Goal: Task Accomplishment & Management: Use online tool/utility

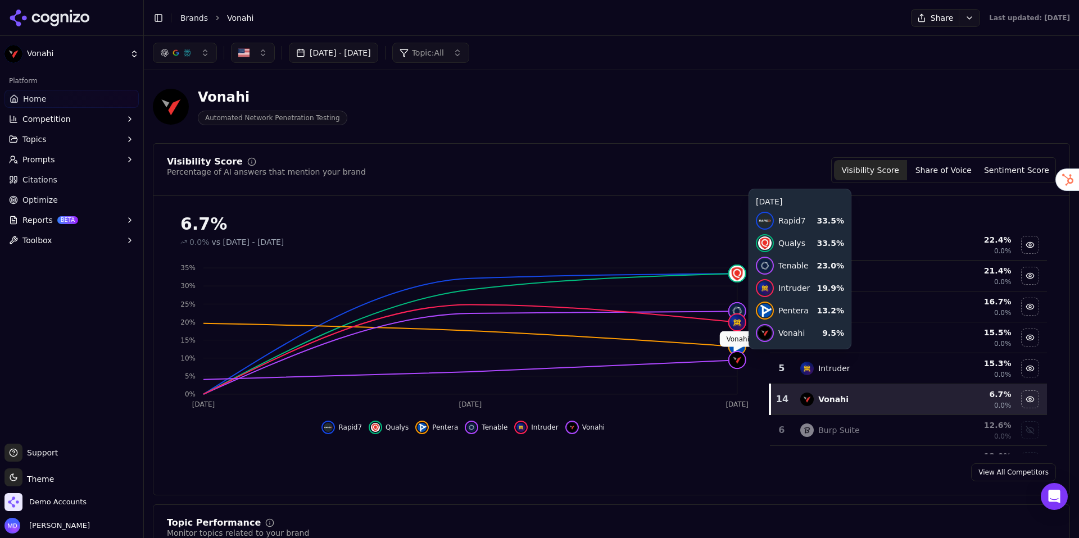
click at [737, 360] on img at bounding box center [737, 360] width 16 height 16
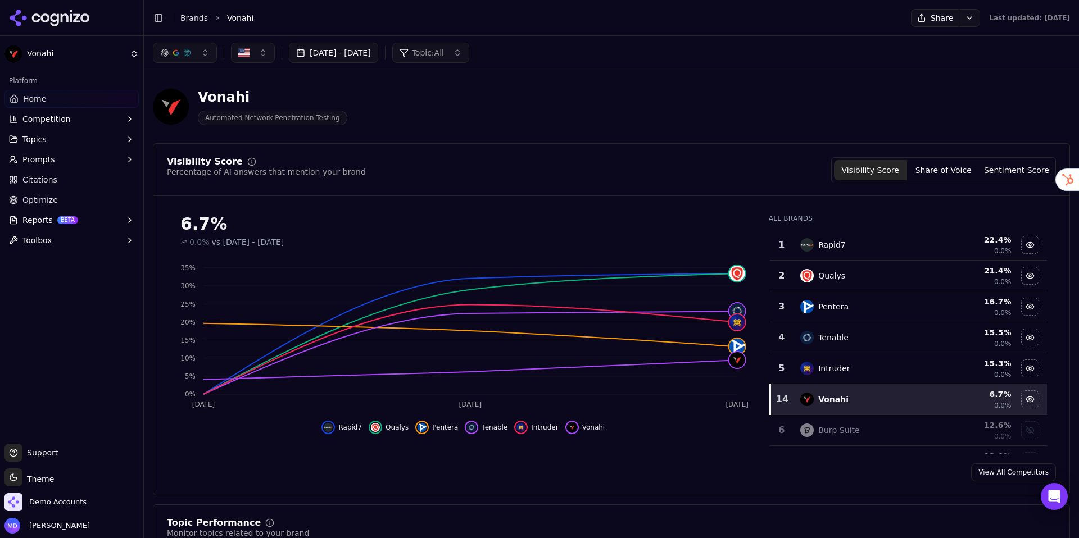
click at [542, 171] on div "Visibility Score Percentage of AI answers that mention your brand Visibility Sc…" at bounding box center [611, 170] width 889 height 26
click at [949, 169] on button "Sentiment Score" at bounding box center [1016, 170] width 73 height 20
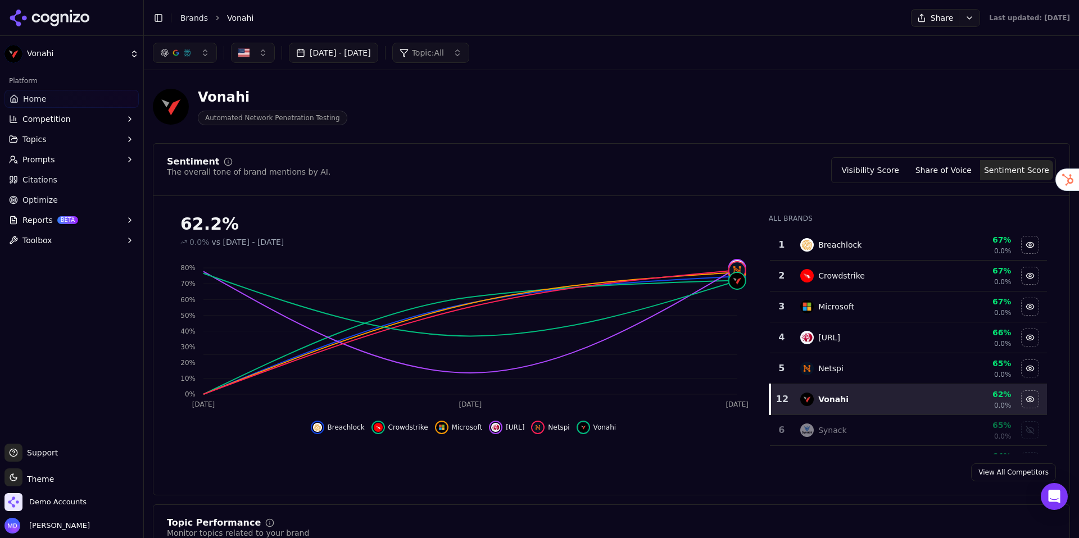
click at [857, 167] on button "Visibility Score" at bounding box center [870, 170] width 73 height 20
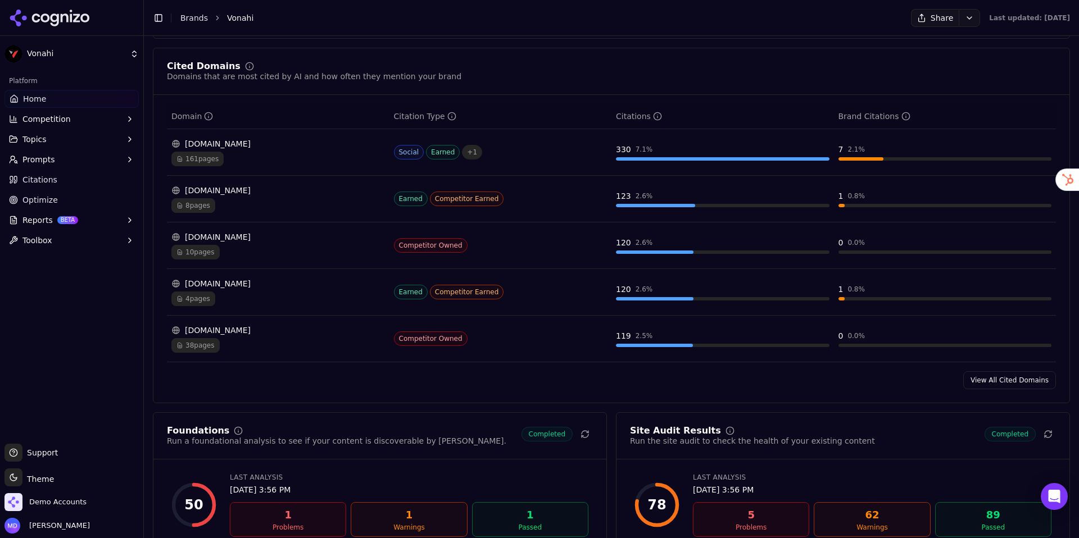
scroll to position [1127, 0]
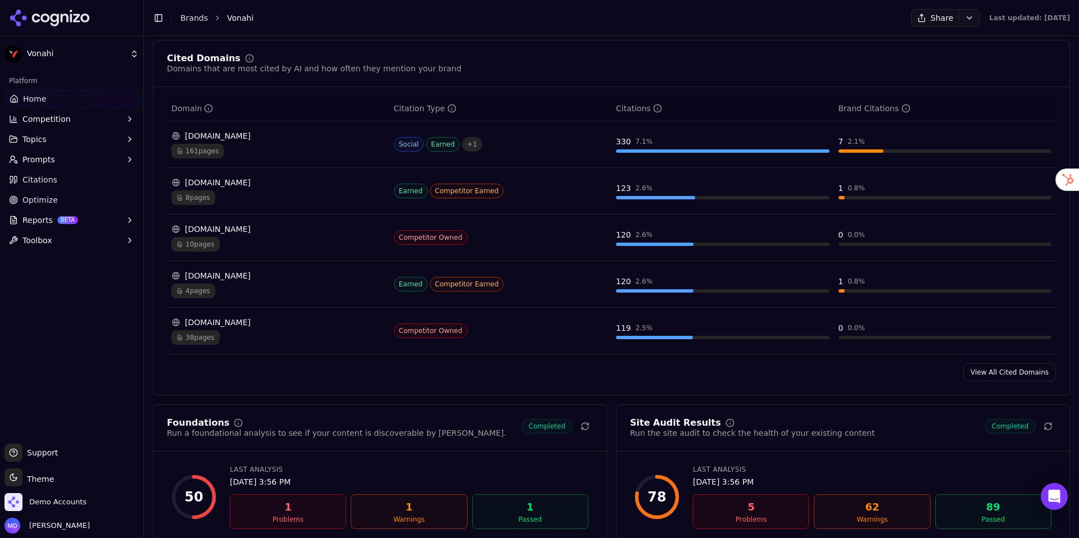
click at [335, 158] on div "161 pages" at bounding box center [277, 151] width 213 height 15
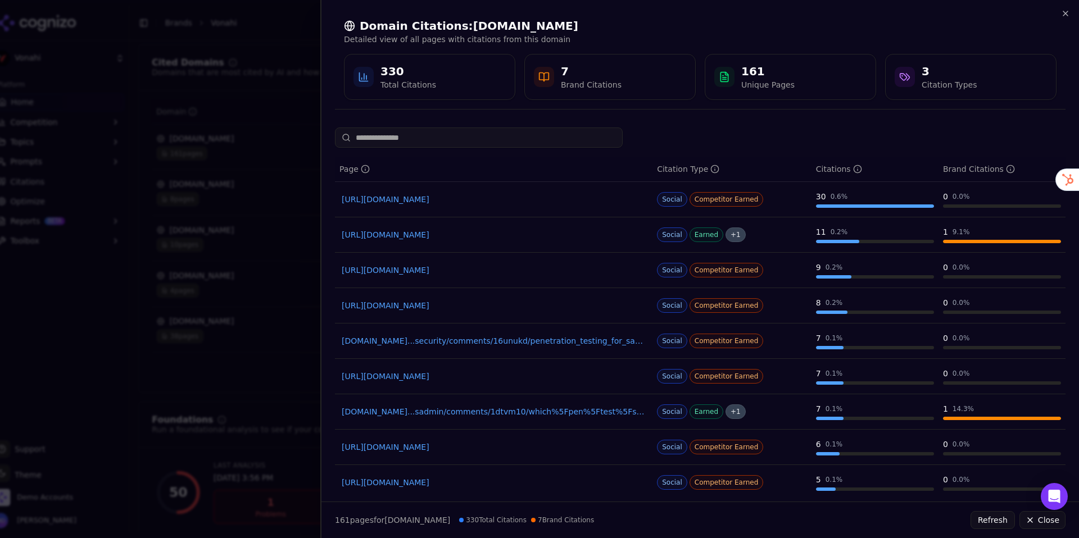
click at [288, 185] on div at bounding box center [539, 269] width 1079 height 538
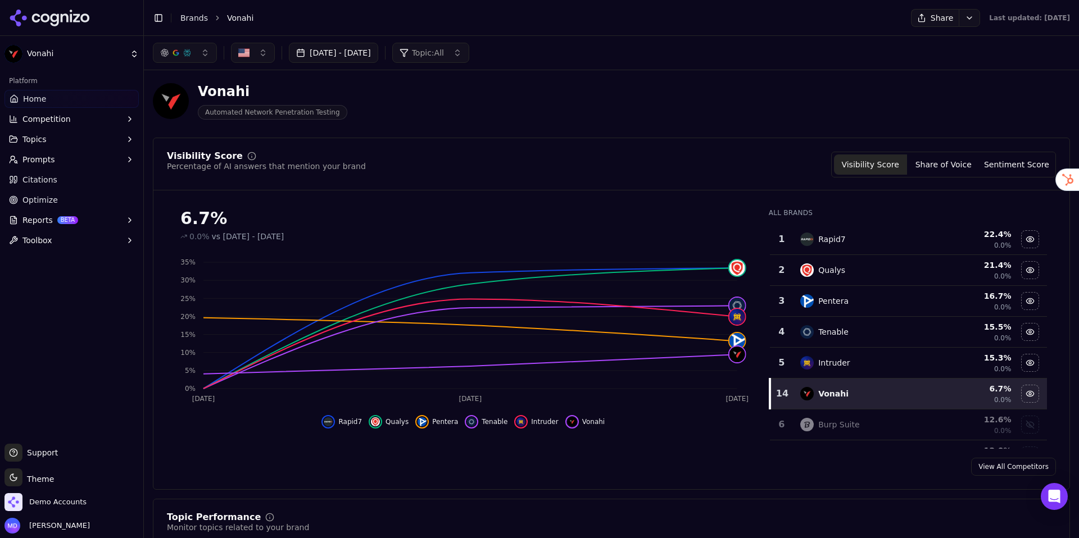
scroll to position [0, 0]
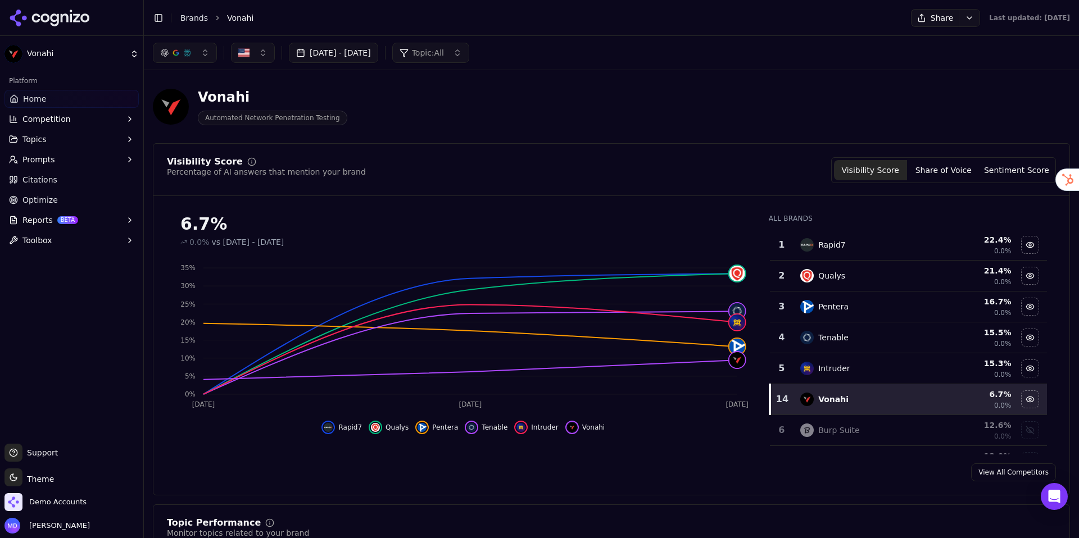
click at [42, 201] on span "Optimize" at bounding box center [39, 199] width 35 height 11
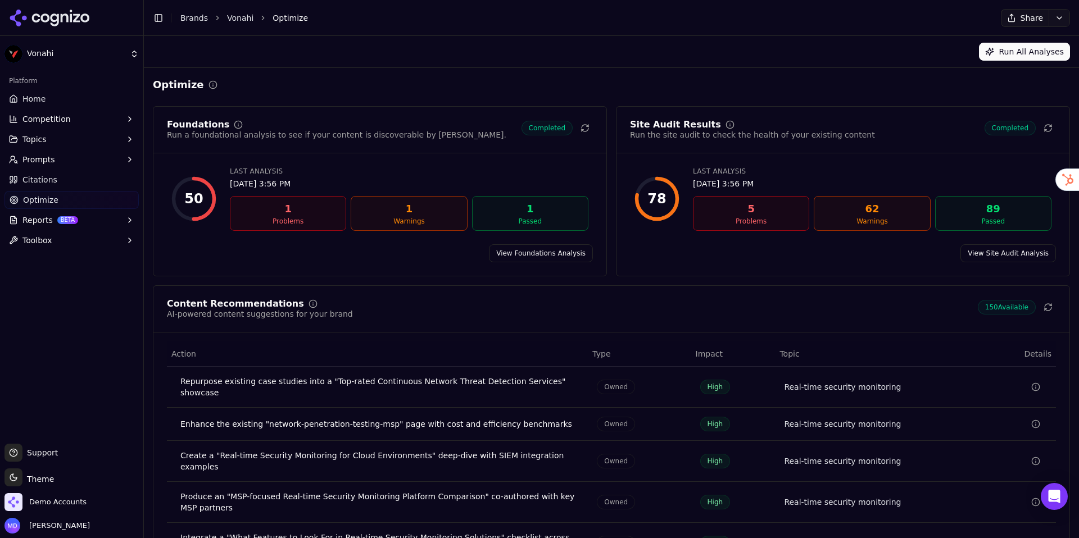
scroll to position [76, 0]
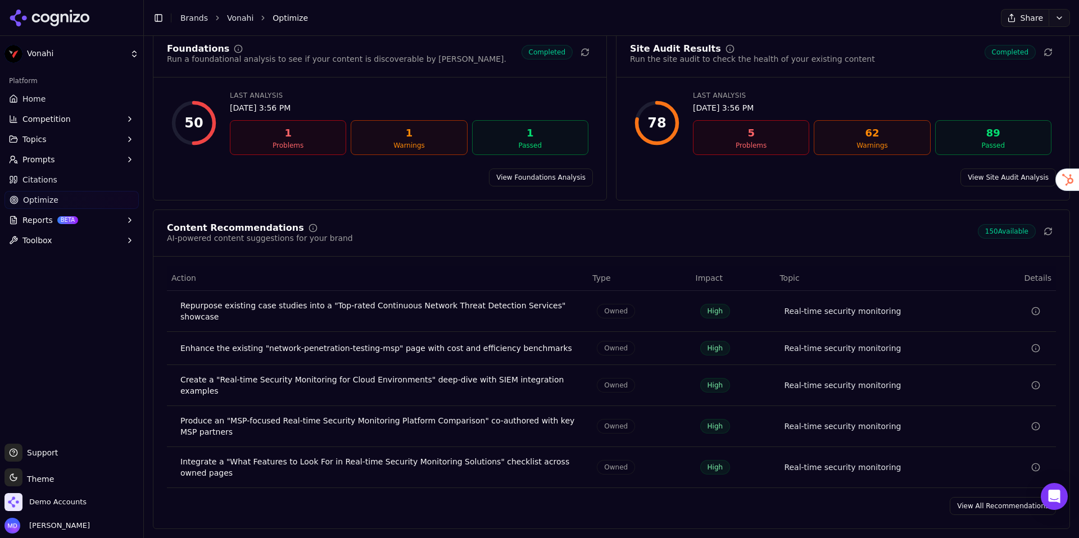
click at [949, 472] on link "View All Recommendations" at bounding box center [1002, 506] width 106 height 18
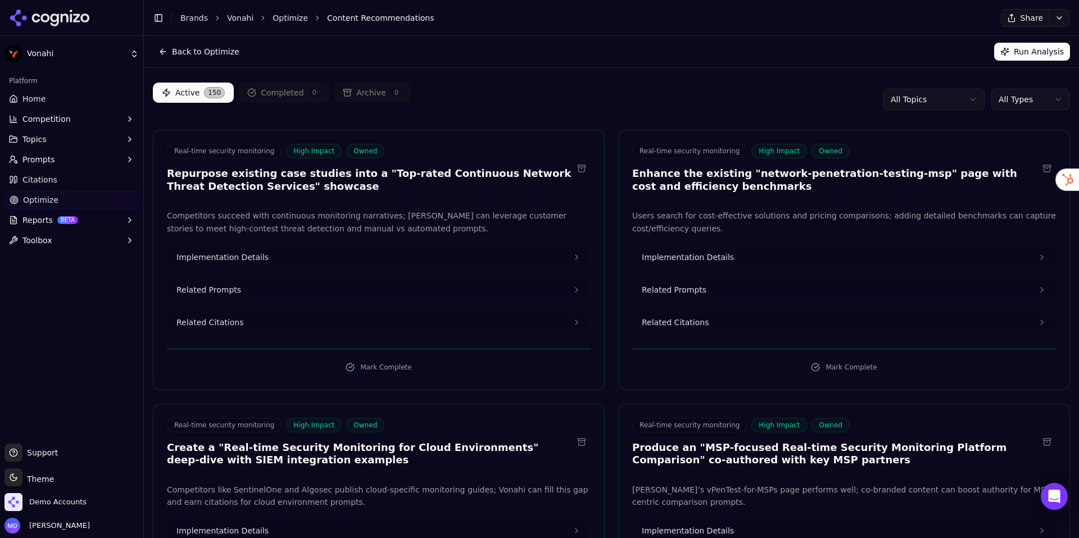
scroll to position [24, 0]
click at [738, 259] on button "Implementation Details" at bounding box center [844, 256] width 422 height 25
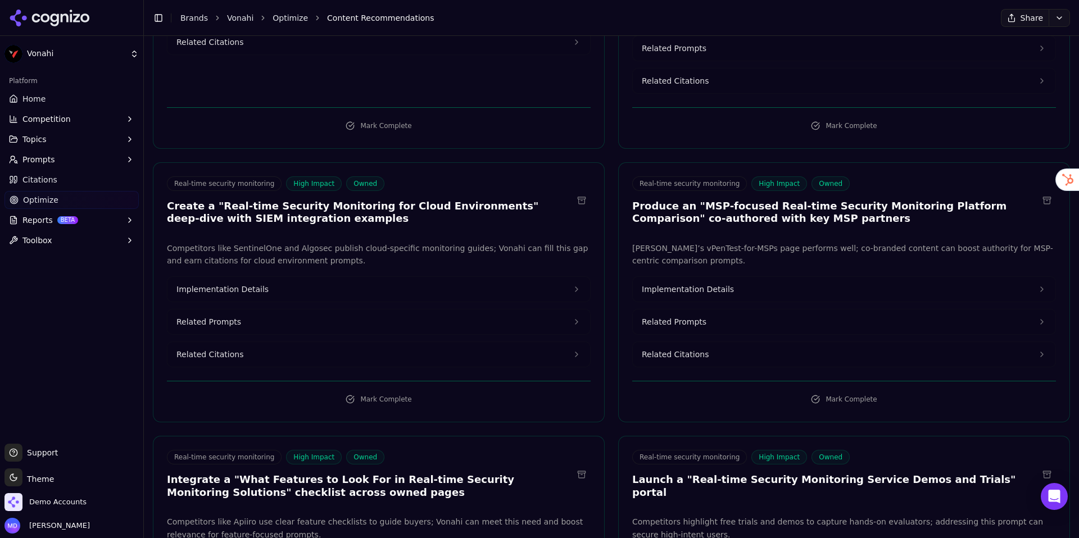
scroll to position [311, 0]
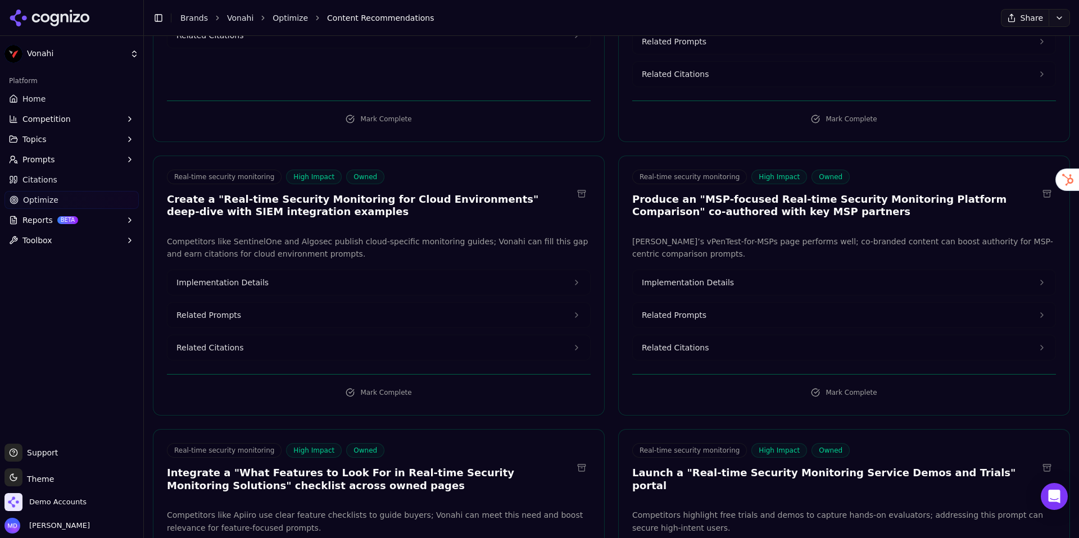
click at [302, 319] on button "Related Prompts" at bounding box center [378, 315] width 422 height 25
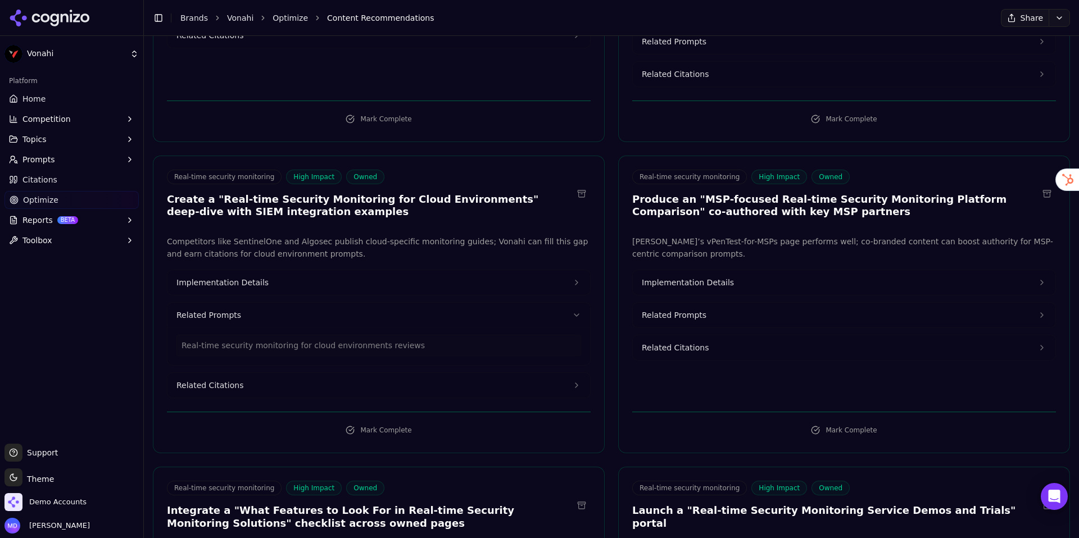
click at [275, 381] on button "Related Citations" at bounding box center [378, 385] width 422 height 25
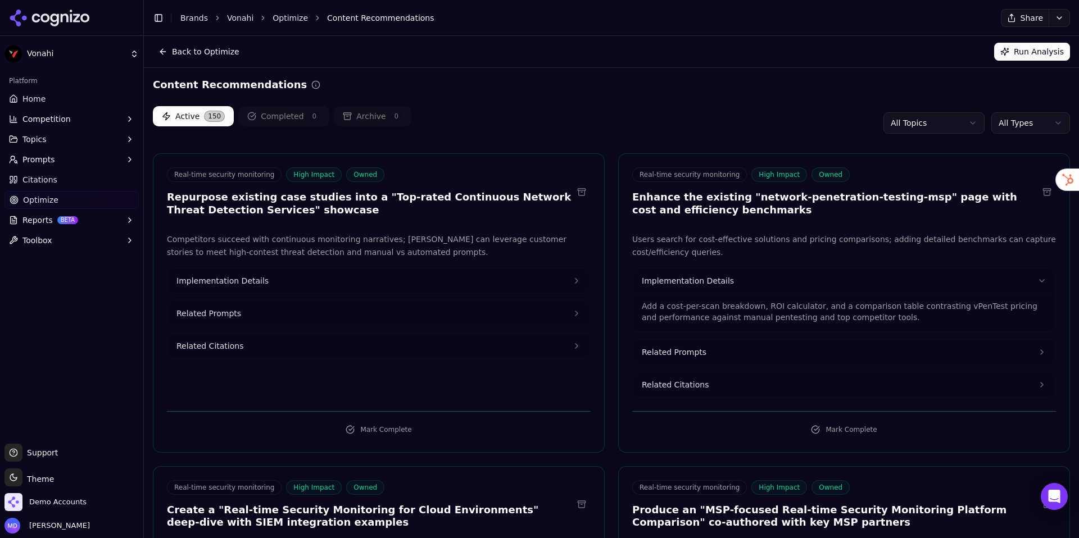
scroll to position [1, 0]
click at [75, 179] on link "Citations" at bounding box center [71, 180] width 134 height 18
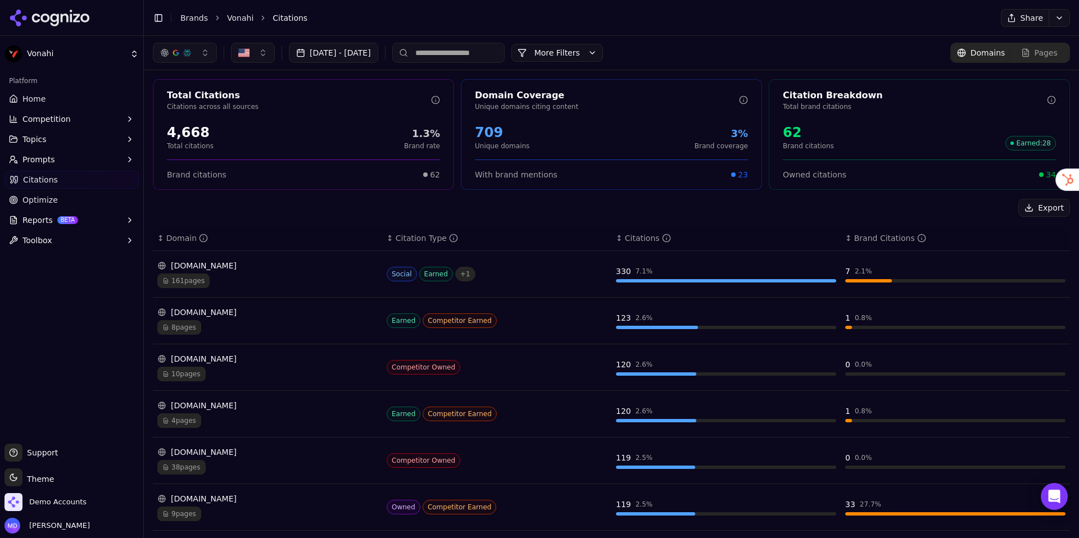
click at [358, 45] on button "Jul 24, 2025 - Sep 22, 2025" at bounding box center [333, 53] width 89 height 20
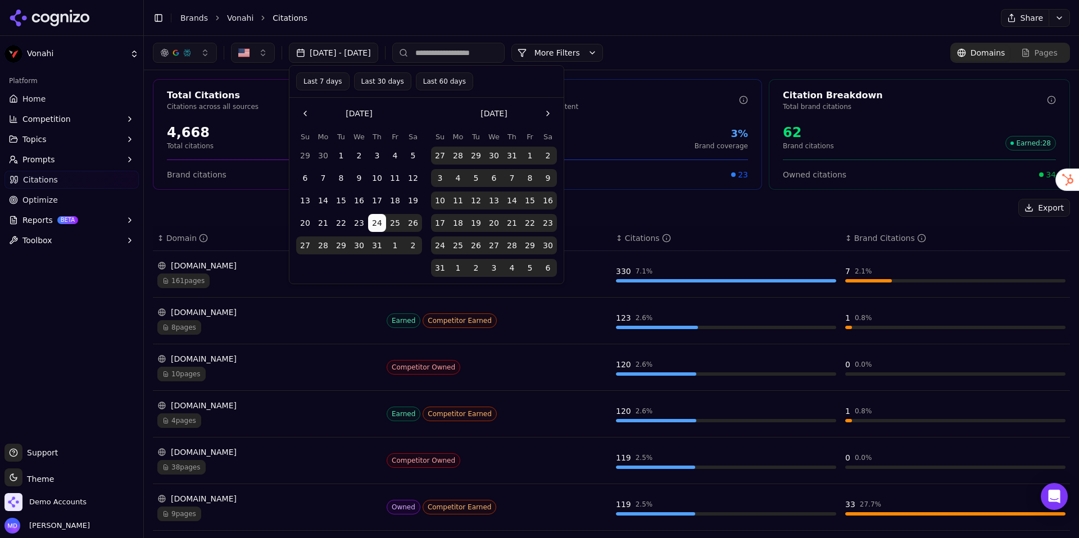
click at [620, 211] on div "Export" at bounding box center [611, 208] width 917 height 18
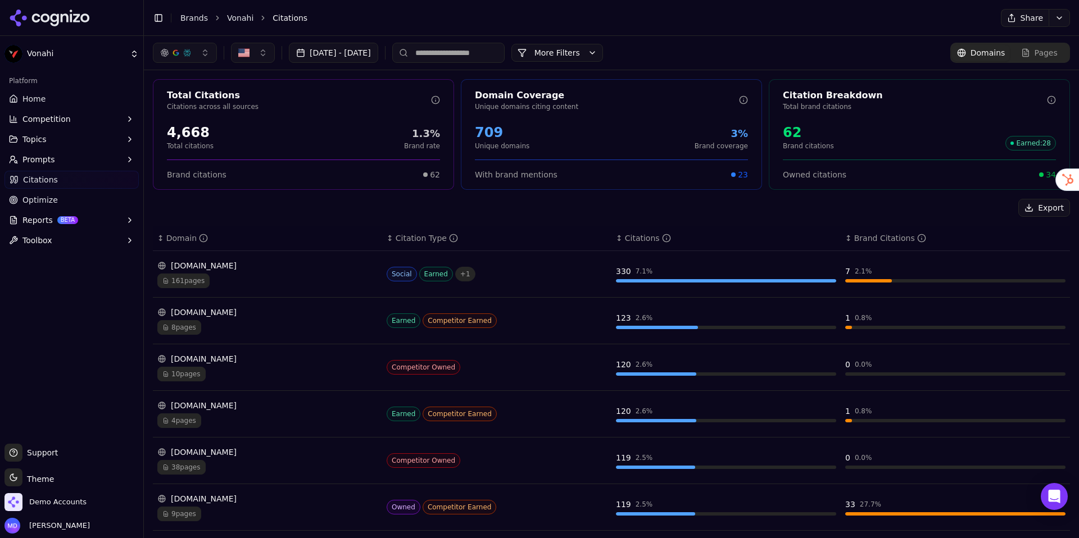
click at [238, 322] on div "8 pages" at bounding box center [267, 327] width 220 height 15
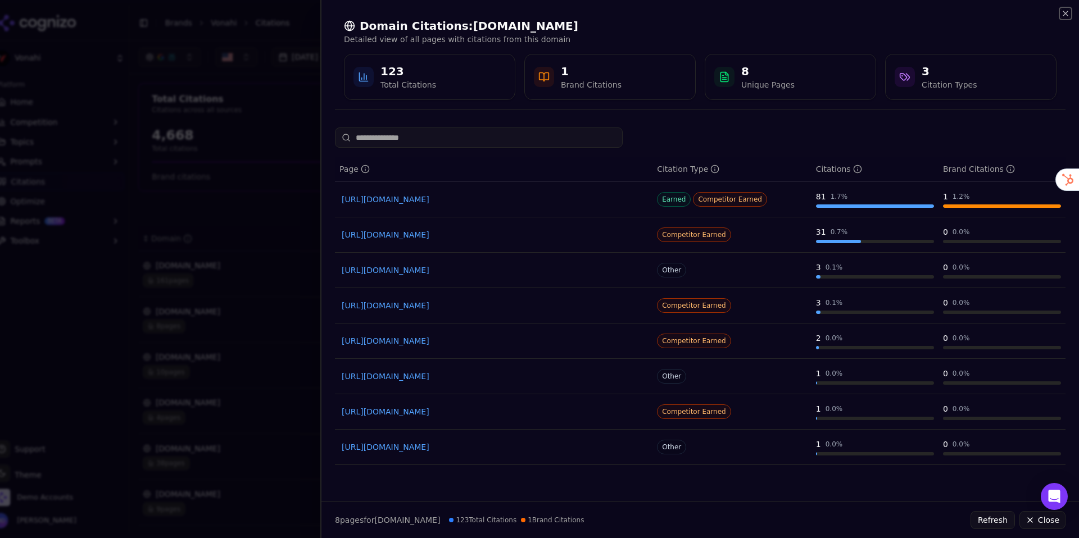
click at [949, 15] on icon "button" at bounding box center [1065, 13] width 9 height 9
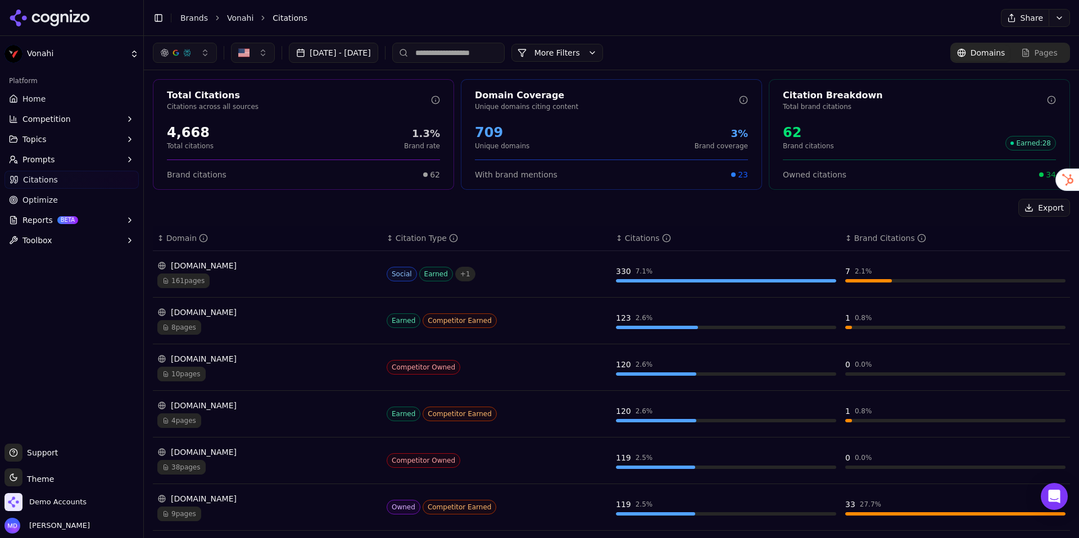
click at [247, 472] on div "9 pages" at bounding box center [267, 514] width 220 height 15
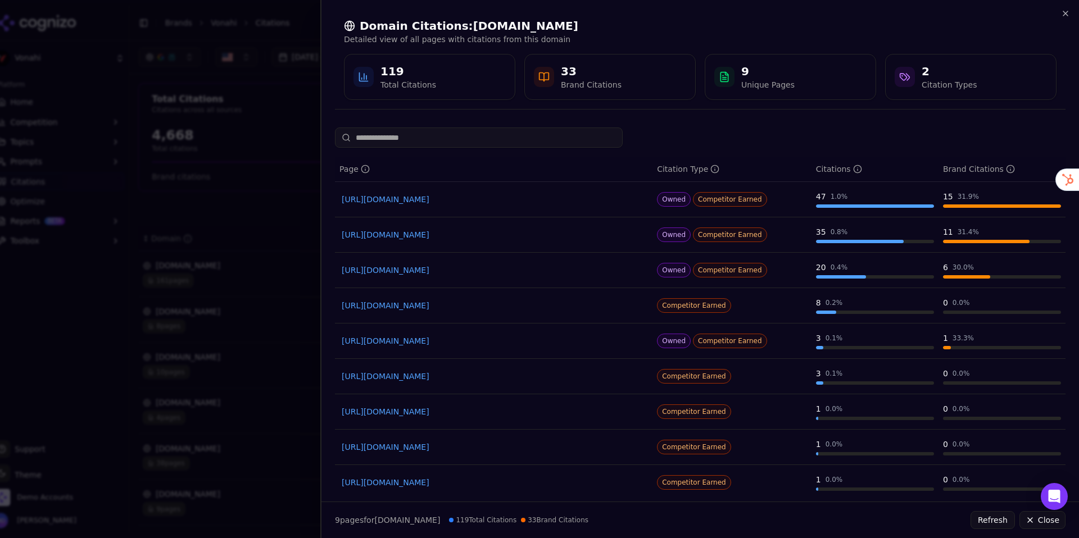
click at [291, 233] on div at bounding box center [539, 269] width 1079 height 538
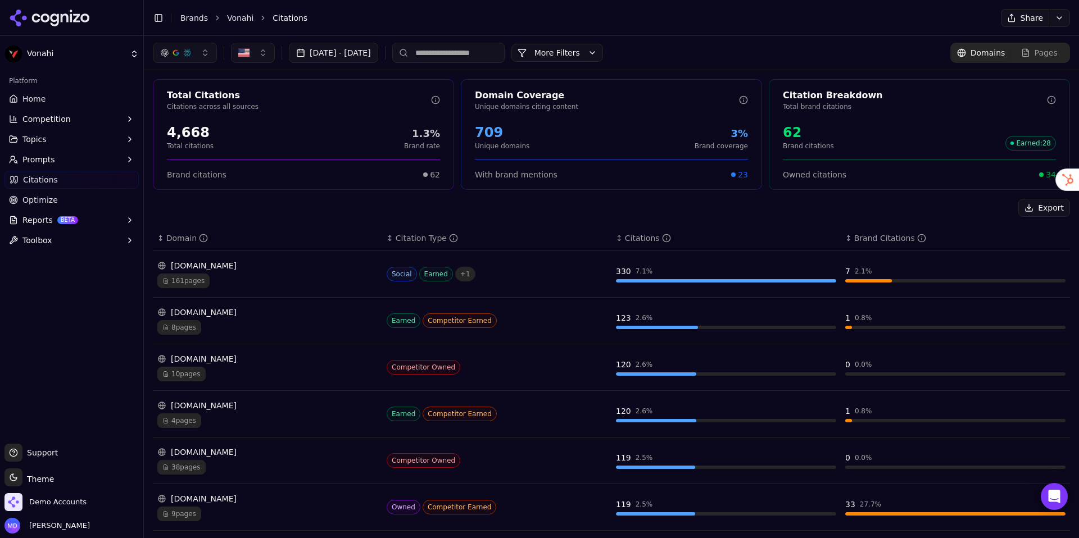
click at [184, 58] on button "button" at bounding box center [185, 53] width 64 height 20
click at [203, 205] on div "Export" at bounding box center [611, 208] width 917 height 18
click at [113, 241] on button "Toolbox" at bounding box center [71, 240] width 134 height 18
click at [63, 272] on span "View All" at bounding box center [72, 276] width 98 height 11
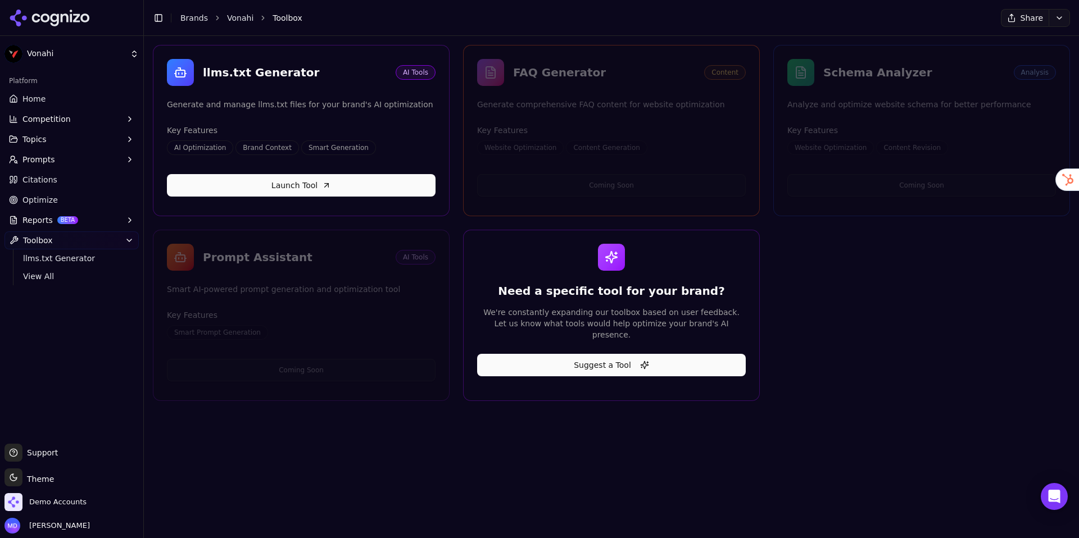
click at [35, 102] on span "Home" at bounding box center [33, 98] width 23 height 11
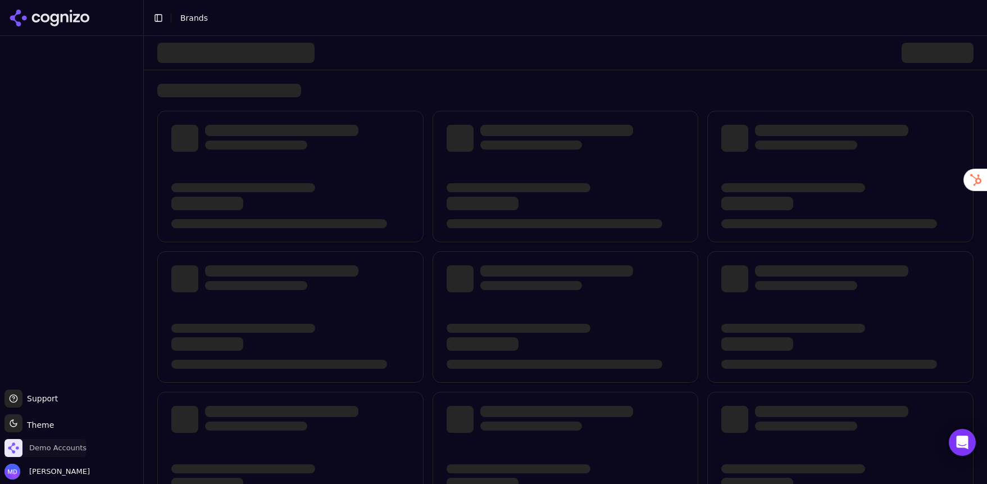
click at [72, 446] on span "Demo Accounts" at bounding box center [57, 448] width 57 height 10
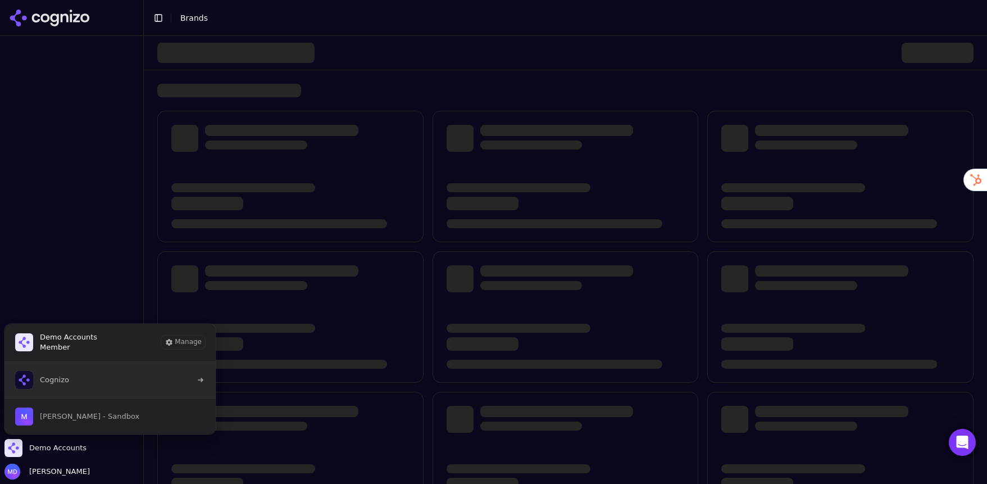
click at [71, 392] on button "Cognizo" at bounding box center [110, 380] width 212 height 36
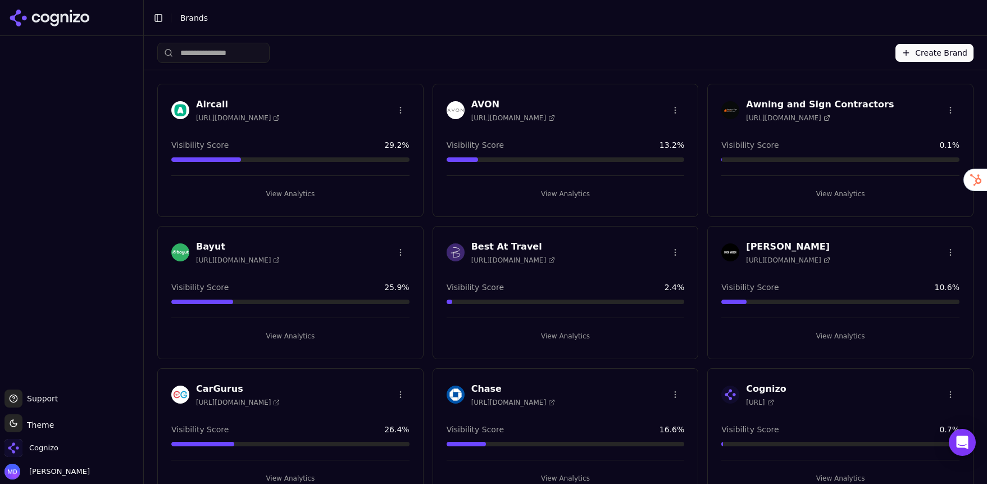
click at [246, 58] on input "search" at bounding box center [213, 53] width 112 height 20
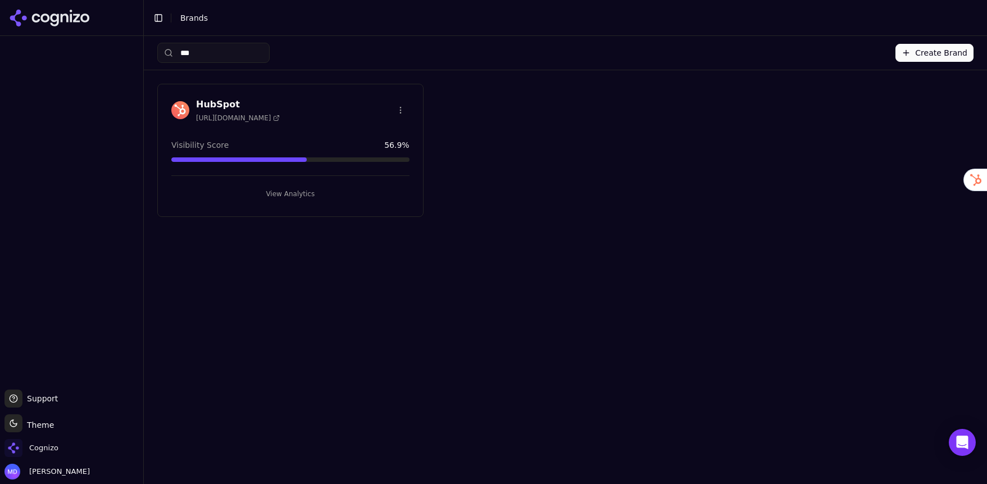
type input "***"
click at [272, 199] on button "View Analytics" at bounding box center [290, 194] width 238 height 18
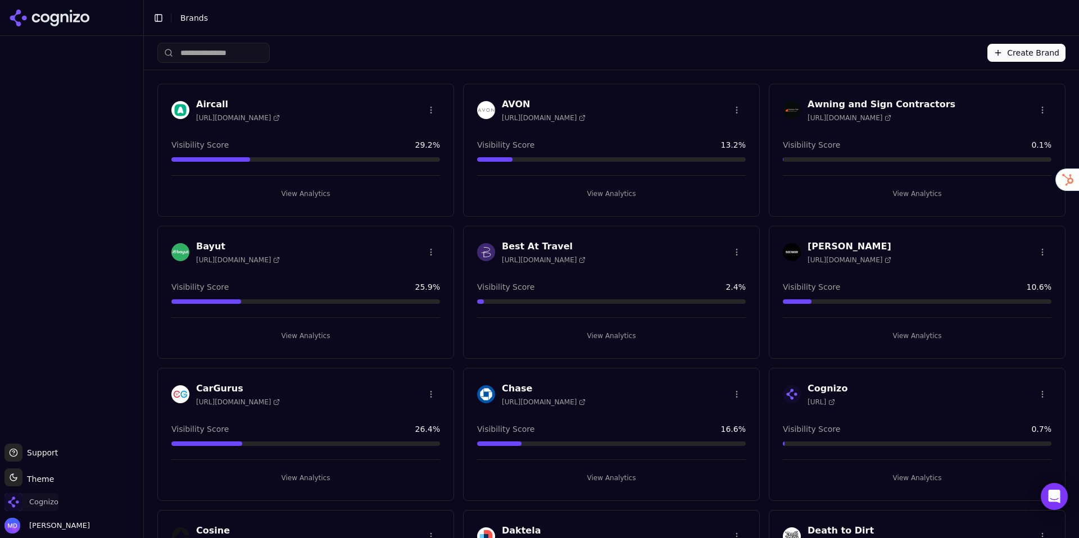
click at [35, 501] on span "Cognizo" at bounding box center [43, 502] width 29 height 10
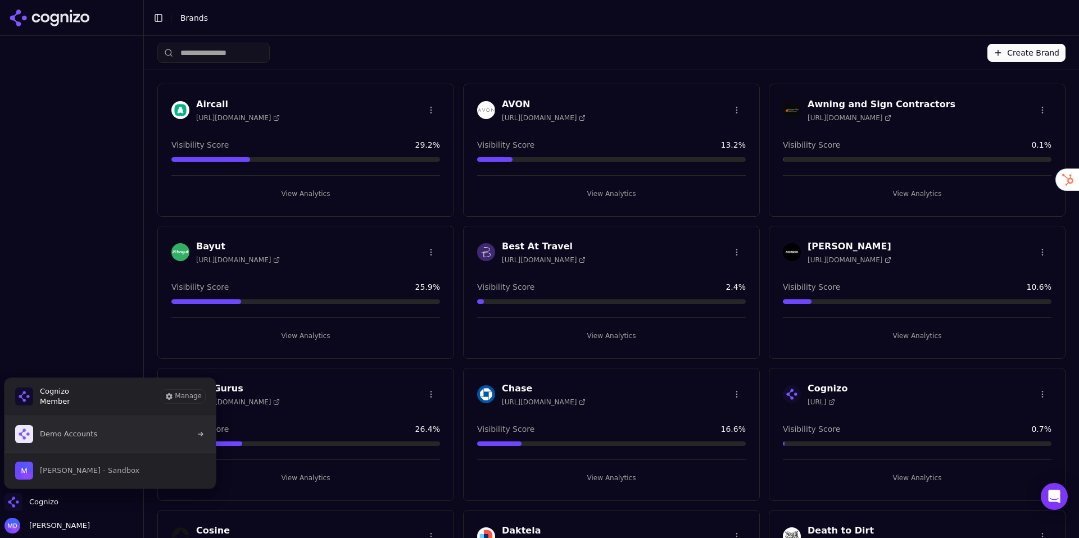
click at [73, 428] on span "Demo Accounts" at bounding box center [56, 434] width 82 height 18
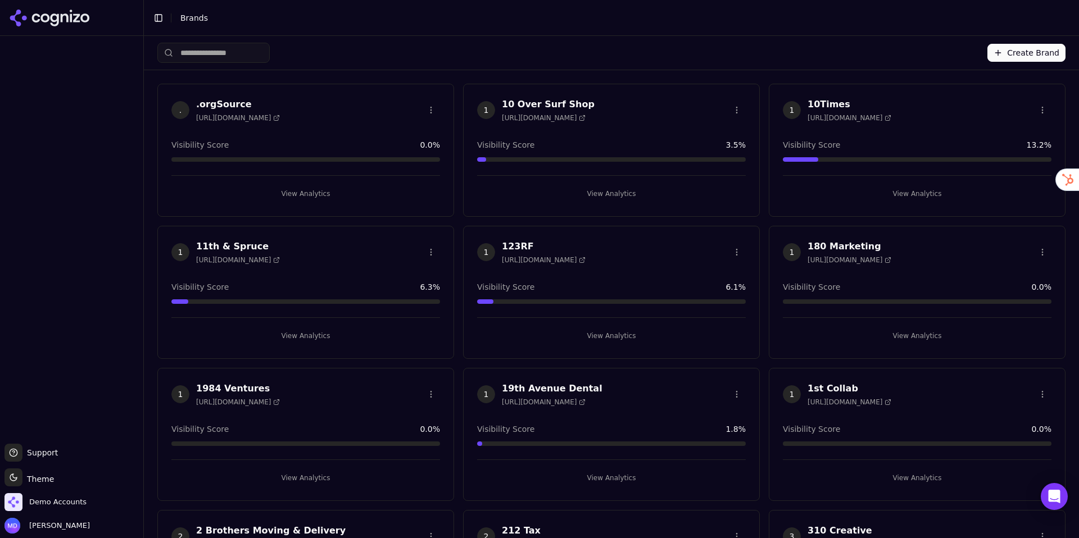
click at [185, 54] on input "search" at bounding box center [213, 53] width 112 height 20
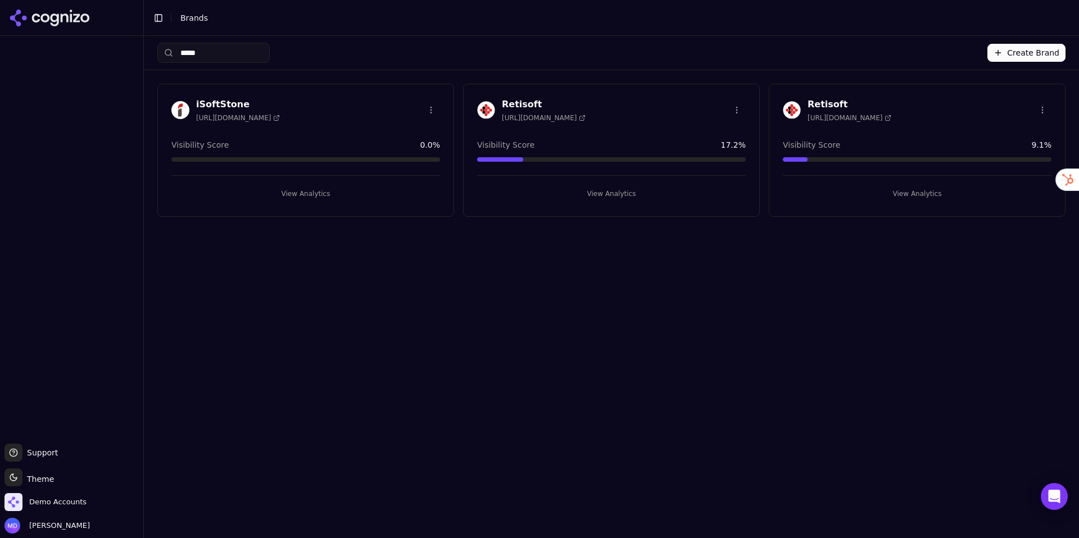
type input "*****"
click at [288, 192] on button "View Analytics" at bounding box center [305, 194] width 269 height 18
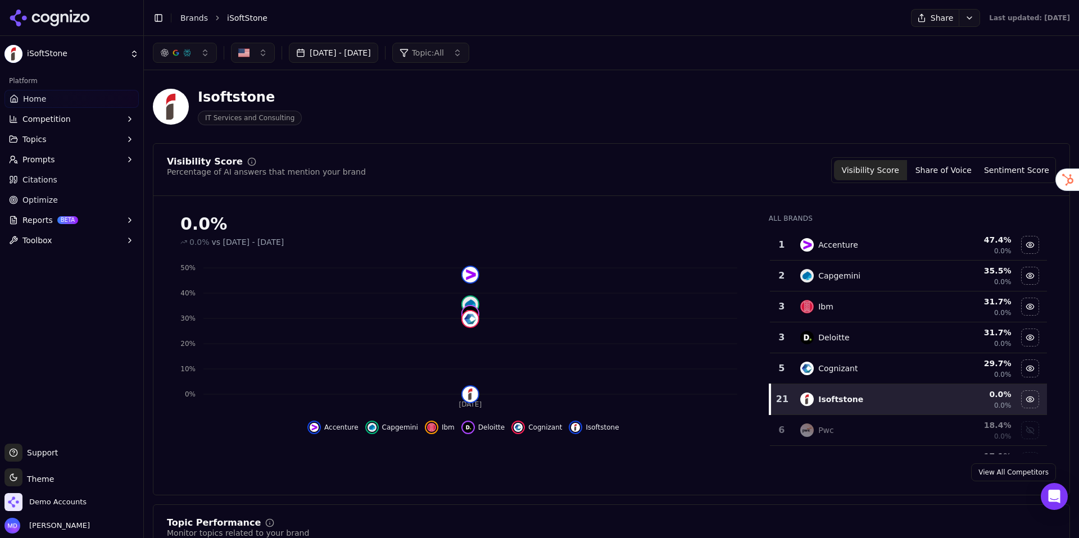
click at [34, 226] on button "Reports BETA" at bounding box center [71, 220] width 134 height 18
click at [31, 208] on link "Optimize" at bounding box center [71, 200] width 134 height 18
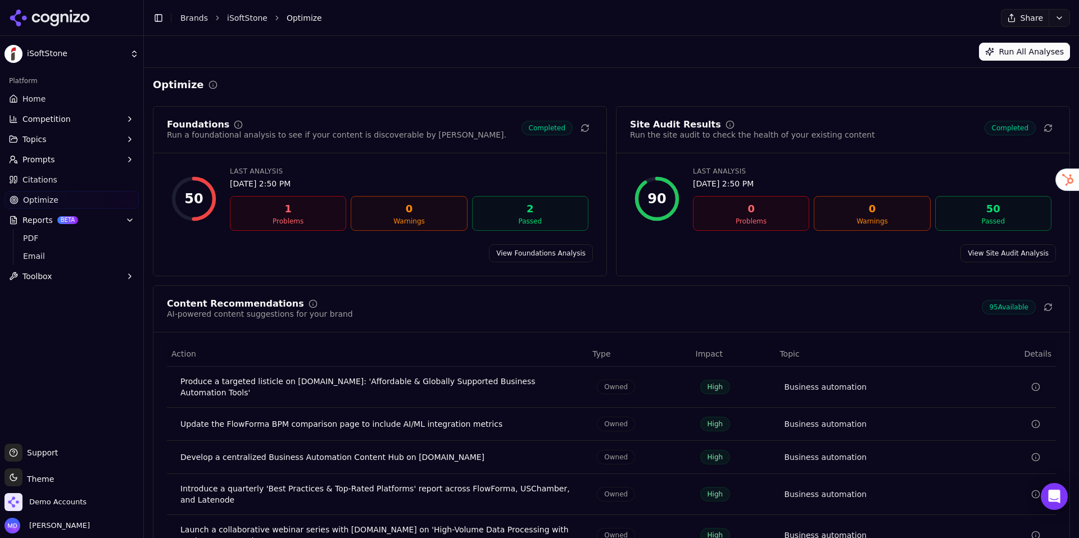
scroll to position [69, 0]
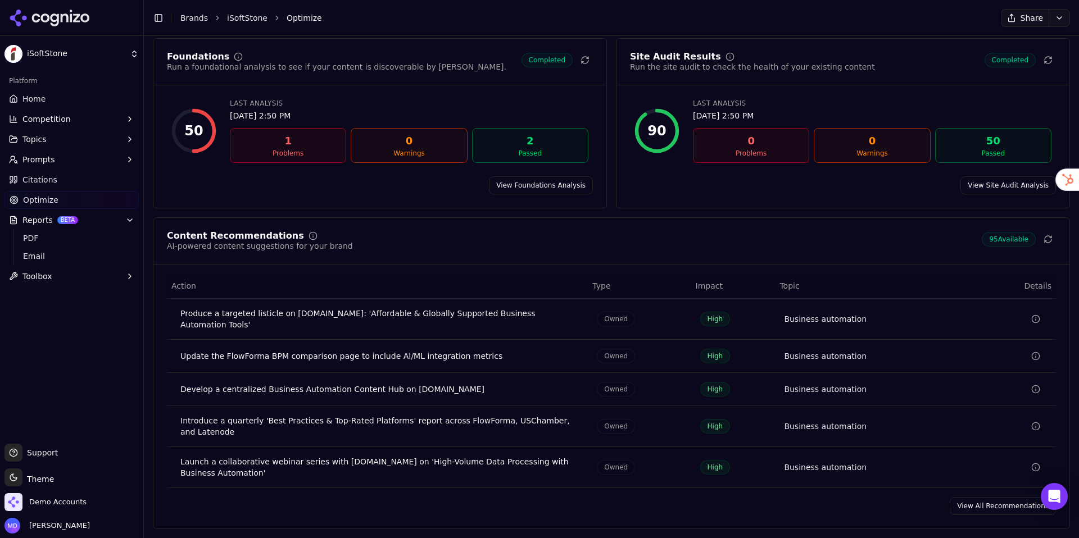
drag, startPoint x: 991, startPoint y: 504, endPoint x: 930, endPoint y: 382, distance: 136.4
click at [991, 504] on link "View All Recommendations" at bounding box center [1002, 506] width 106 height 18
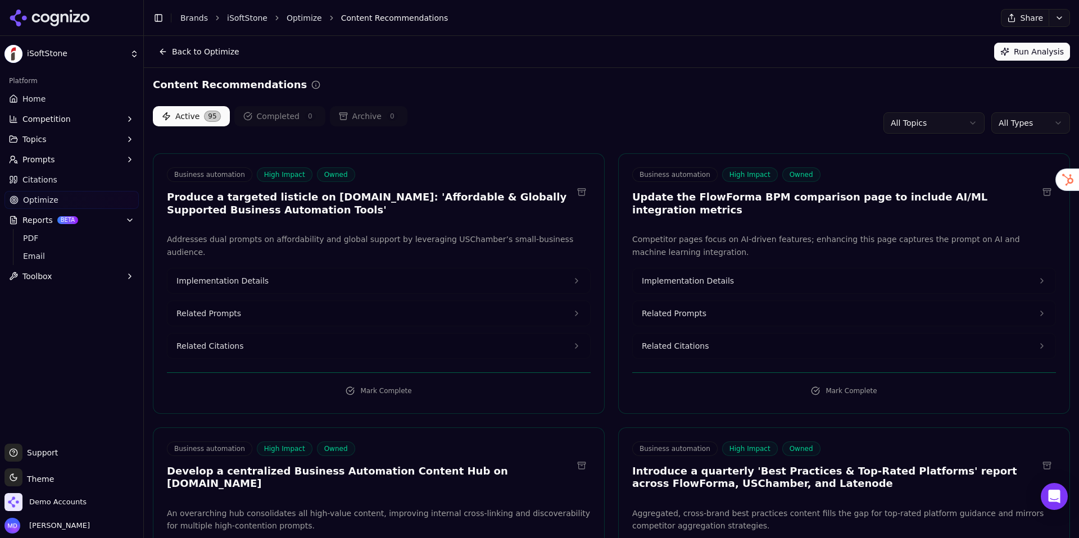
click at [1028, 130] on html "iSoftStone Platform Home Competition Topics Prompts Citations Optimize Reports …" at bounding box center [539, 269] width 1079 height 538
click at [31, 155] on span "Prompts" at bounding box center [38, 159] width 33 height 11
click at [40, 176] on span "Active" at bounding box center [72, 177] width 98 height 11
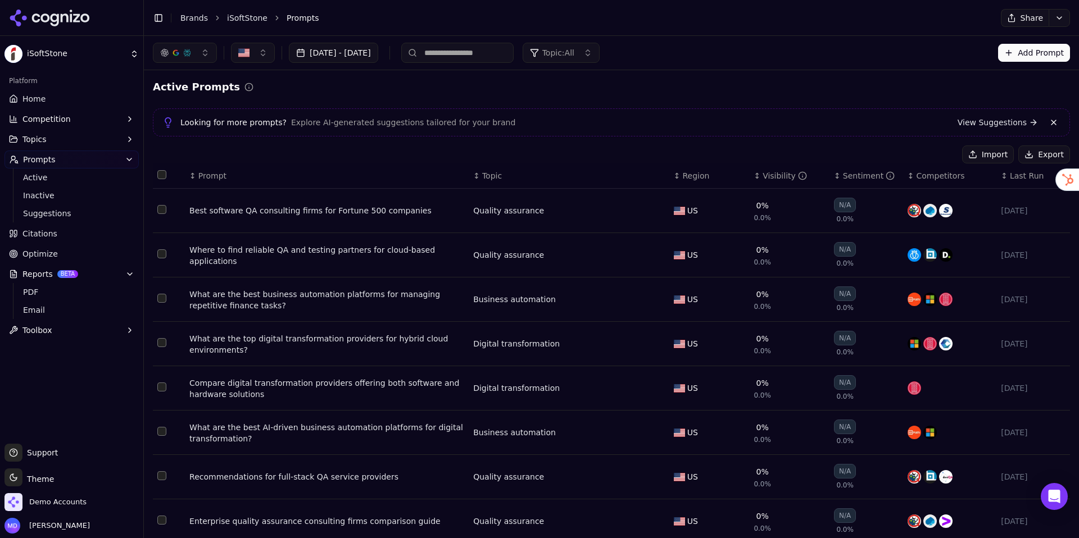
click at [1001, 128] on link "View Suggestions" at bounding box center [997, 122] width 80 height 11
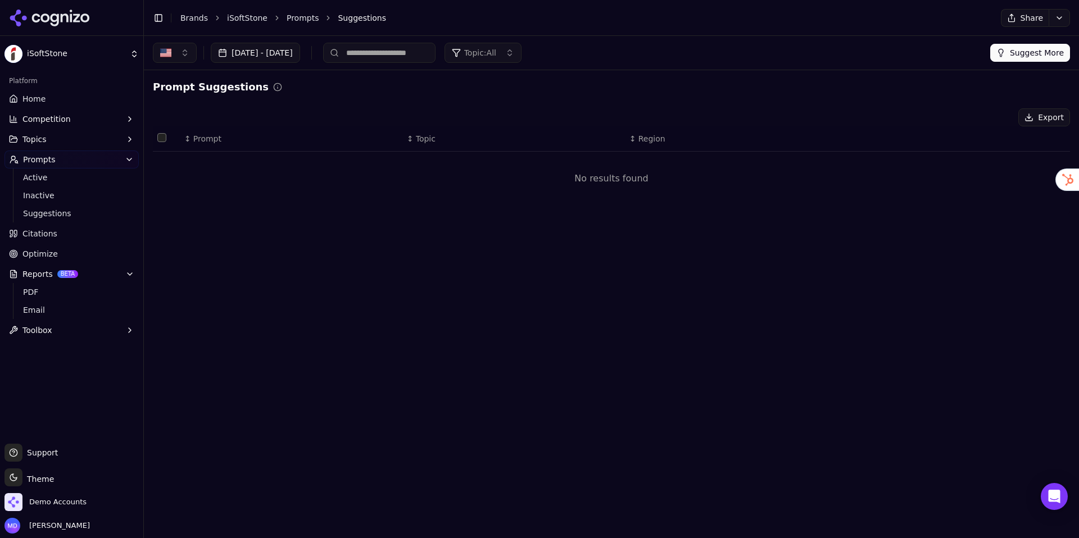
click at [1028, 49] on button "Suggest More" at bounding box center [1030, 53] width 80 height 18
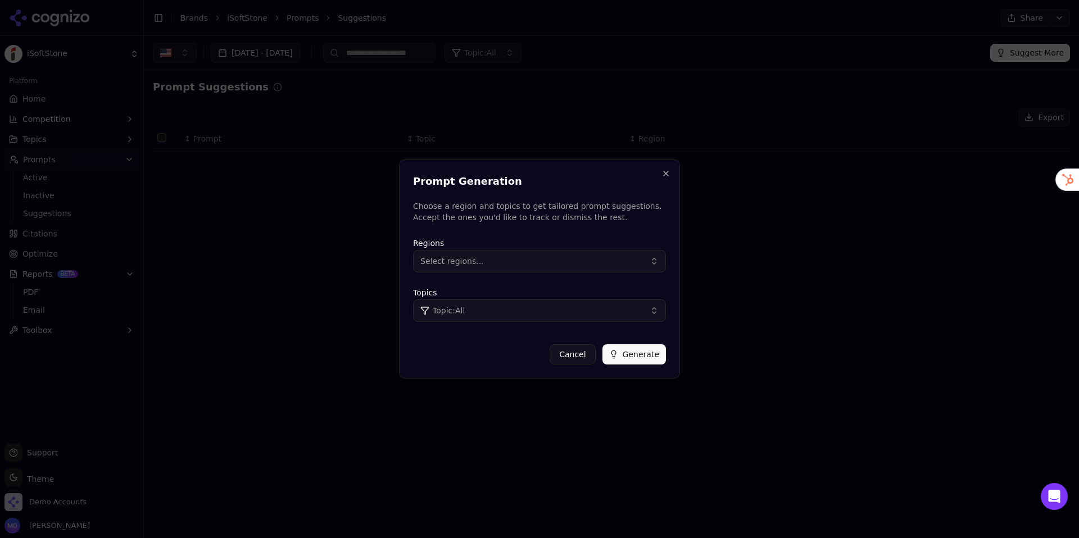
click at [640, 359] on button "Generate" at bounding box center [633, 354] width 63 height 20
click at [658, 182] on h2 "Prompt Generation" at bounding box center [539, 182] width 253 height 16
click at [662, 176] on button "Close" at bounding box center [665, 173] width 9 height 9
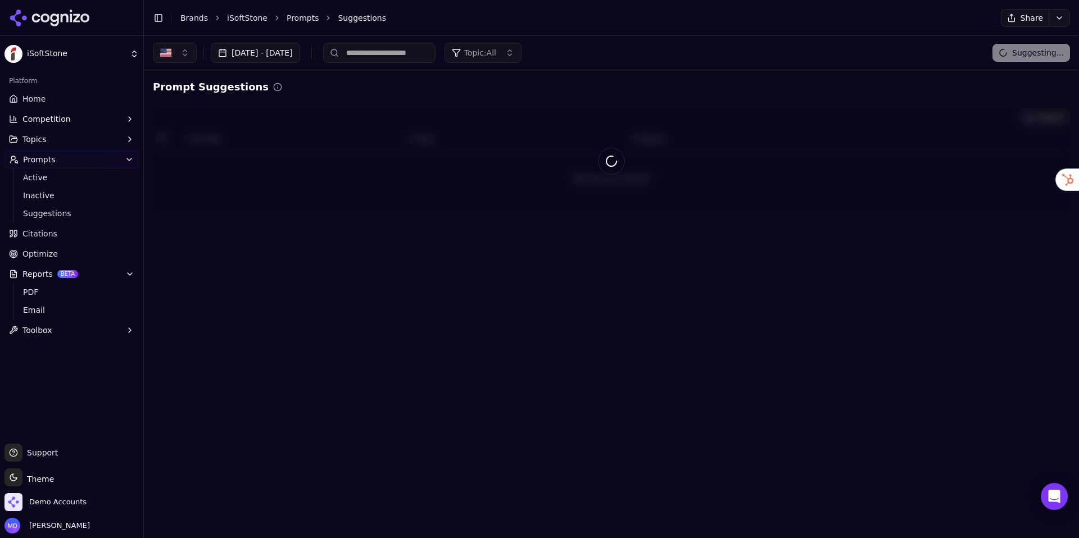
click at [67, 119] on button "Competition" at bounding box center [71, 119] width 134 height 18
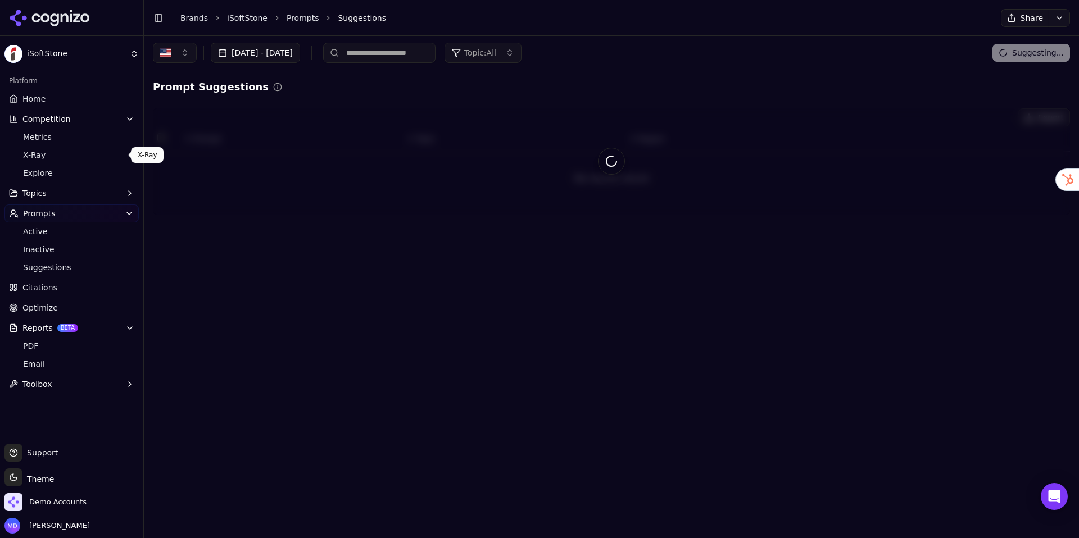
click at [45, 147] on link "X-Ray" at bounding box center [72, 155] width 107 height 16
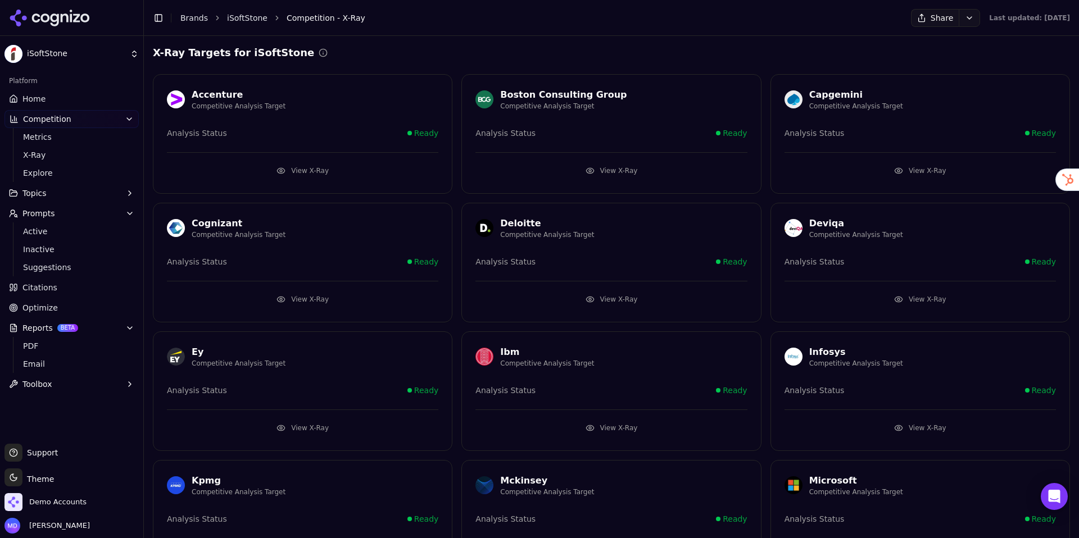
click at [49, 100] on link "Home" at bounding box center [71, 99] width 134 height 18
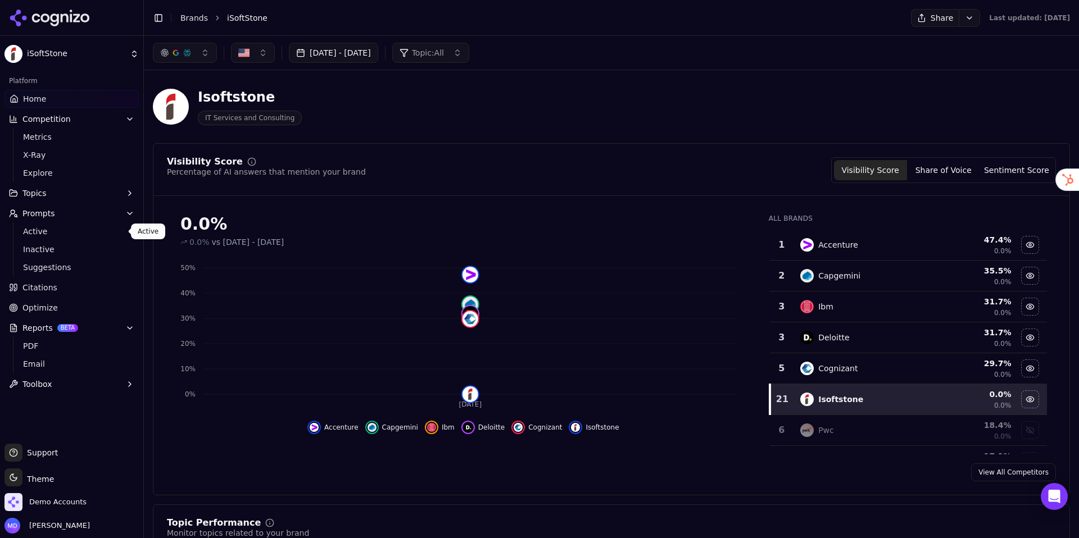
click at [40, 235] on span "Active" at bounding box center [72, 231] width 98 height 11
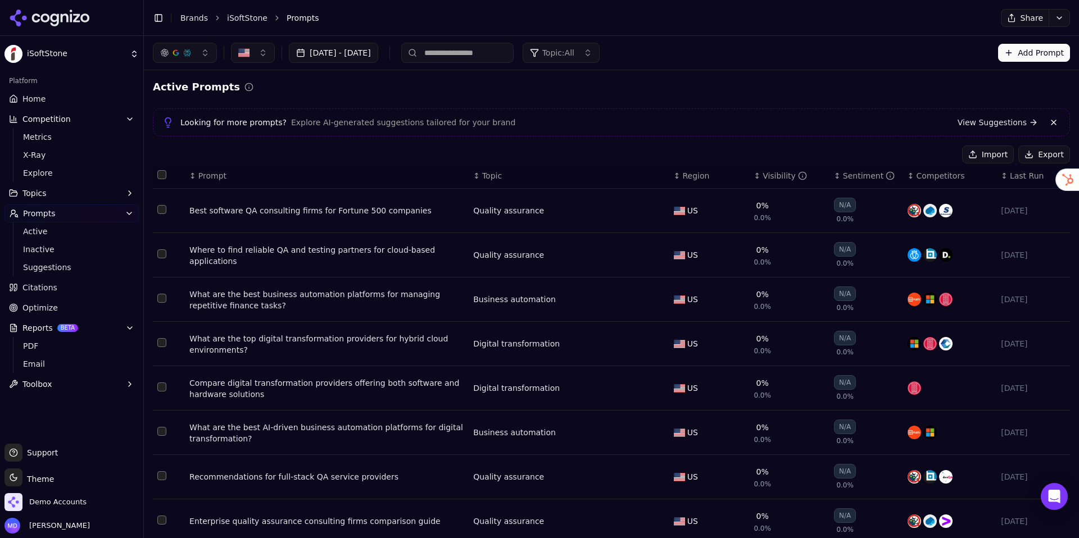
click at [302, 211] on div "Best software QA consulting firms for Fortune 500 companies" at bounding box center [326, 210] width 275 height 11
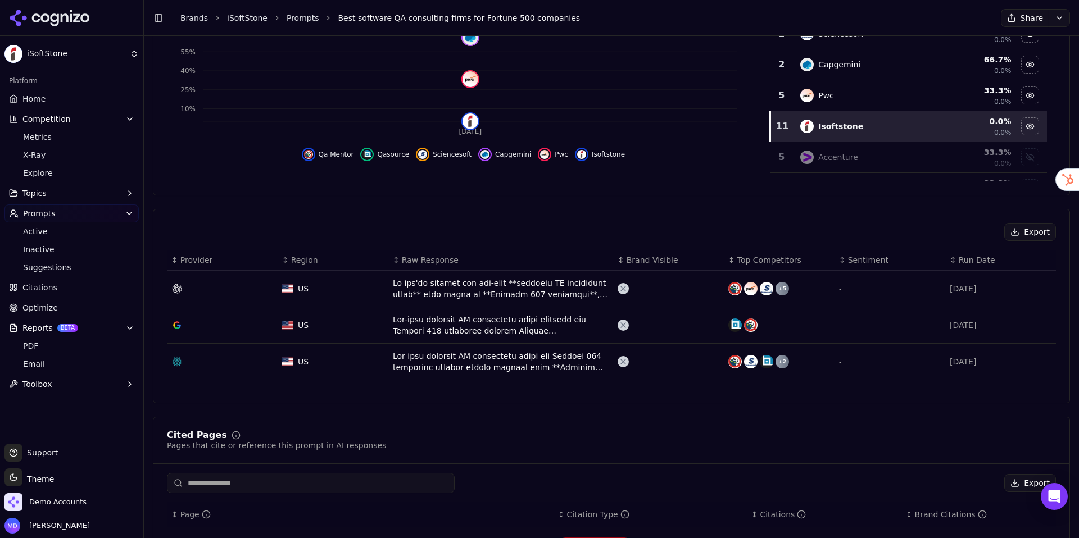
scroll to position [300, 0]
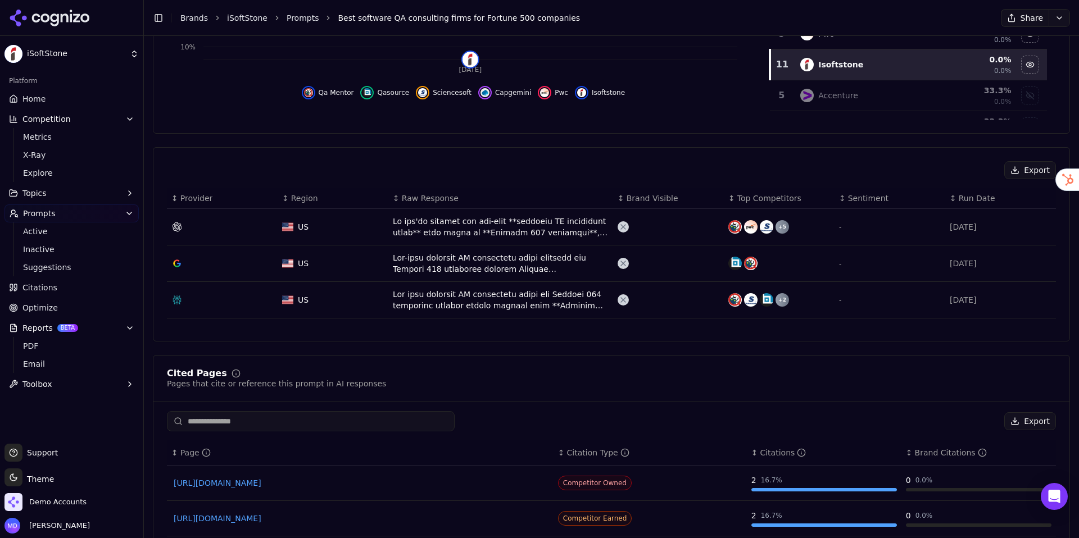
click at [456, 219] on div "Data table" at bounding box center [501, 227] width 216 height 22
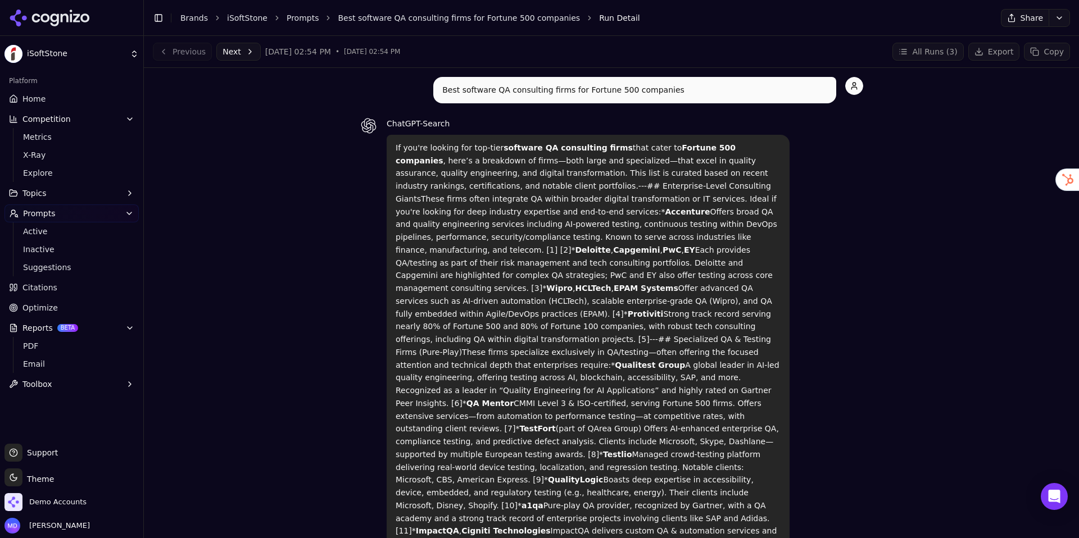
click at [70, 98] on link "Home" at bounding box center [71, 99] width 134 height 18
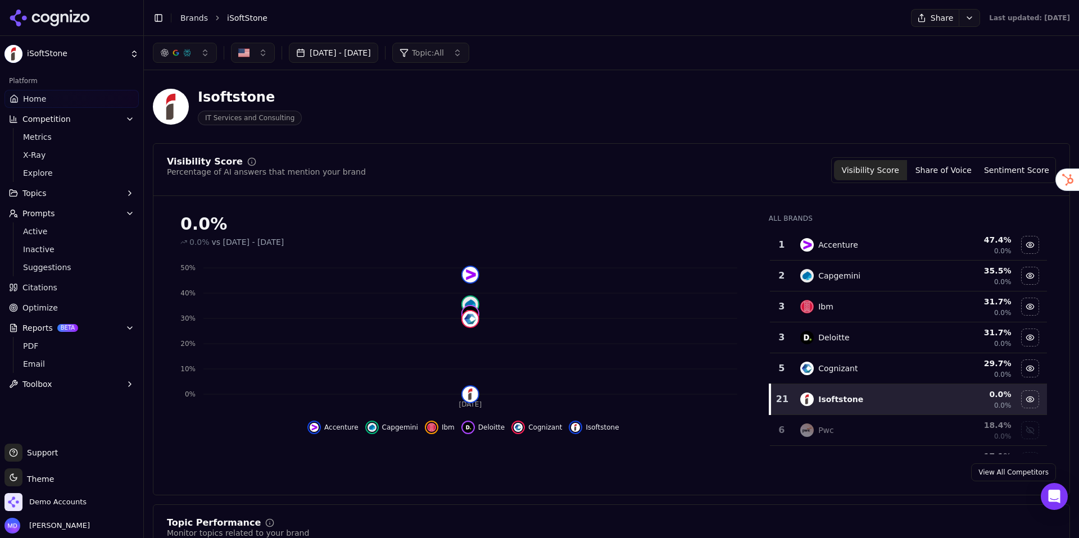
click at [137, 119] on button "Competition" at bounding box center [71, 119] width 134 height 18
click at [133, 158] on icon "button" at bounding box center [129, 159] width 9 height 9
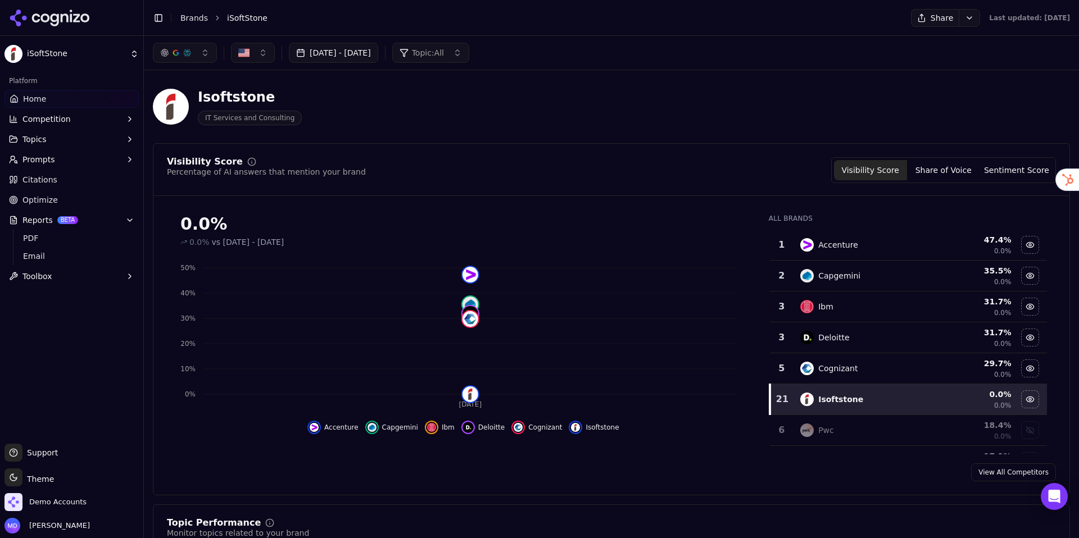
click at [69, 183] on link "Citations" at bounding box center [71, 180] width 134 height 18
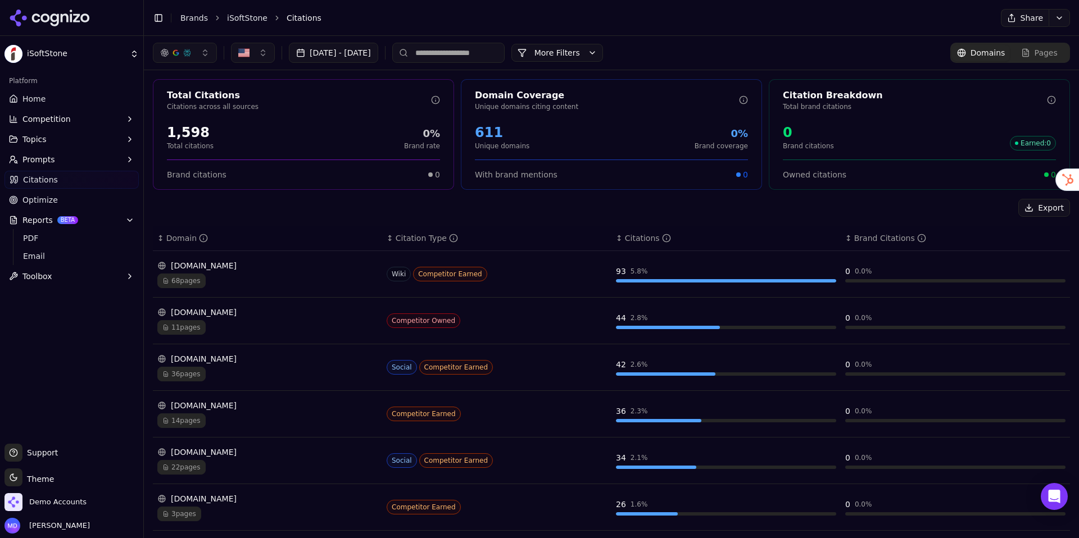
click at [62, 156] on button "Prompts" at bounding box center [71, 160] width 134 height 18
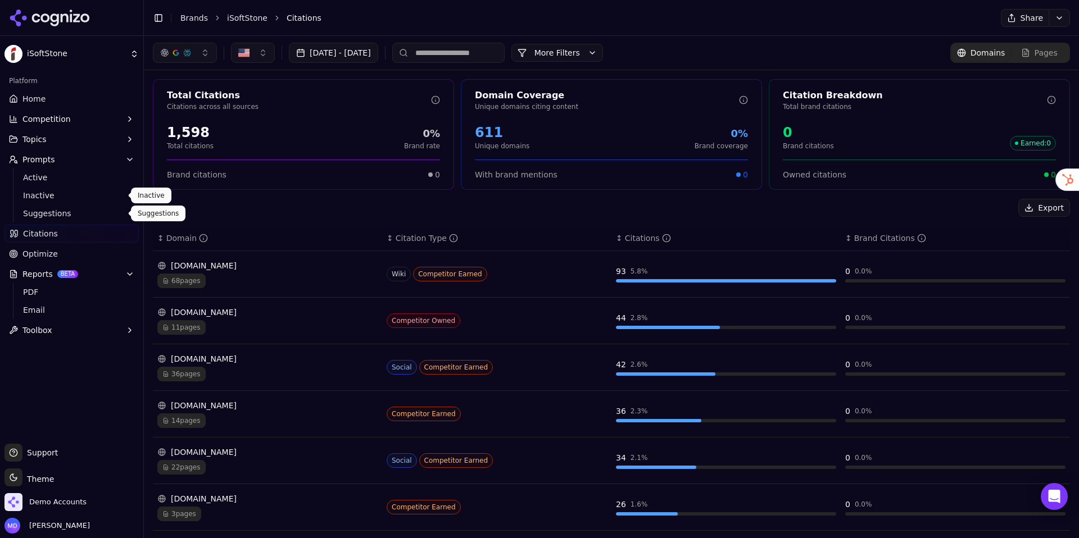
click at [44, 209] on span "Suggestions" at bounding box center [72, 213] width 98 height 11
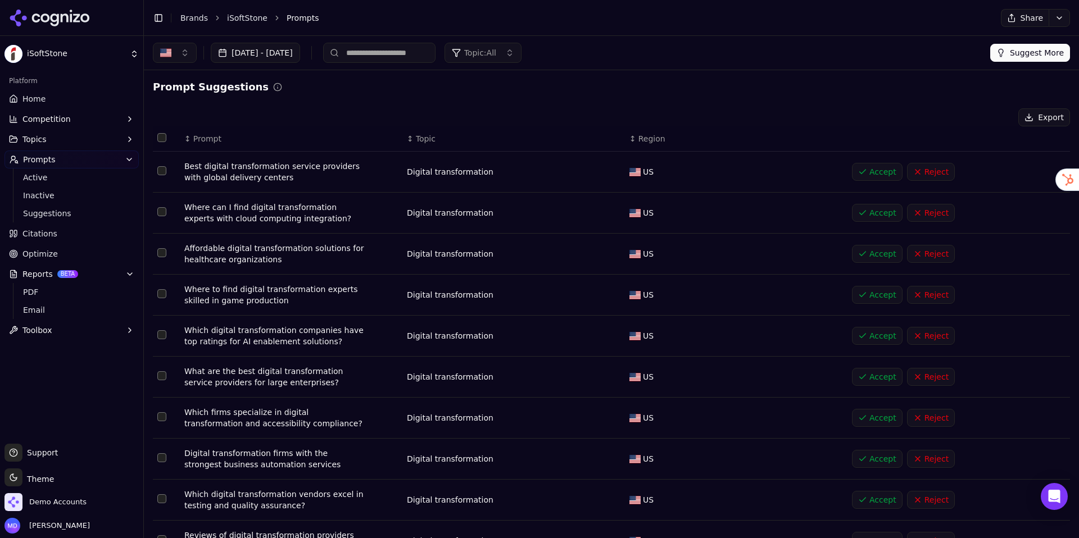
click at [68, 103] on link "Home" at bounding box center [71, 99] width 134 height 18
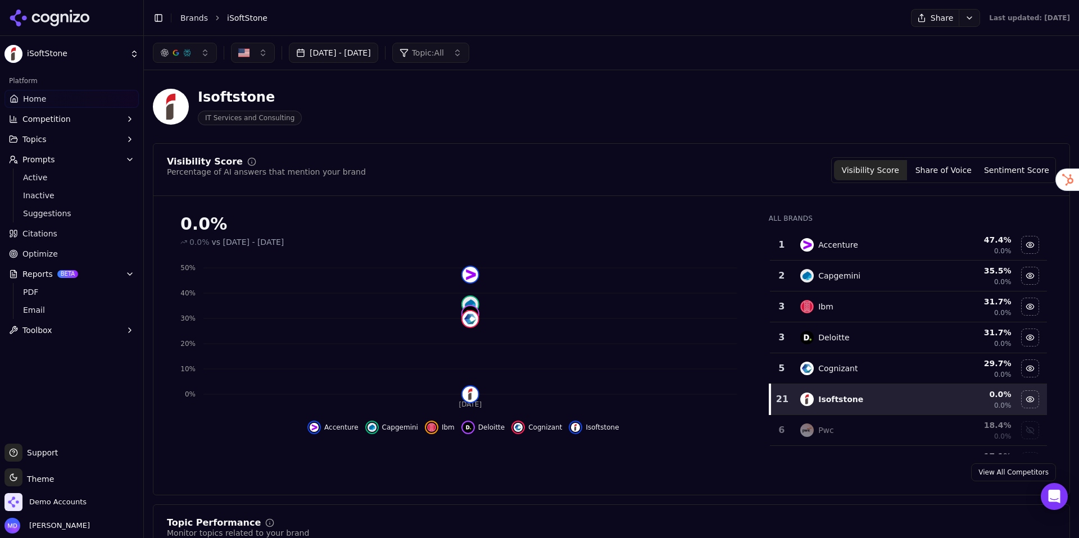
click at [128, 162] on icon "button" at bounding box center [129, 159] width 9 height 9
click at [123, 220] on button "Reports BETA" at bounding box center [71, 220] width 134 height 18
click at [37, 161] on span "Prompts" at bounding box center [38, 159] width 33 height 11
click at [51, 179] on span "Active" at bounding box center [72, 177] width 98 height 11
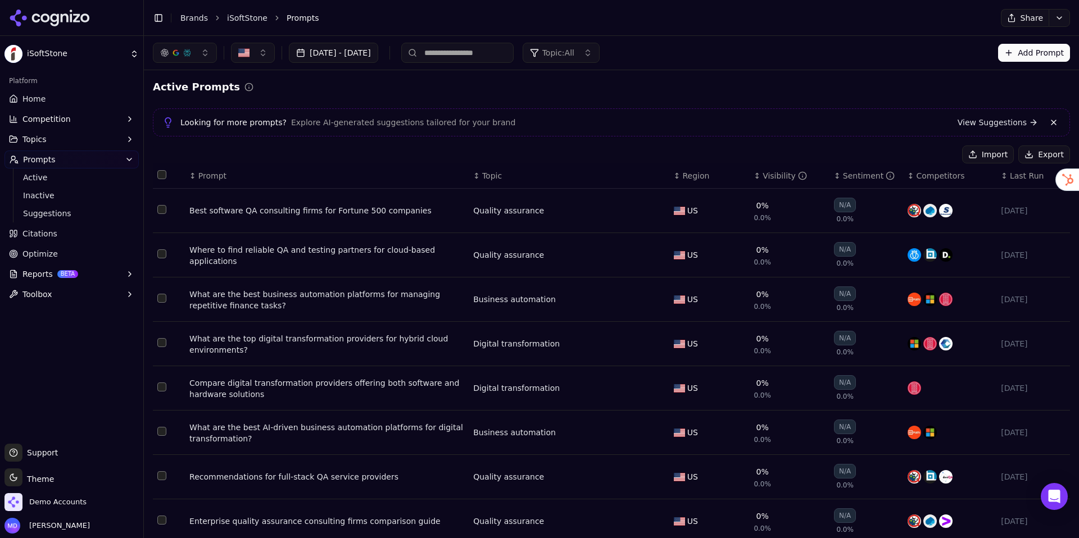
click at [56, 95] on link "Home" at bounding box center [71, 99] width 134 height 18
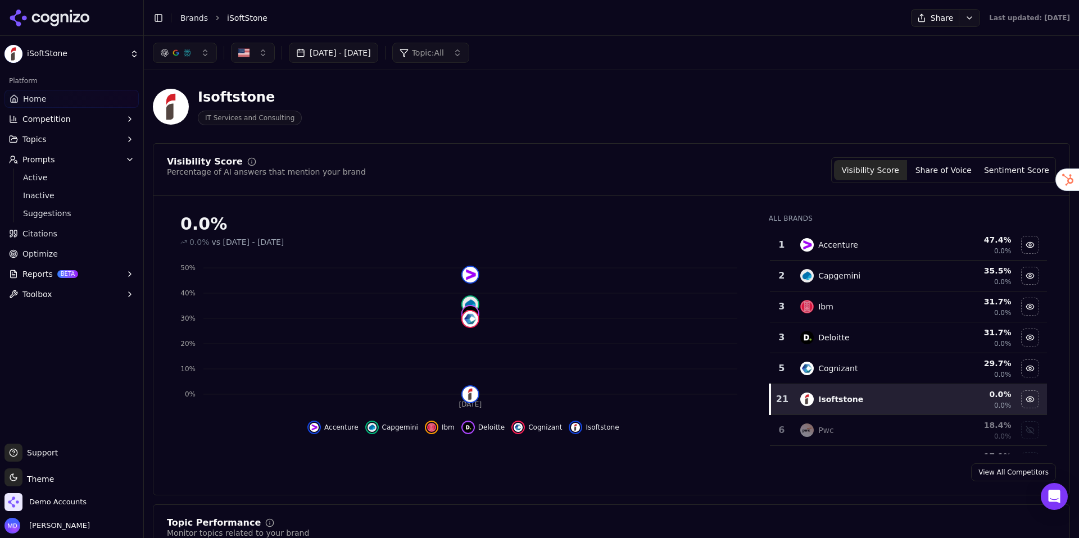
click at [48, 483] on html "iSoftStone Platform Home Competition Topics Prompts Active Inactive Suggestions…" at bounding box center [539, 269] width 1079 height 538
click at [49, 419] on div "Light" at bounding box center [40, 419] width 66 height 18
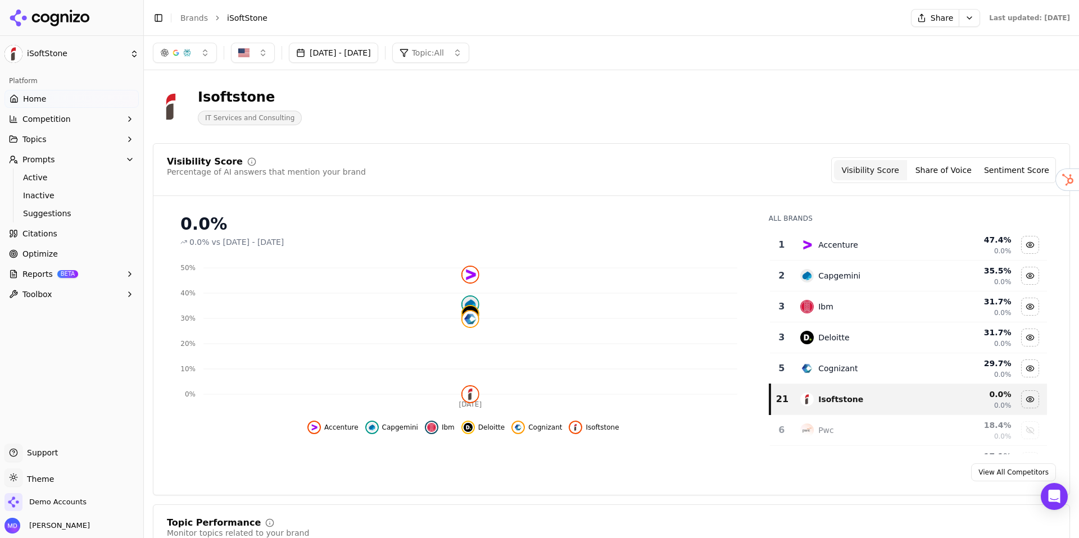
drag, startPoint x: 1030, startPoint y: 475, endPoint x: 806, endPoint y: 317, distance: 274.2
click at [1030, 474] on link "View All Competitors" at bounding box center [1013, 472] width 85 height 18
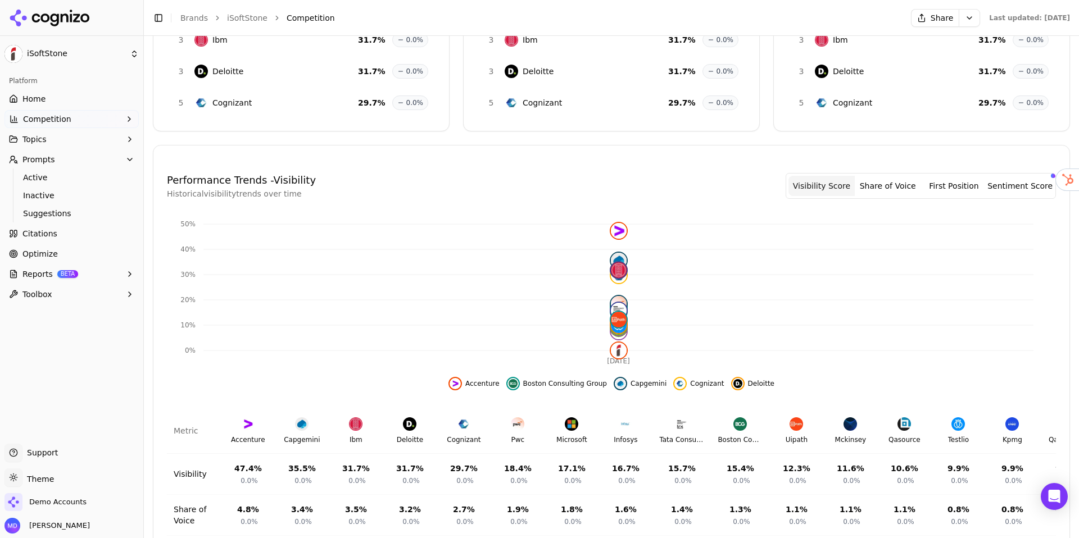
scroll to position [306, 0]
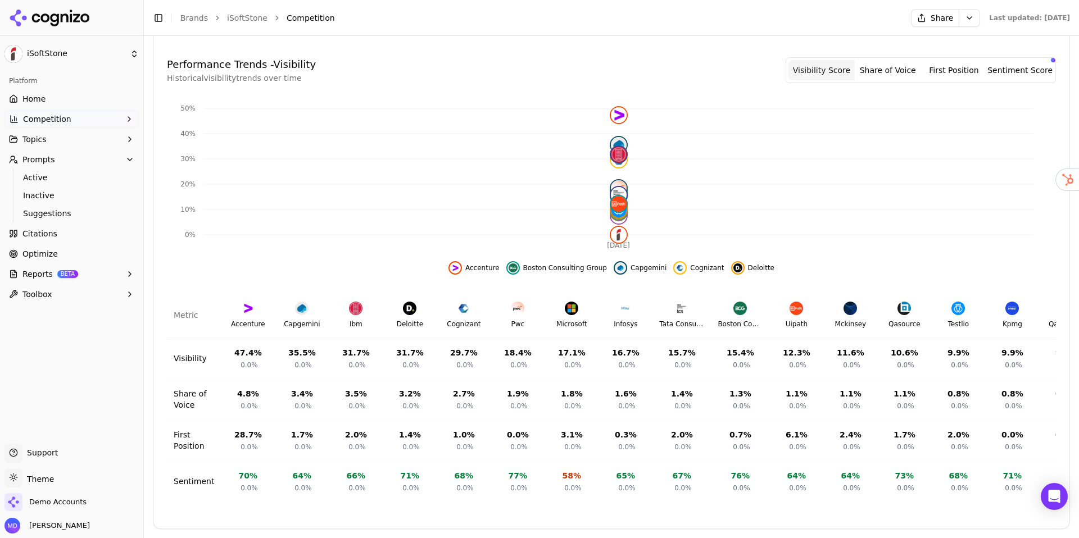
click at [287, 269] on div "Accenture Boston Consulting Group Capgemini Cognizant Deloitte" at bounding box center [611, 264] width 889 height 20
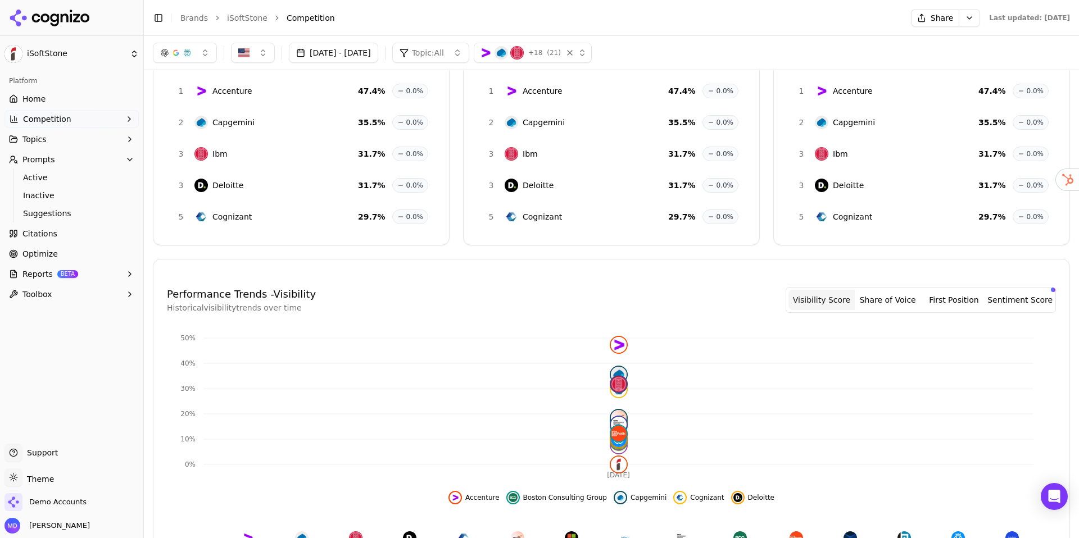
scroll to position [0, 0]
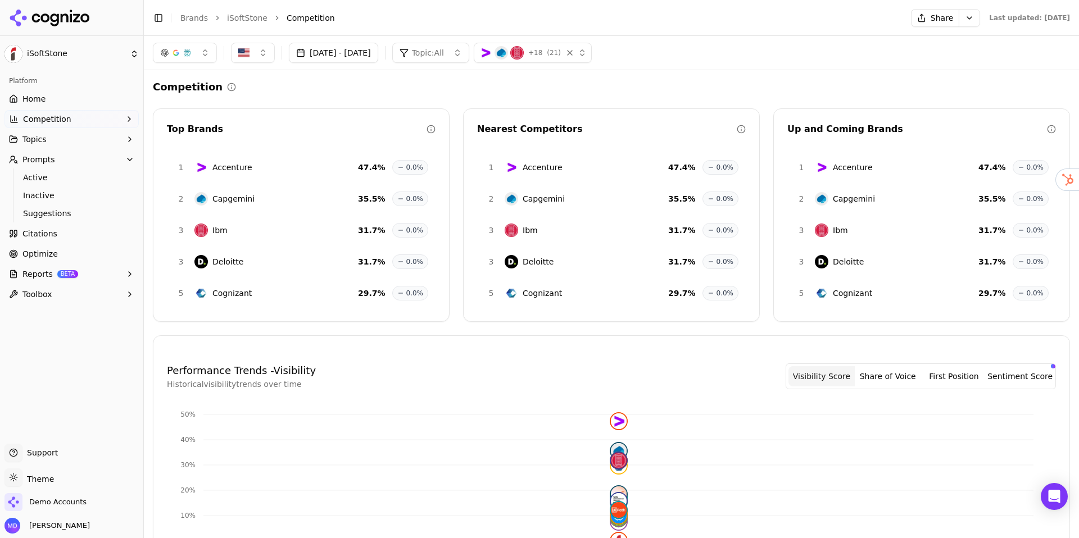
click at [56, 101] on link "Home" at bounding box center [71, 99] width 134 height 18
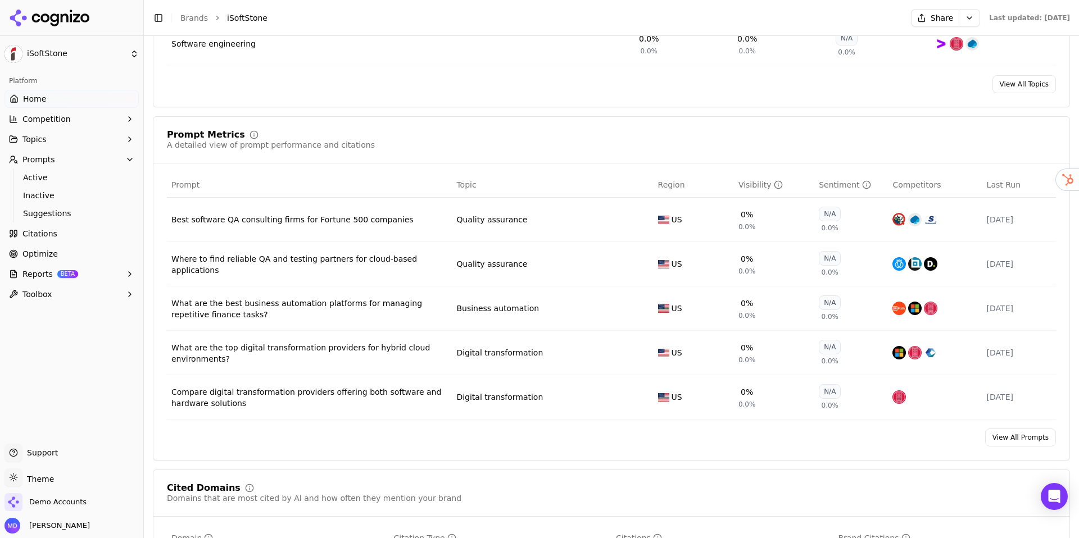
scroll to position [744, 0]
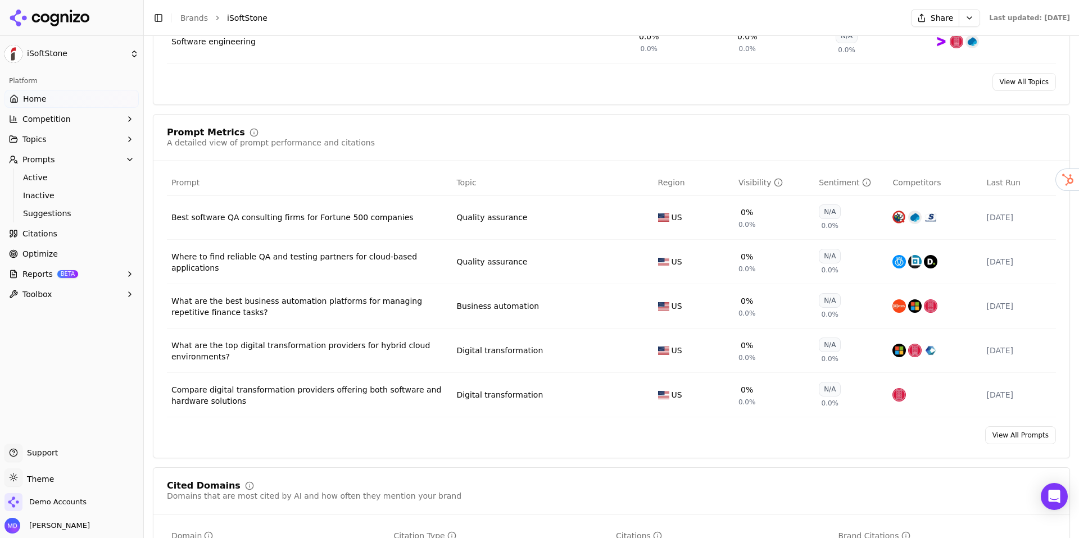
click at [1038, 435] on link "View All Prompts" at bounding box center [1020, 435] width 71 height 18
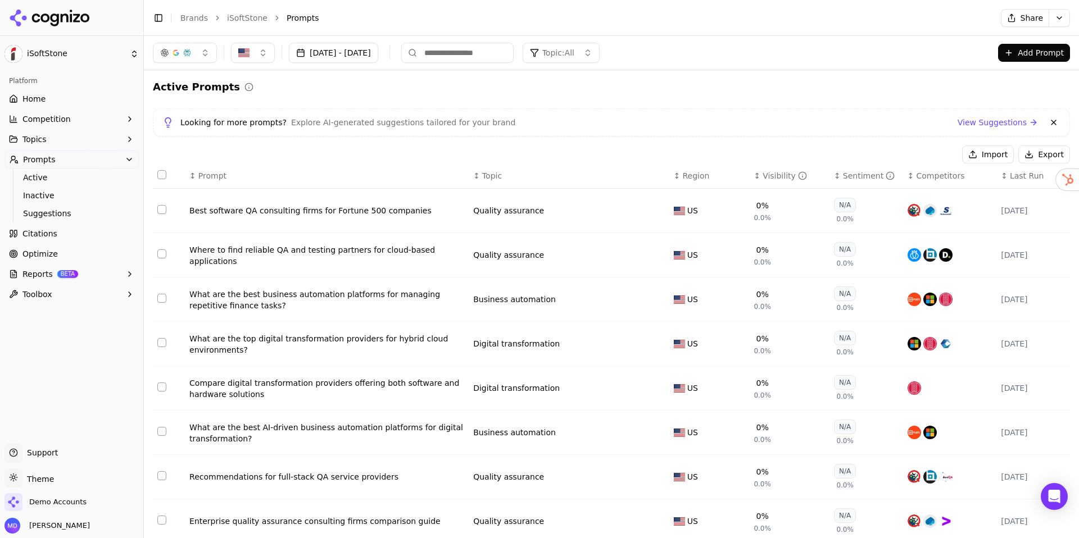
click at [166, 298] on button "Select row 3" at bounding box center [161, 298] width 9 height 9
click at [161, 298] on button "Select row 3" at bounding box center [161, 298] width 9 height 9
click at [984, 122] on link "View Suggestions" at bounding box center [997, 122] width 80 height 11
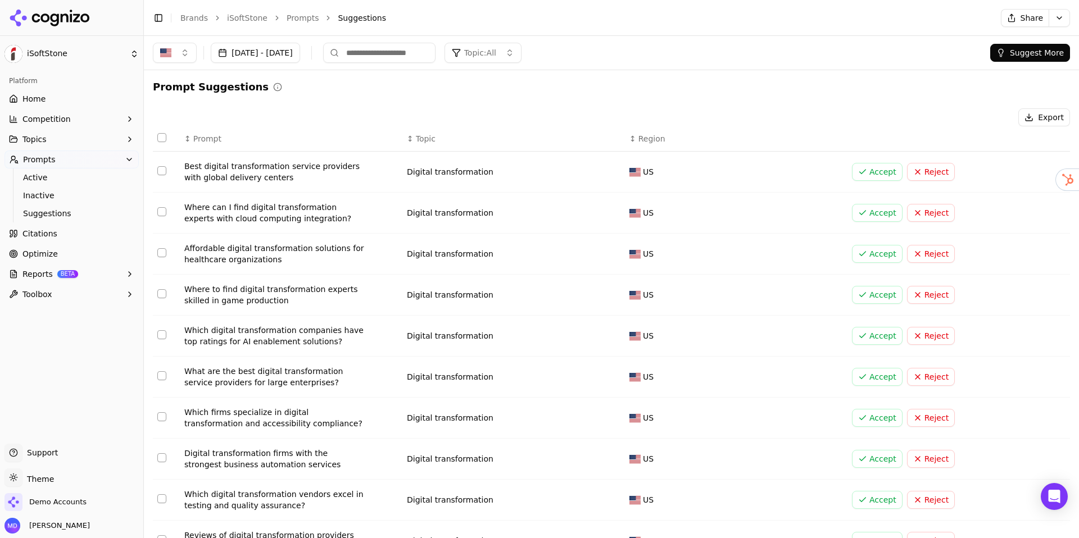
scroll to position [2, 0]
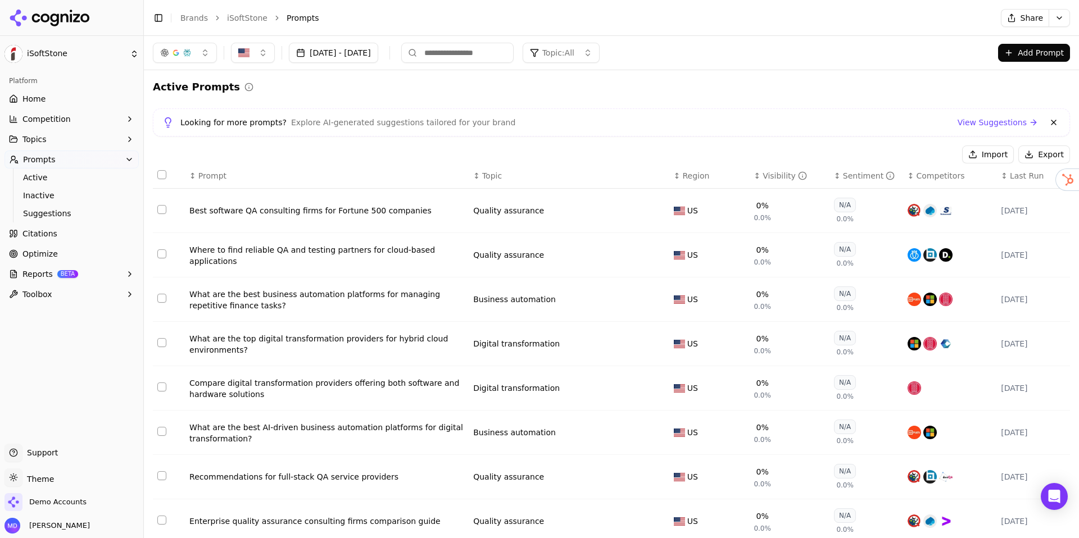
click at [283, 213] on div "Best software QA consulting firms for Fortune 500 companies" at bounding box center [326, 210] width 275 height 11
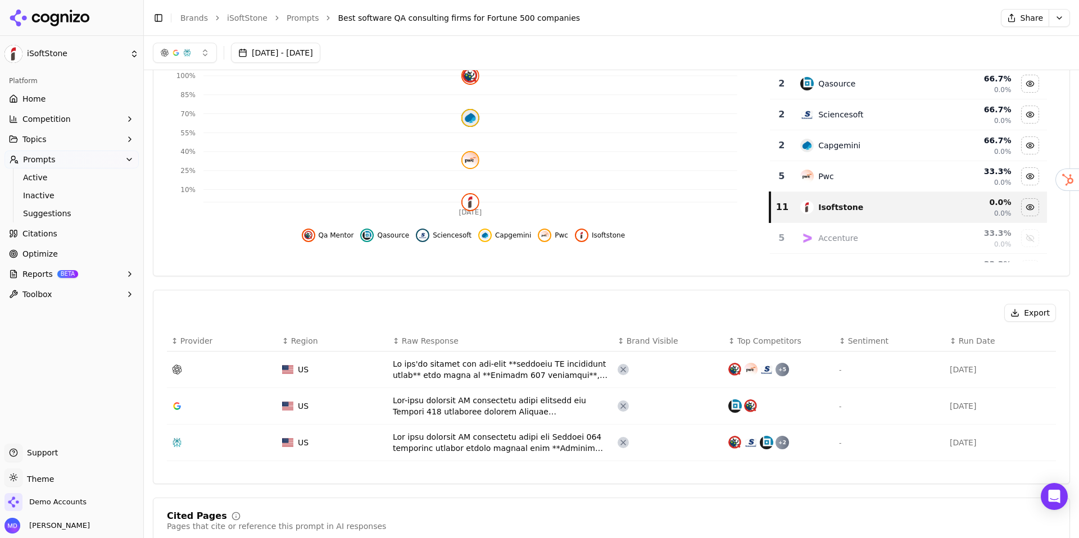
scroll to position [156, 0]
click at [430, 378] on div "Data table" at bounding box center [501, 371] width 216 height 22
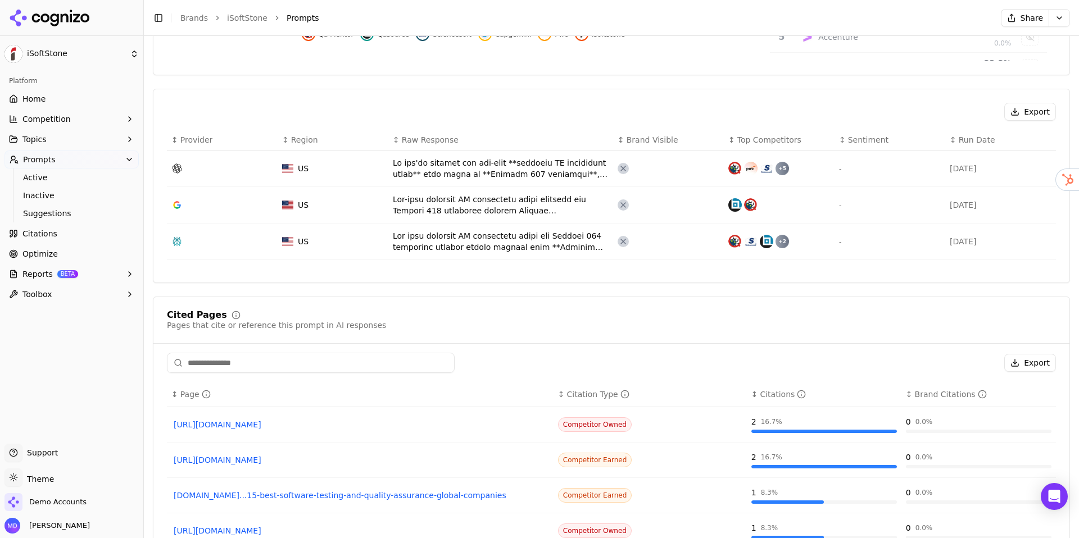
scroll to position [362, 0]
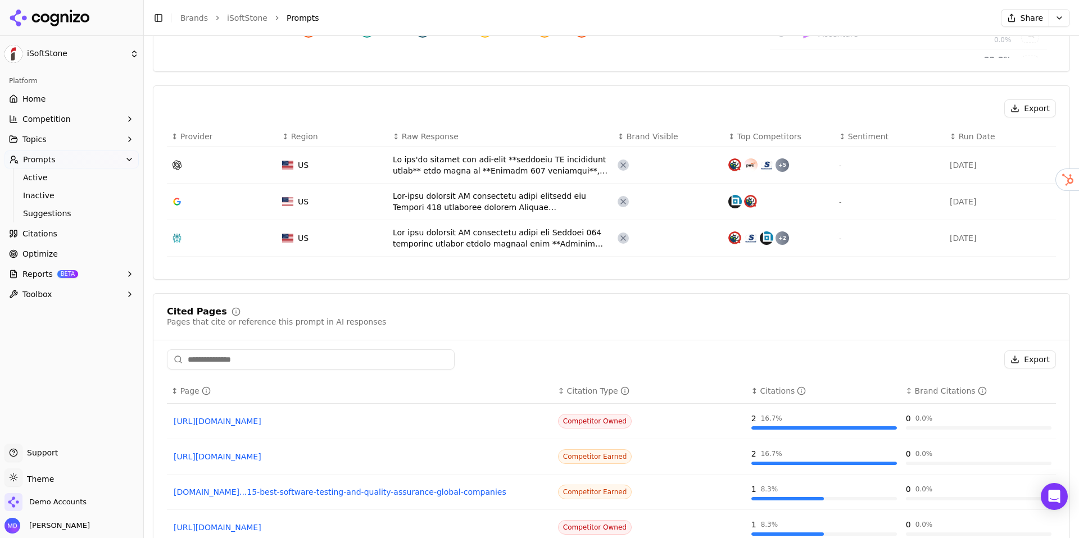
click at [72, 98] on link "Home" at bounding box center [71, 99] width 134 height 18
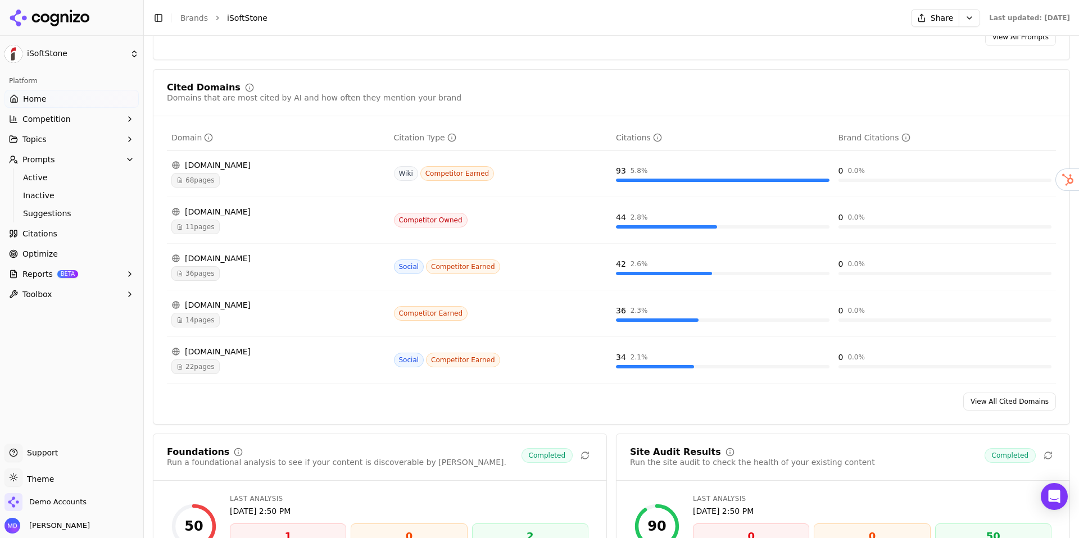
scroll to position [1155, 0]
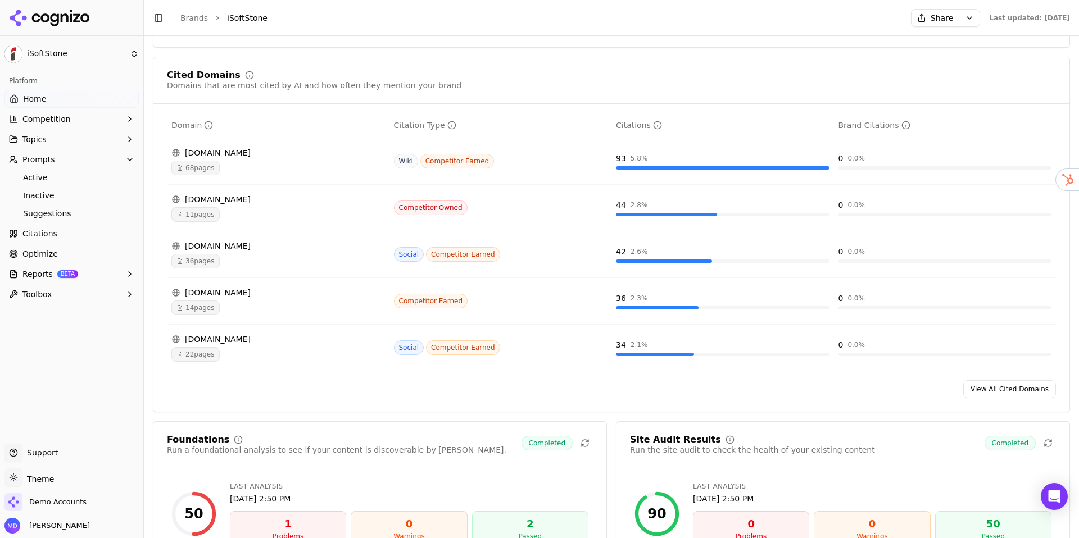
click at [293, 174] on div "68 pages" at bounding box center [277, 168] width 213 height 15
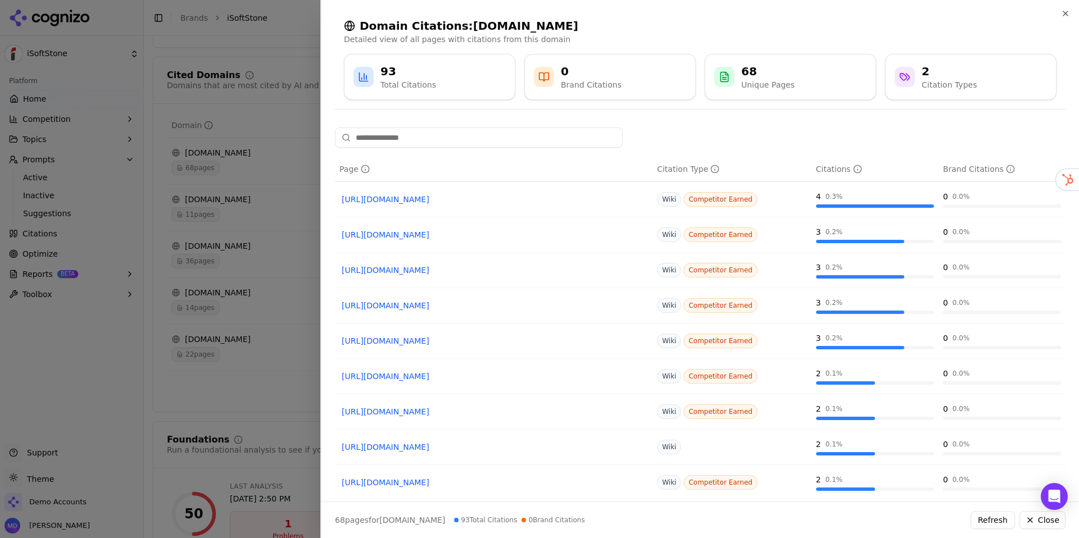
click at [270, 153] on div at bounding box center [539, 269] width 1079 height 538
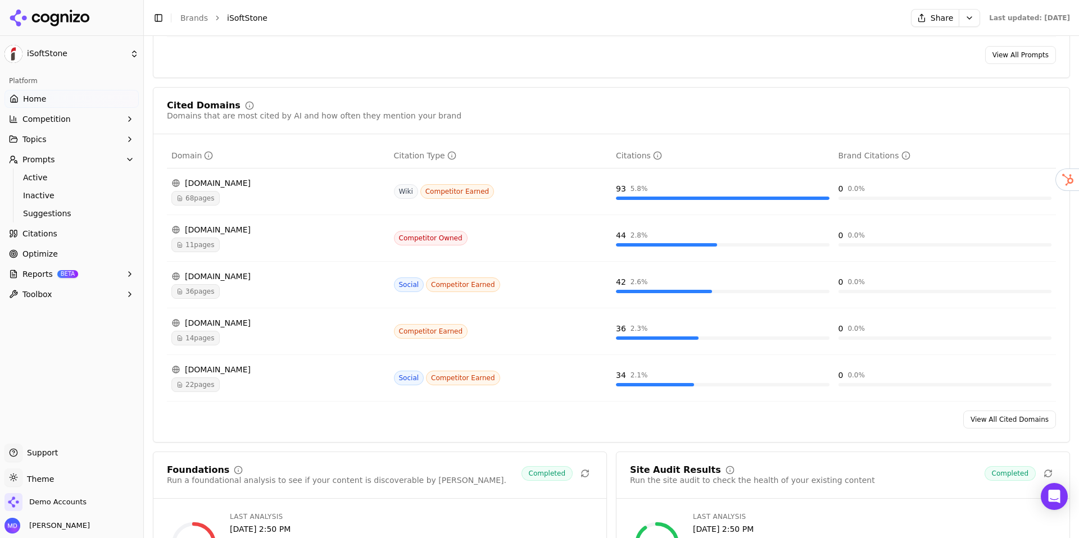
scroll to position [1127, 0]
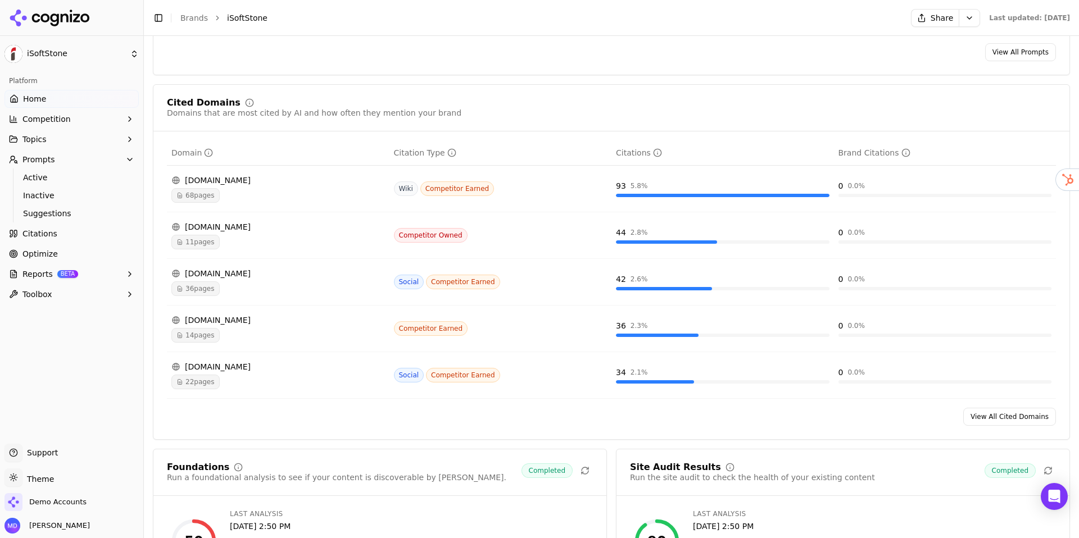
click at [272, 199] on div "68 pages" at bounding box center [277, 195] width 213 height 15
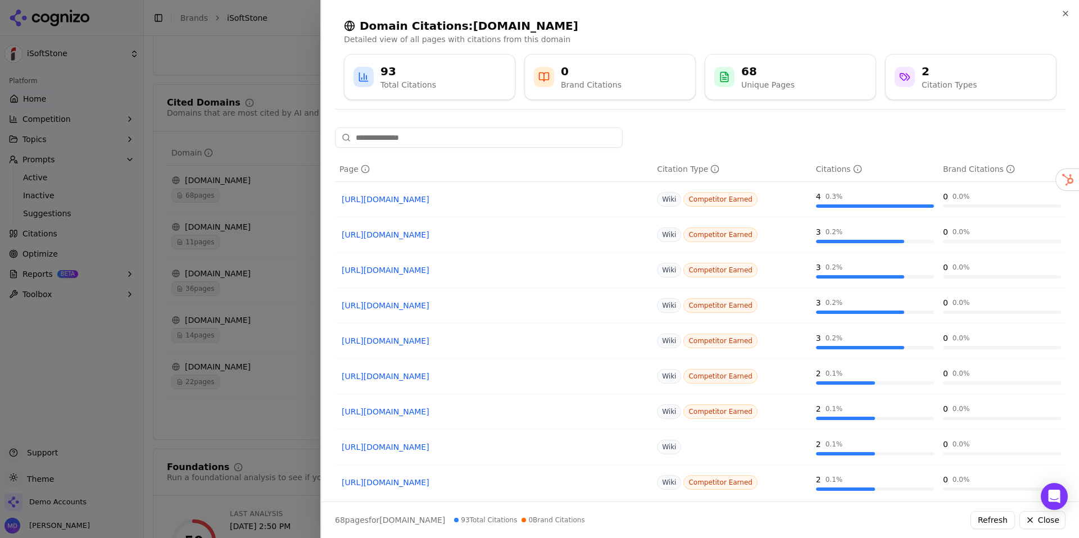
click at [278, 269] on div at bounding box center [539, 269] width 1079 height 538
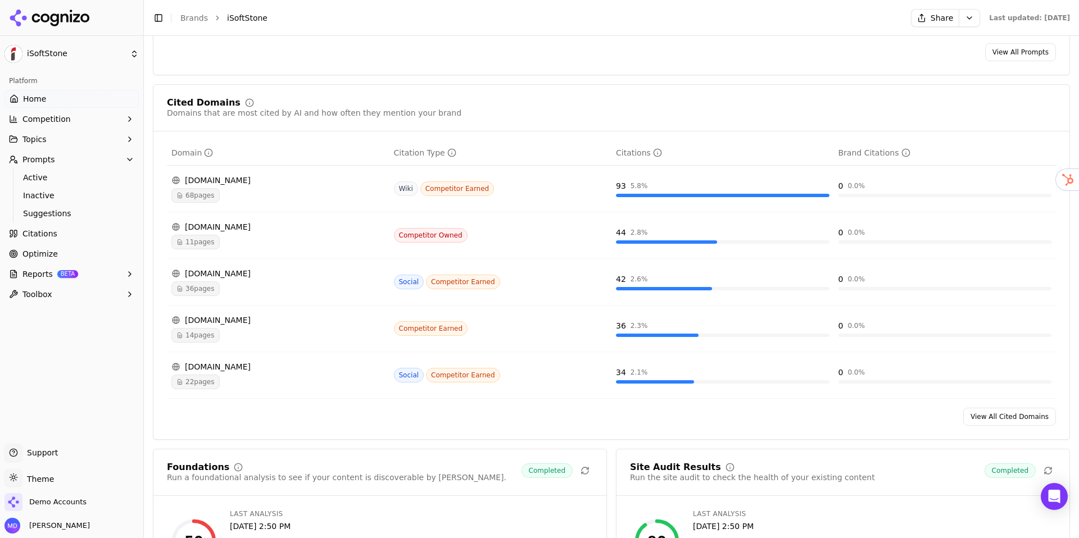
drag, startPoint x: 58, startPoint y: 238, endPoint x: 74, endPoint y: 242, distance: 16.2
click at [58, 238] on link "Citations" at bounding box center [71, 234] width 134 height 18
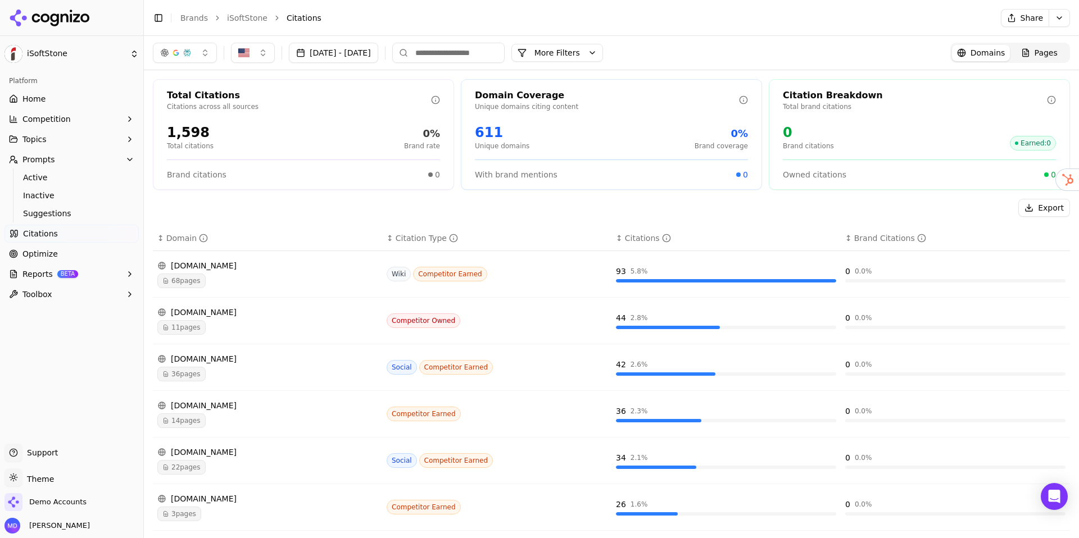
click at [524, 201] on div "Export" at bounding box center [611, 208] width 917 height 18
click at [57, 252] on link "Optimize" at bounding box center [71, 254] width 134 height 18
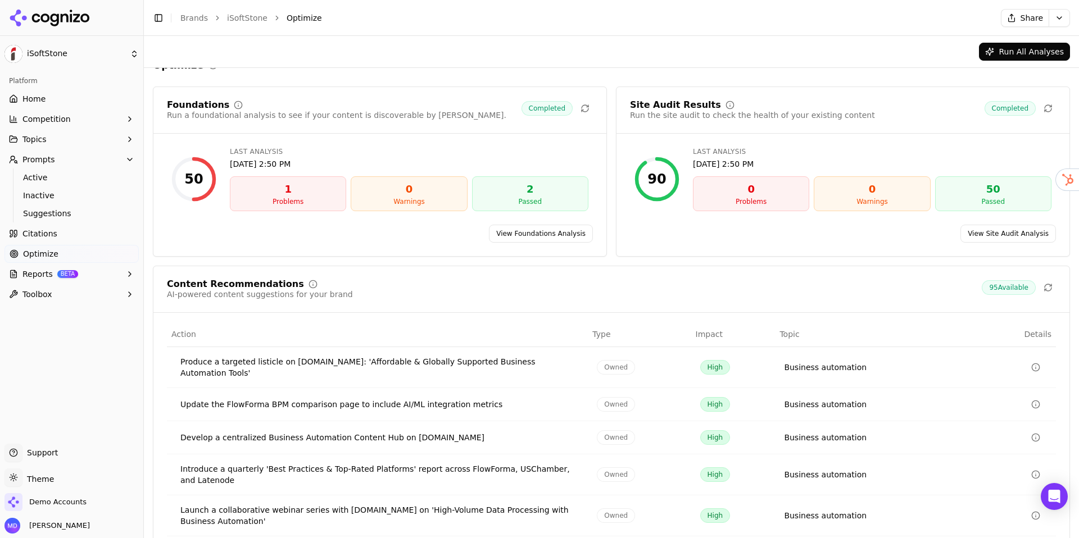
scroll to position [19, 0]
click at [536, 237] on link "View Foundations Analysis" at bounding box center [541, 234] width 104 height 18
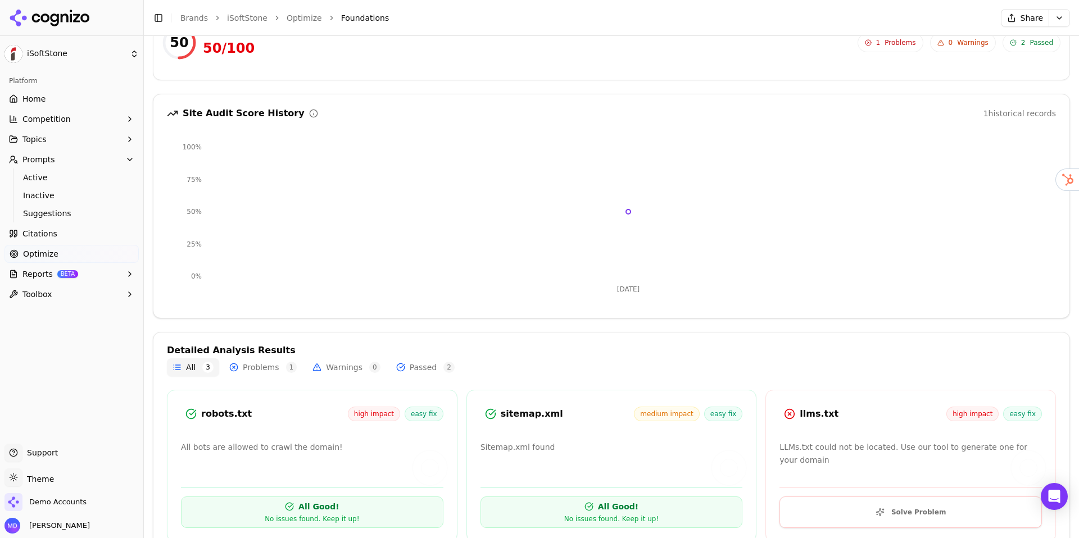
scroll to position [121, 0]
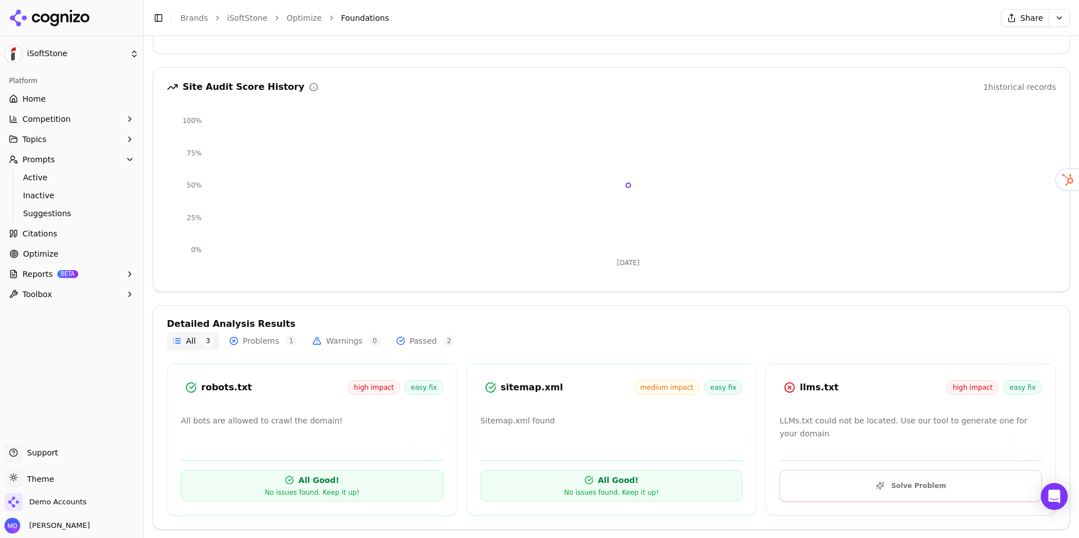
click at [42, 259] on span "Optimize" at bounding box center [40, 253] width 35 height 11
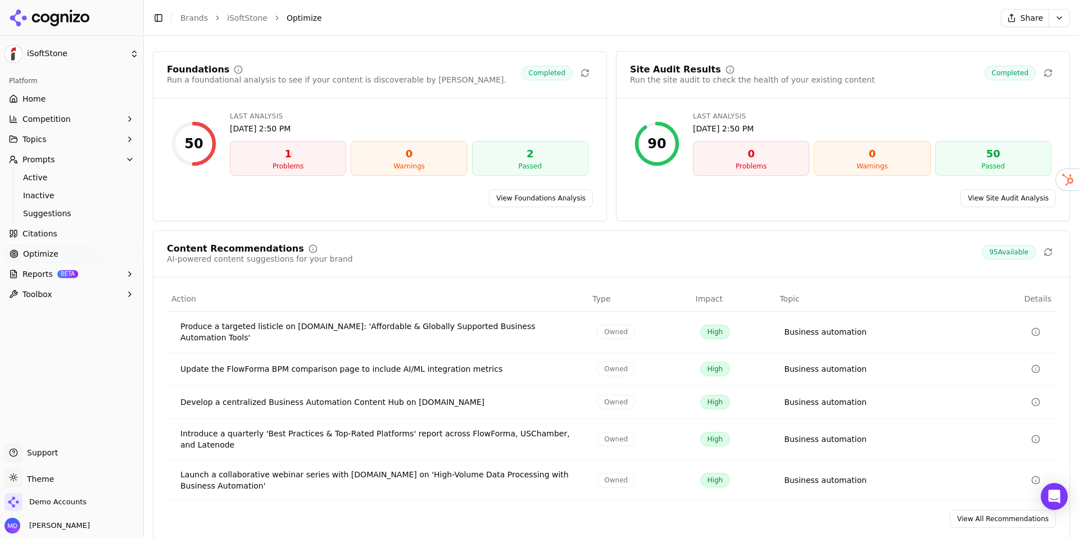
scroll to position [69, 0]
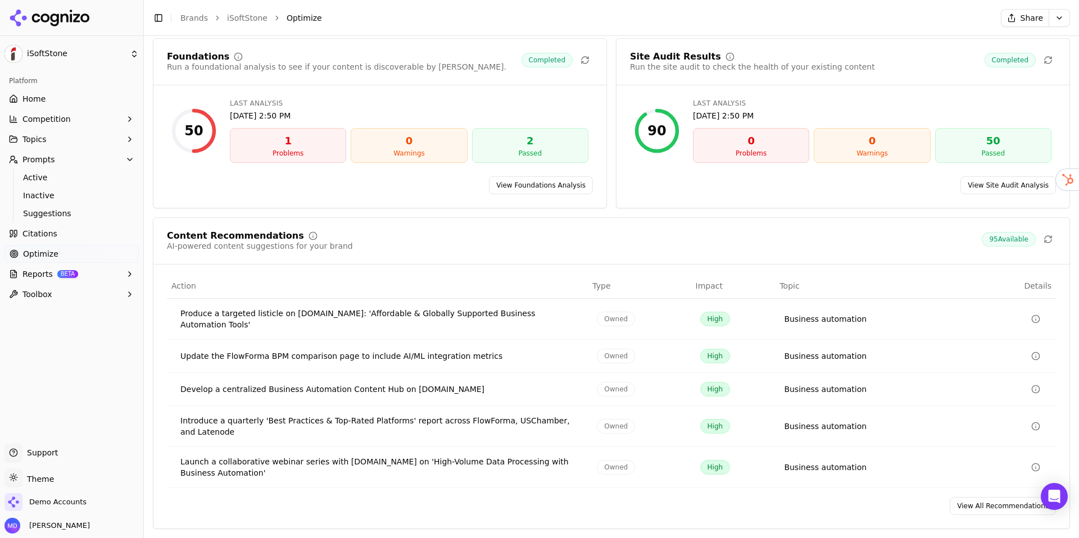
click at [994, 504] on link "View All Recommendations" at bounding box center [1002, 506] width 106 height 18
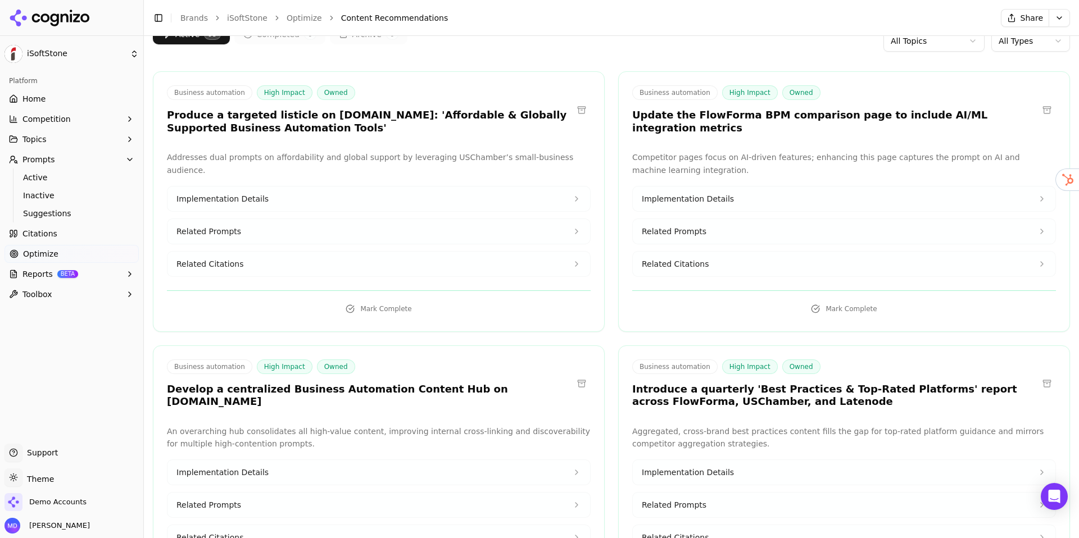
scroll to position [80, 0]
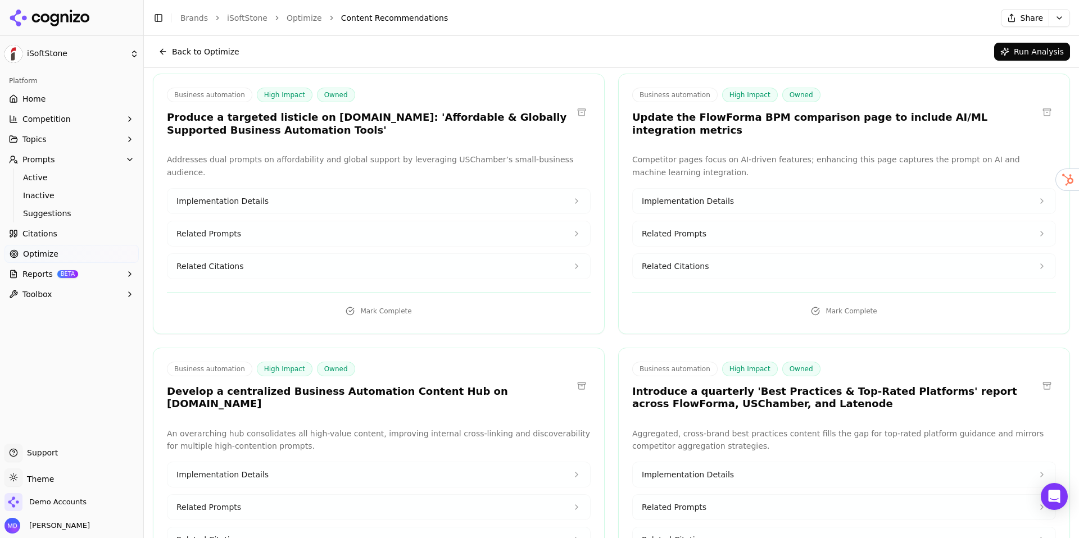
click at [266, 189] on button "Implementation Details" at bounding box center [378, 201] width 422 height 25
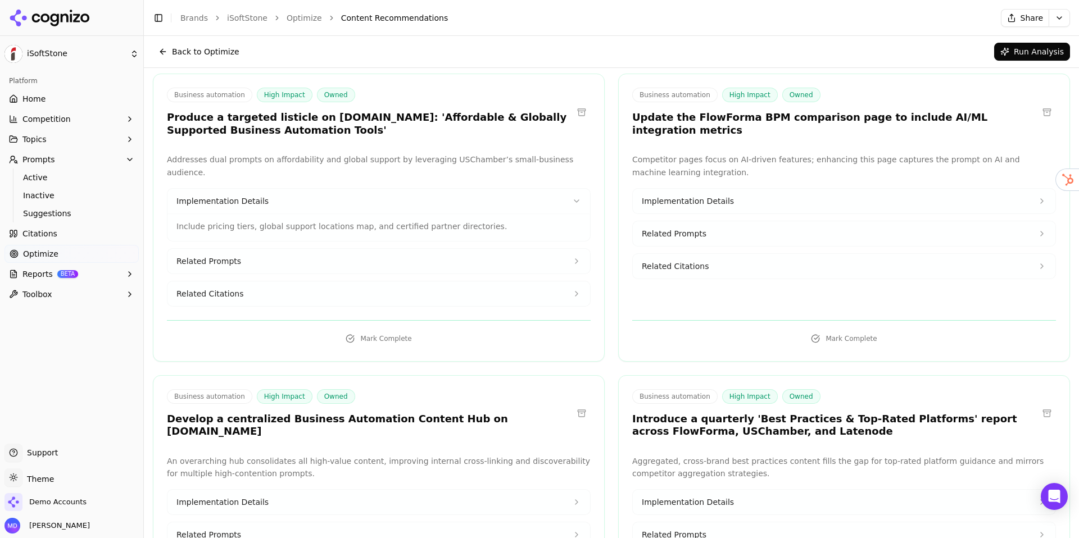
click at [266, 251] on button "Related Prompts" at bounding box center [378, 261] width 422 height 25
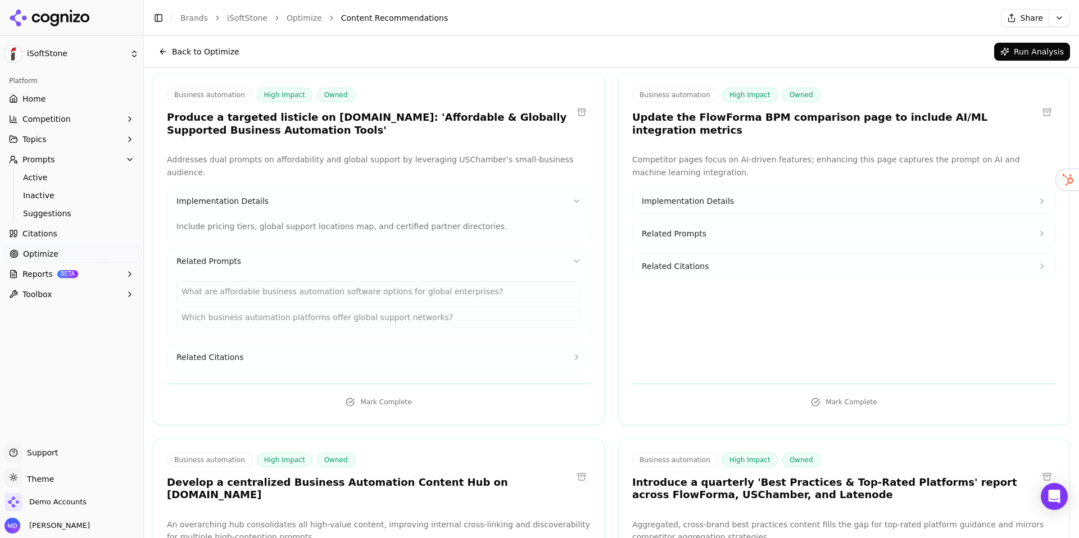
click at [236, 352] on span "Related Citations" at bounding box center [209, 357] width 67 height 11
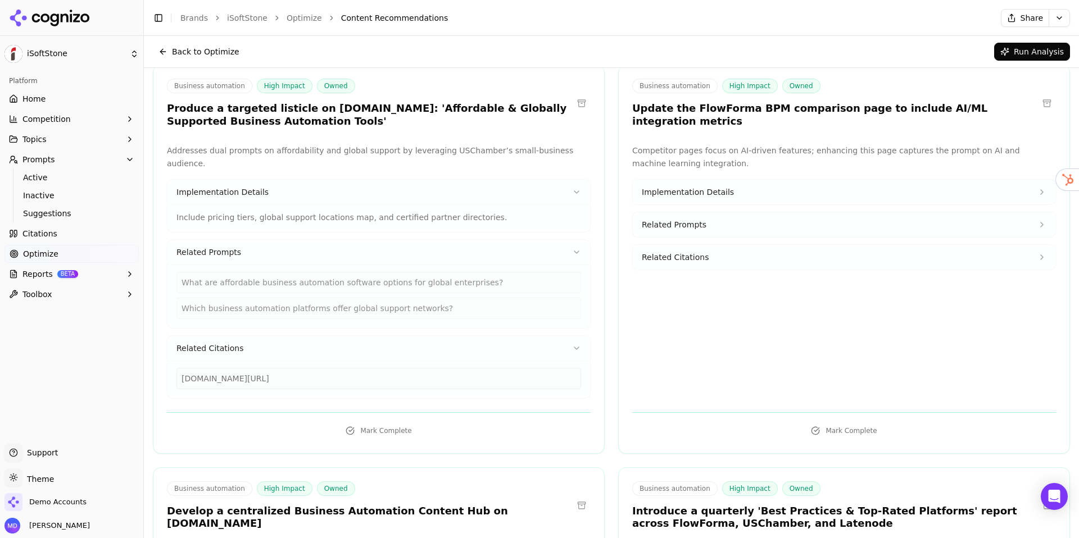
scroll to position [0, 0]
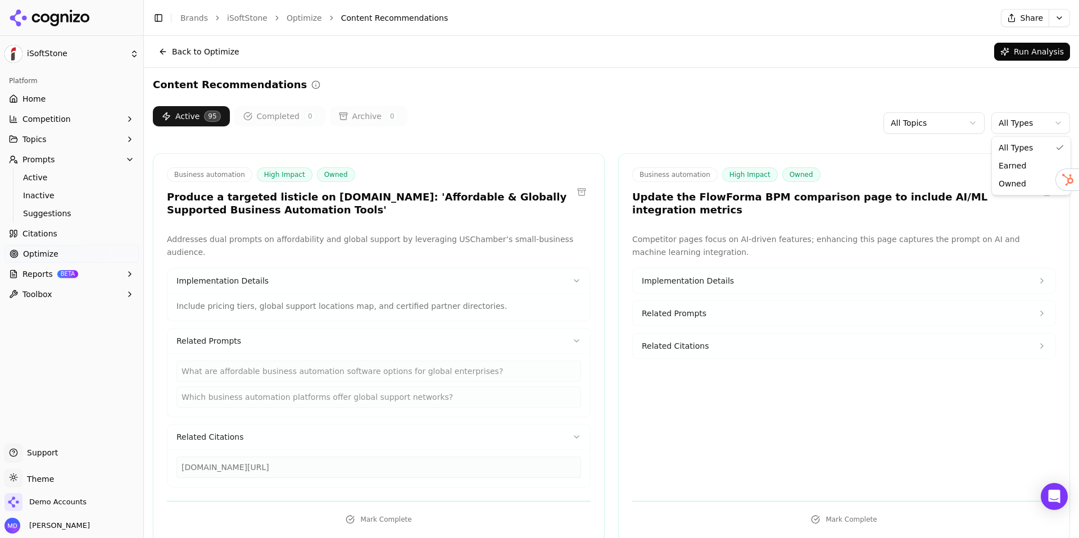
click at [1019, 118] on html "iSoftStone Platform Home Competition Topics Prompts Active Inactive Suggestions…" at bounding box center [539, 269] width 1079 height 538
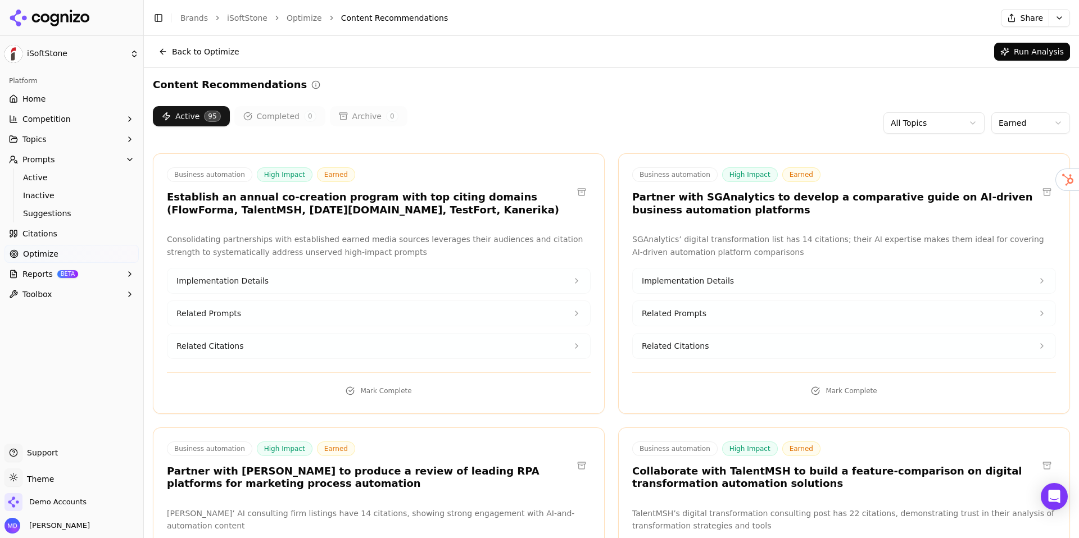
click at [48, 144] on button "Topics" at bounding box center [71, 139] width 134 height 18
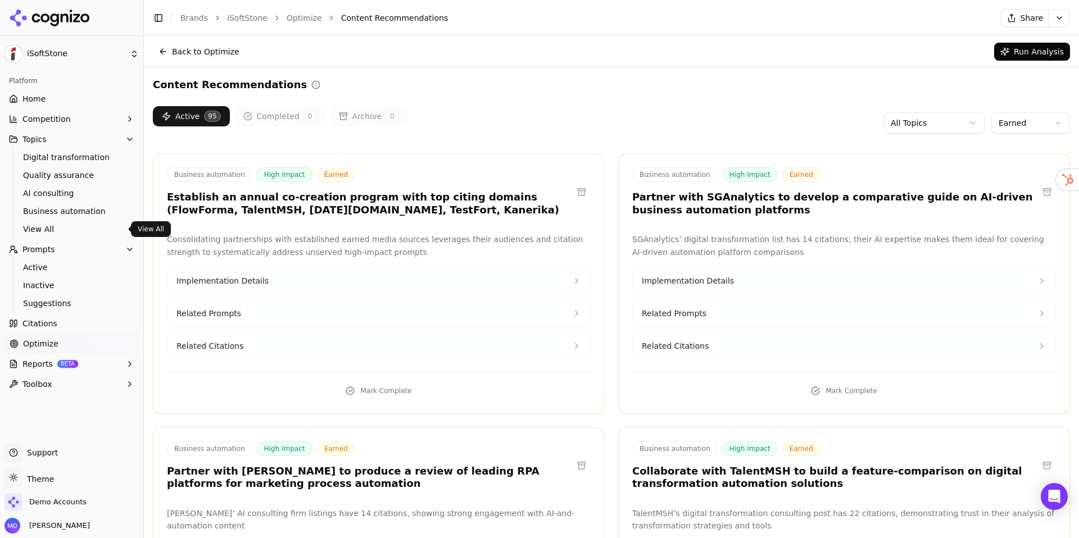
click at [47, 227] on span "View All" at bounding box center [72, 229] width 98 height 11
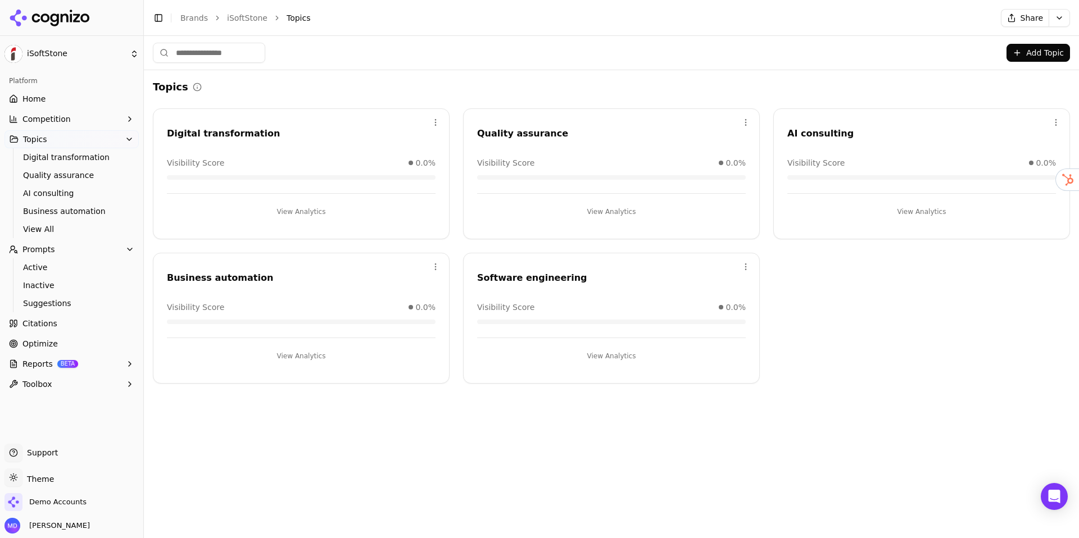
click at [301, 211] on button "View Analytics" at bounding box center [301, 212] width 269 height 18
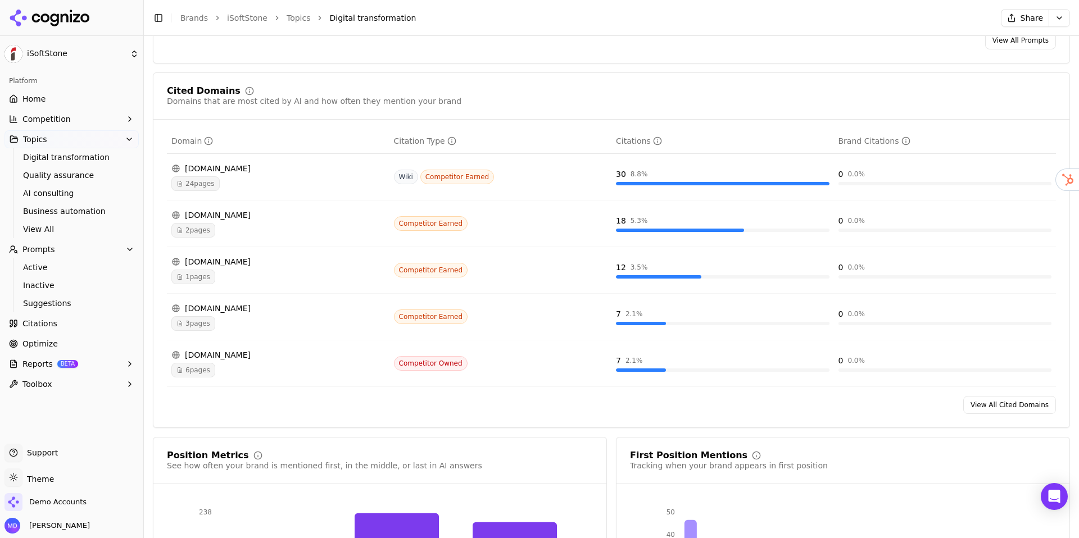
scroll to position [752, 0]
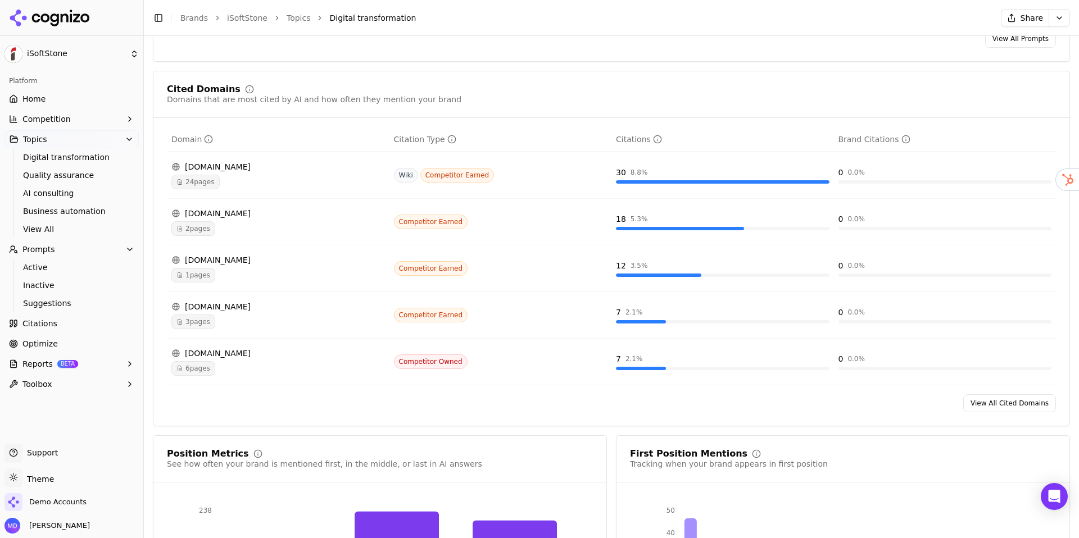
drag, startPoint x: 72, startPoint y: 335, endPoint x: 212, endPoint y: 343, distance: 140.6
click at [72, 335] on link "Optimize" at bounding box center [71, 344] width 134 height 18
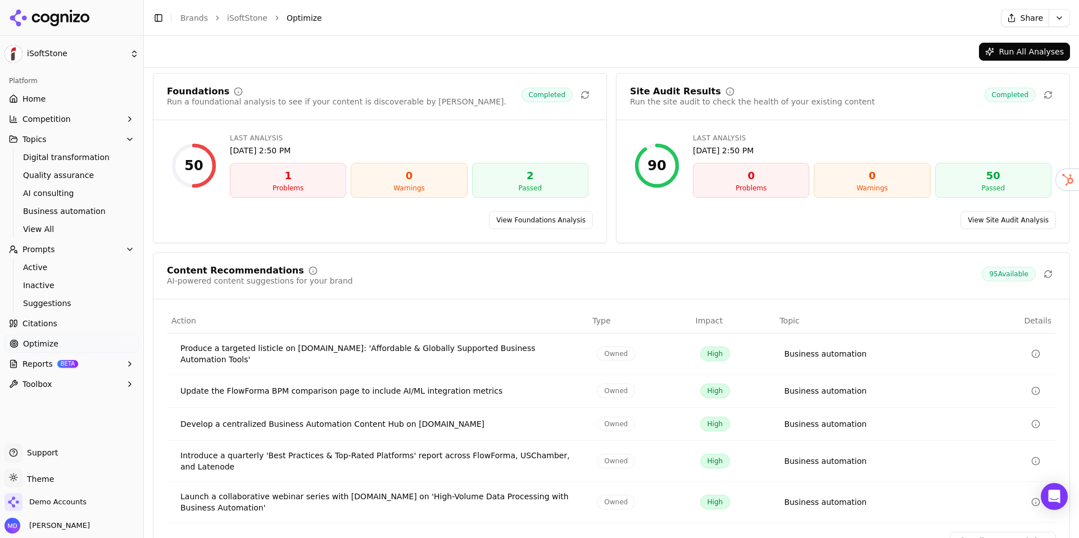
scroll to position [69, 0]
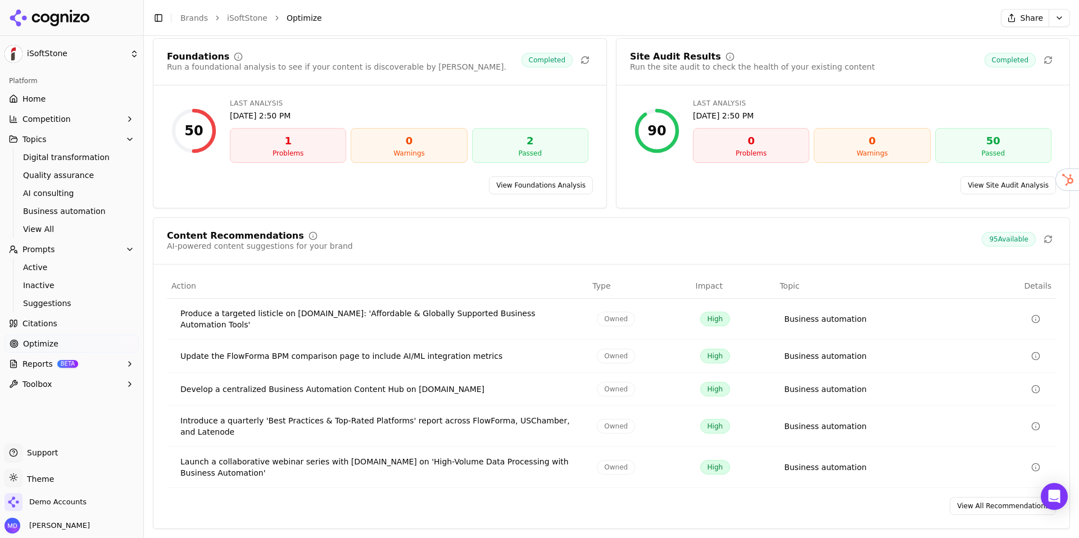
click at [963, 504] on link "View All Recommendations" at bounding box center [1002, 506] width 106 height 18
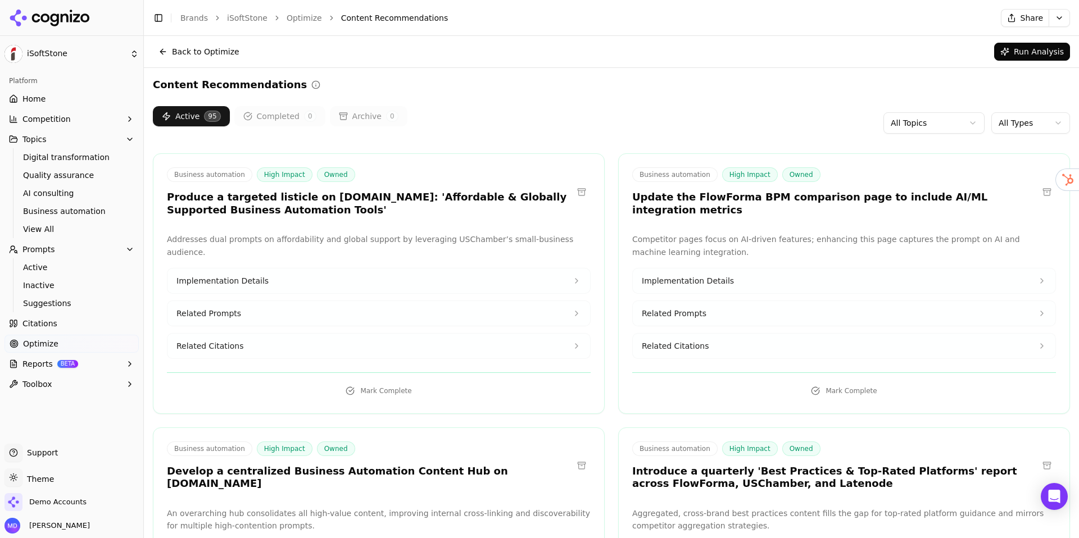
click at [941, 117] on html "iSoftStone Platform Home Competition Topics Digital transformation Quality assu…" at bounding box center [539, 269] width 1079 height 538
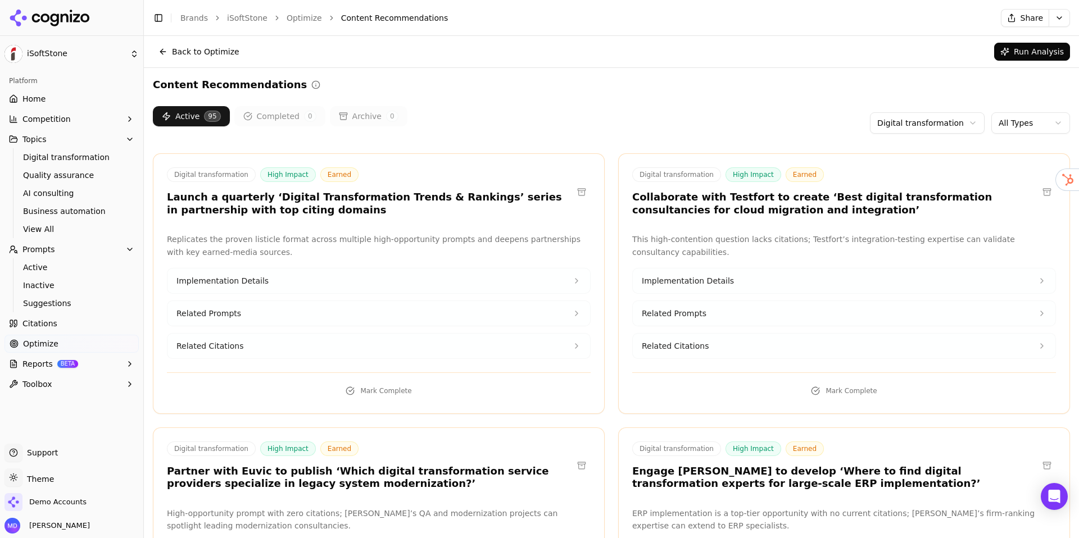
click at [82, 102] on link "Home" at bounding box center [71, 99] width 134 height 18
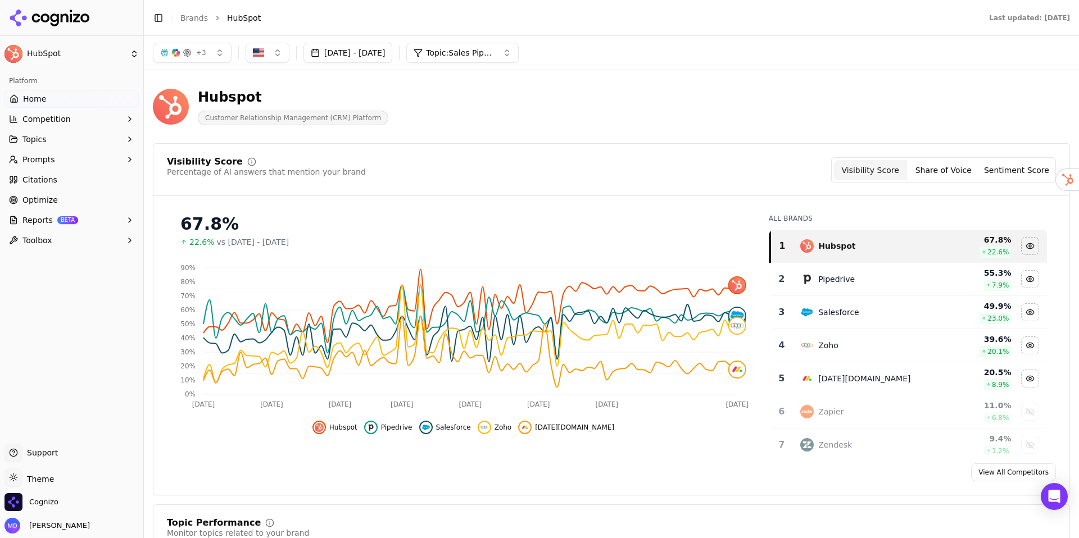
click at [987, 469] on link "View All Competitors" at bounding box center [1013, 472] width 85 height 18
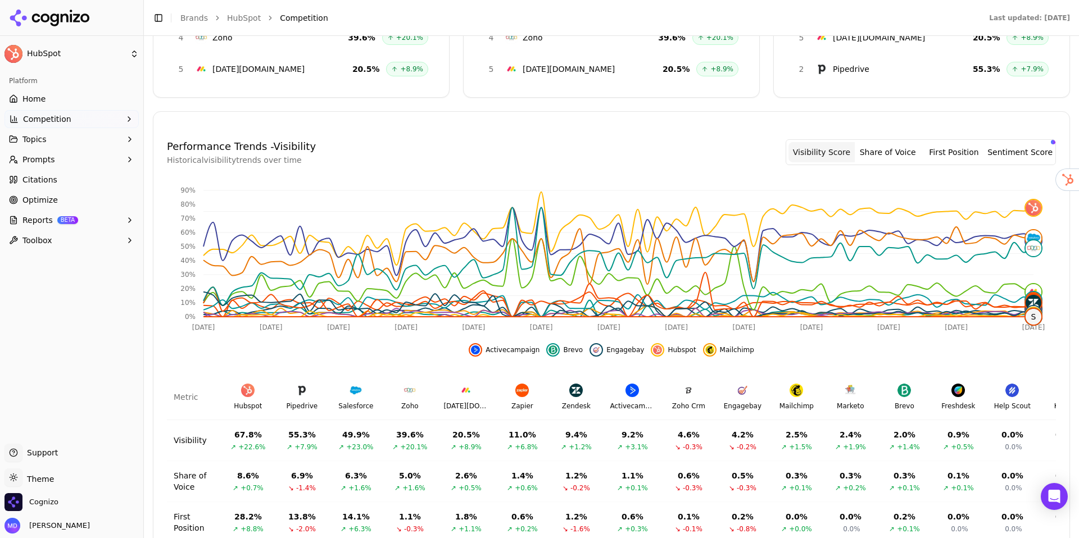
scroll to position [230, 0]
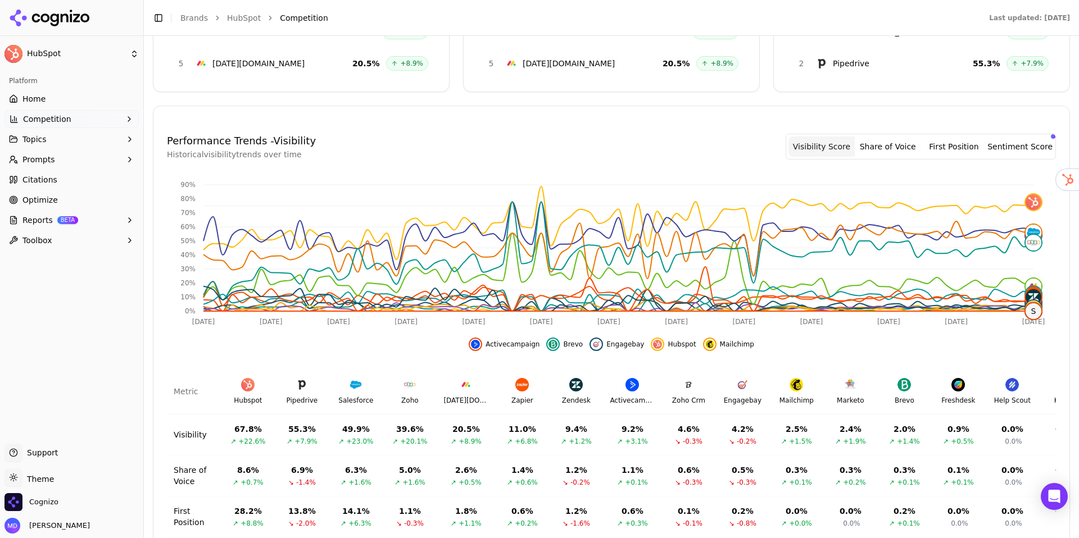
click at [65, 185] on link "Citations" at bounding box center [71, 180] width 134 height 18
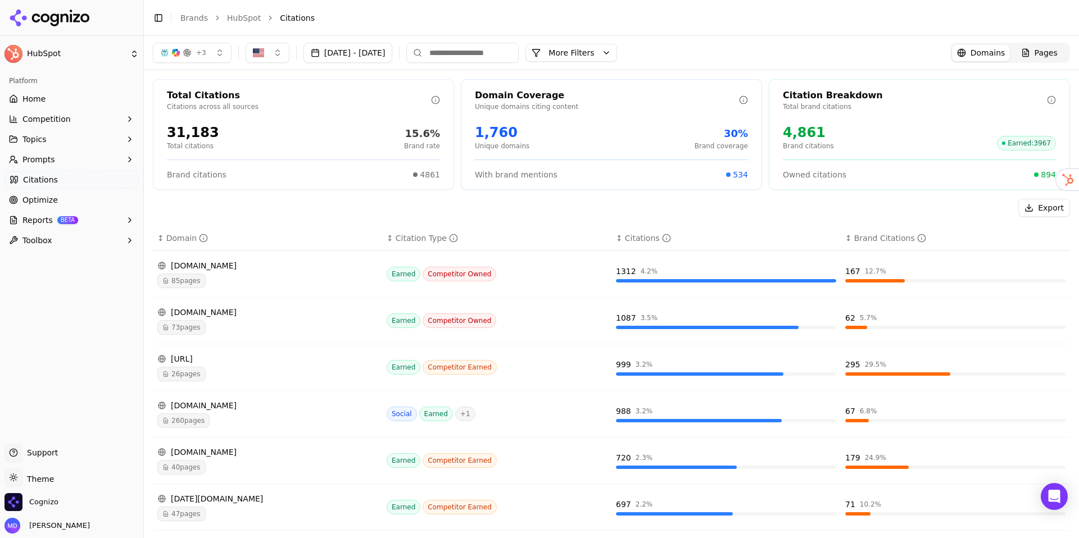
click at [701, 204] on div "Export" at bounding box center [611, 208] width 917 height 18
click at [608, 50] on button "More Filters" at bounding box center [571, 53] width 92 height 18
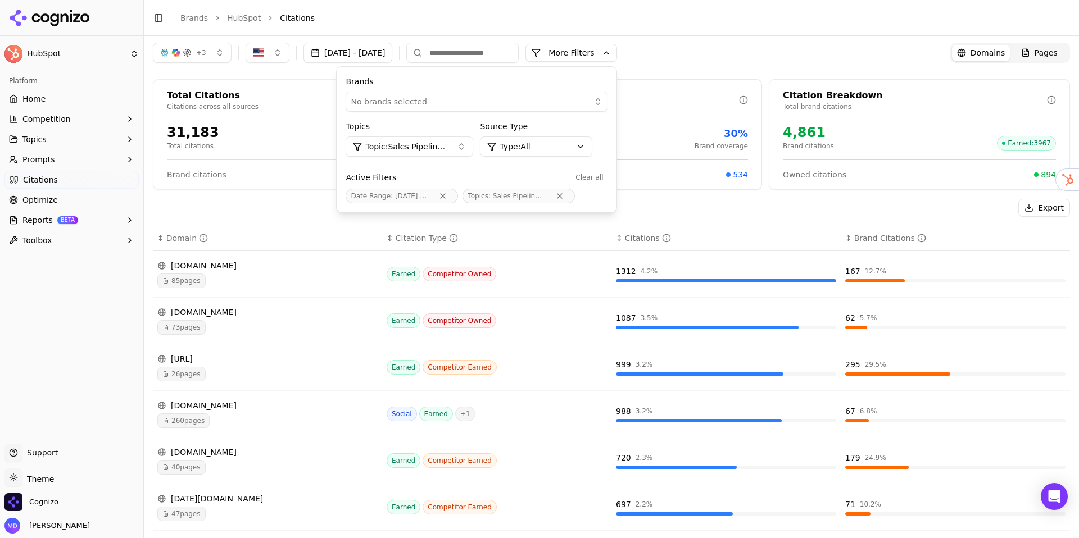
click at [539, 104] on div "No brands selected" at bounding box center [469, 101] width 236 height 11
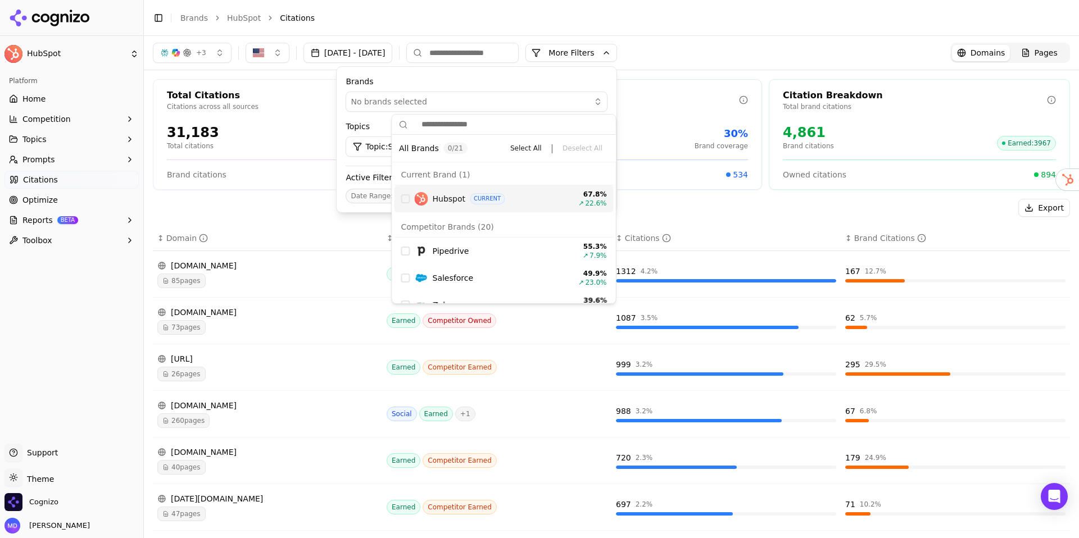
click at [542, 81] on label "Brands" at bounding box center [477, 81] width 262 height 11
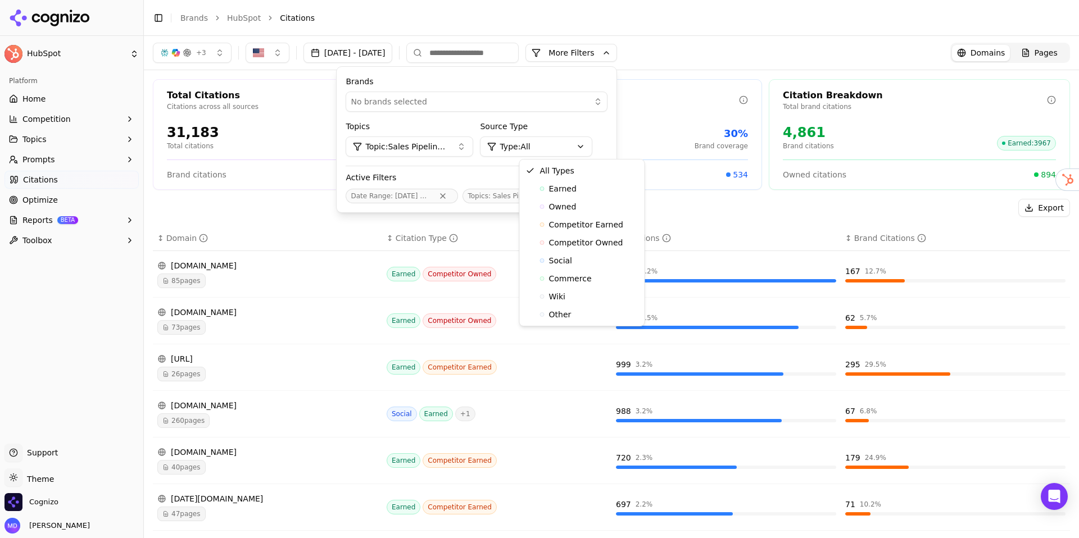
click at [533, 151] on html "HubSpot Platform Home Competition Topics Prompts Citations Optimize Reports BET…" at bounding box center [539, 269] width 1079 height 538
click at [567, 225] on span "Competitor Earned" at bounding box center [586, 224] width 74 height 11
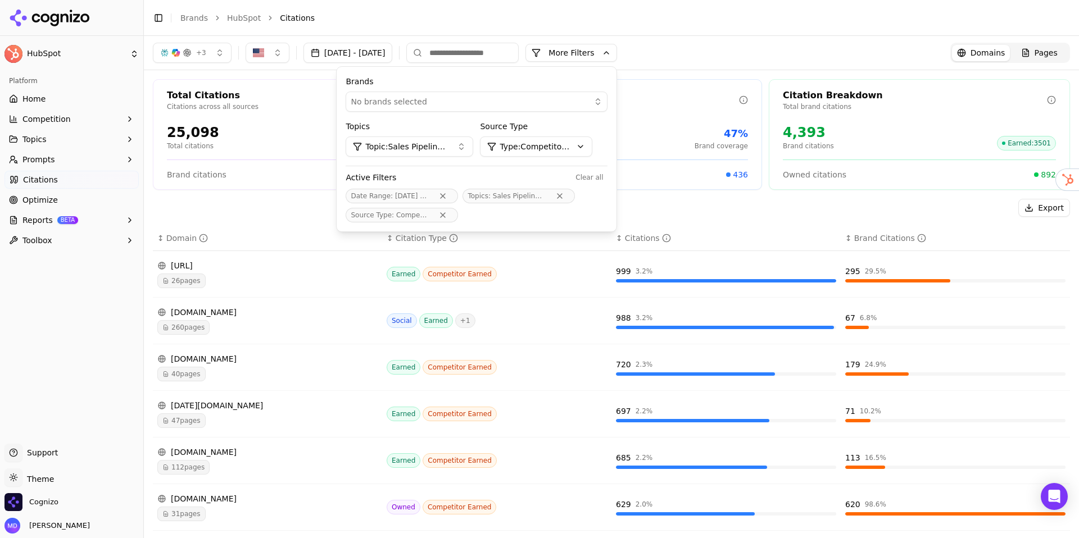
click at [704, 205] on div "Export" at bounding box center [611, 208] width 917 height 18
click at [315, 210] on div "Export" at bounding box center [611, 208] width 917 height 18
drag, startPoint x: 651, startPoint y: 52, endPoint x: 646, endPoint y: 62, distance: 11.1
click at [617, 52] on button "More Filters" at bounding box center [571, 53] width 92 height 18
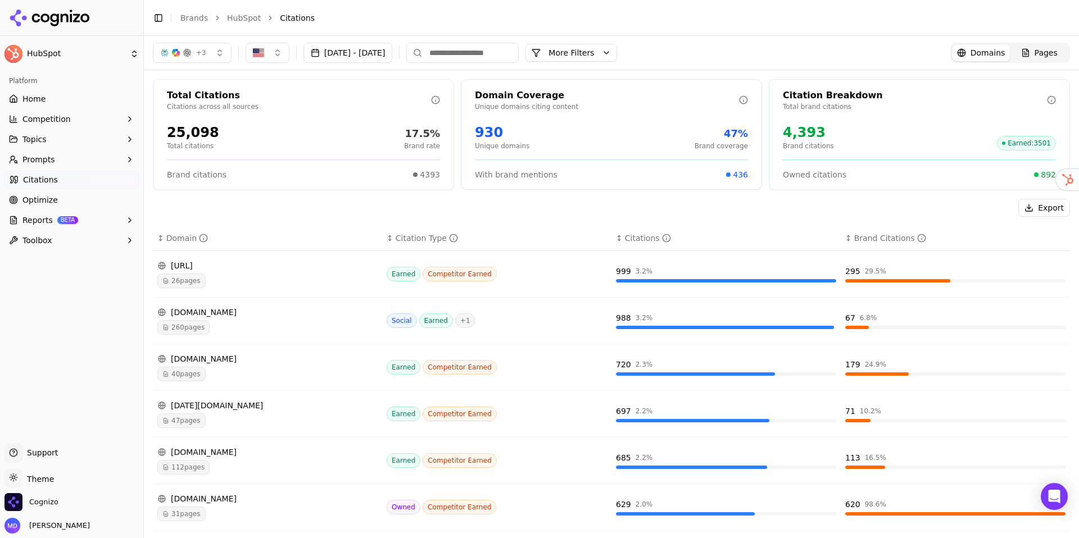
click at [63, 143] on button "Topics" at bounding box center [71, 139] width 134 height 18
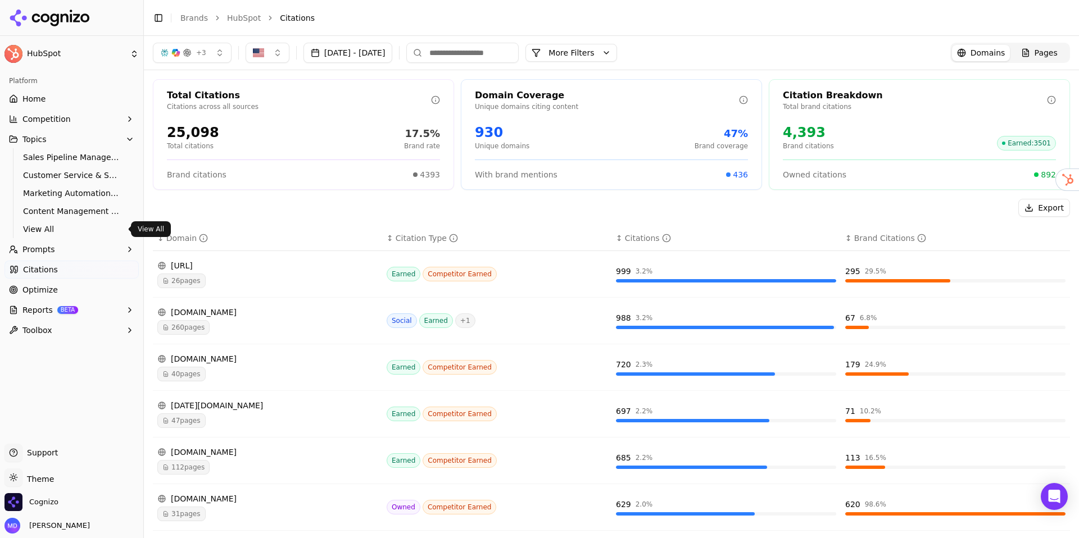
click at [45, 232] on span "View All" at bounding box center [72, 229] width 98 height 11
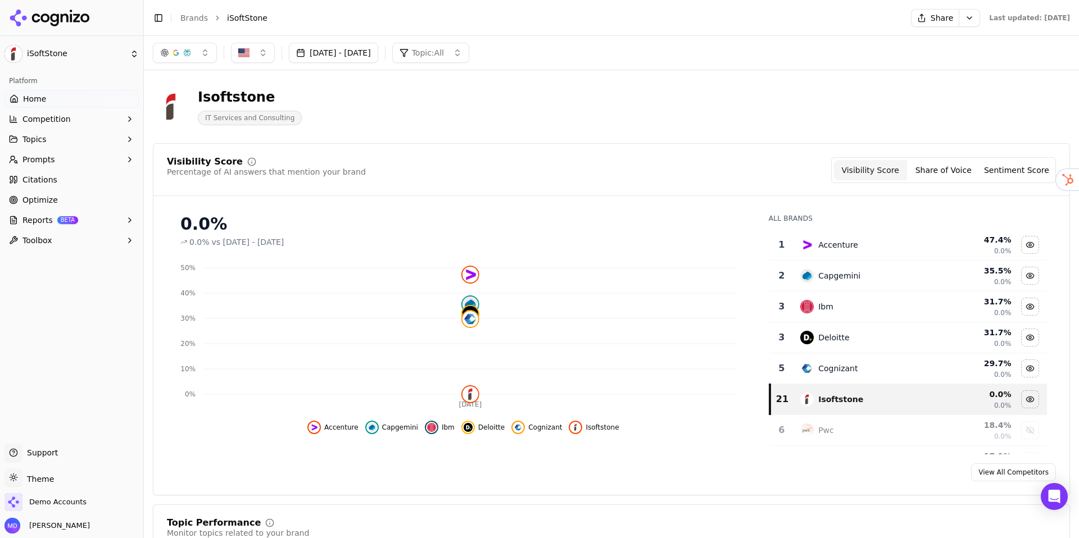
click at [185, 16] on link "Brands" at bounding box center [194, 17] width 28 height 9
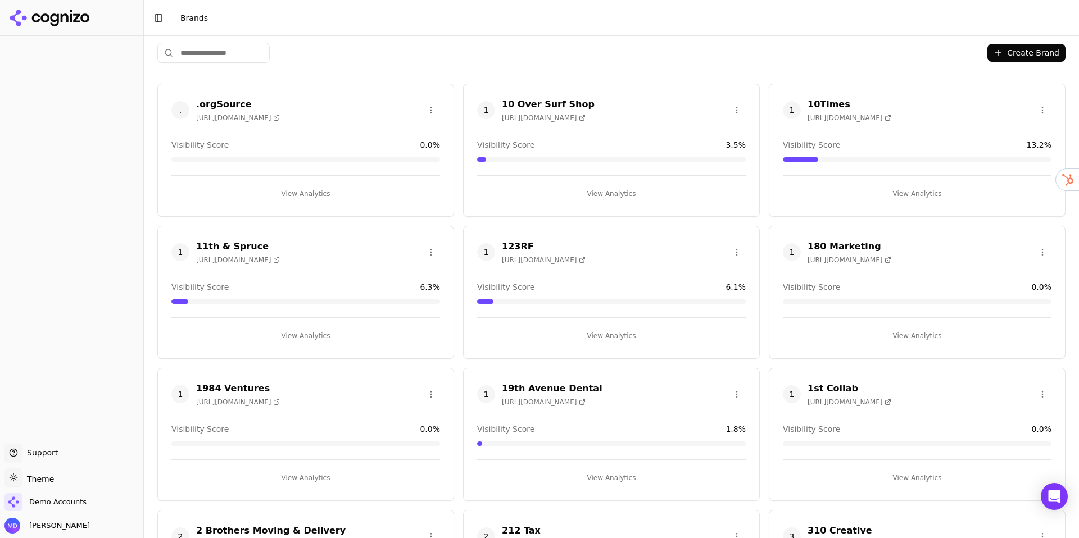
click at [187, 57] on input "search" at bounding box center [213, 53] width 112 height 20
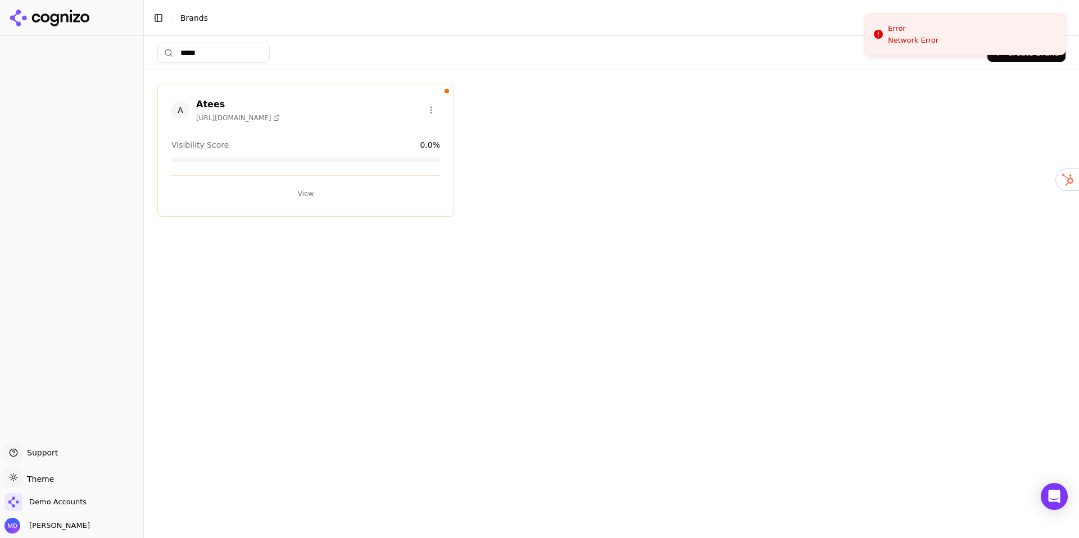
type input "*****"
click at [322, 201] on div "A Atees https://atees.org Visibility Score 0.0 % View" at bounding box center [305, 150] width 297 height 133
click at [313, 196] on button "View" at bounding box center [305, 194] width 269 height 18
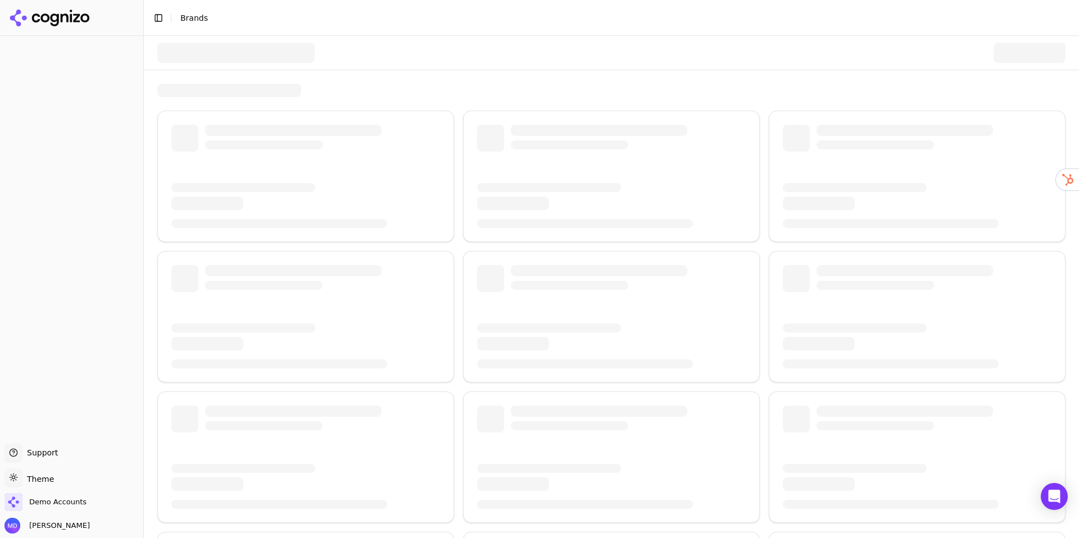
click at [49, 483] on html "Support Support Toggle theme Theme Demo Accounts [PERSON_NAME] Toggle Sidebar B…" at bounding box center [539, 269] width 1079 height 538
click at [39, 437] on div "Dark" at bounding box center [40, 437] width 66 height 18
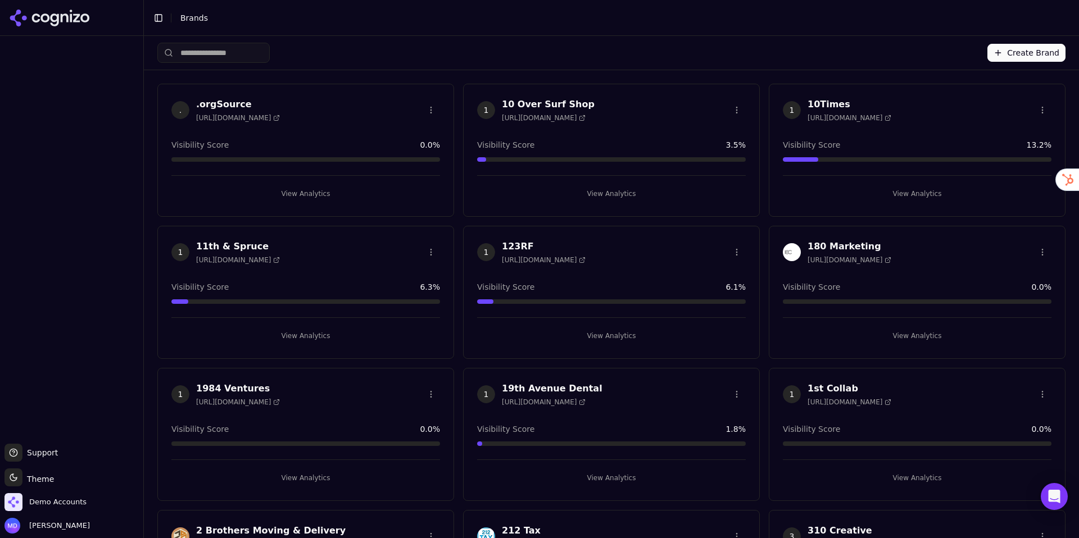
click at [212, 54] on input "search" at bounding box center [213, 53] width 112 height 20
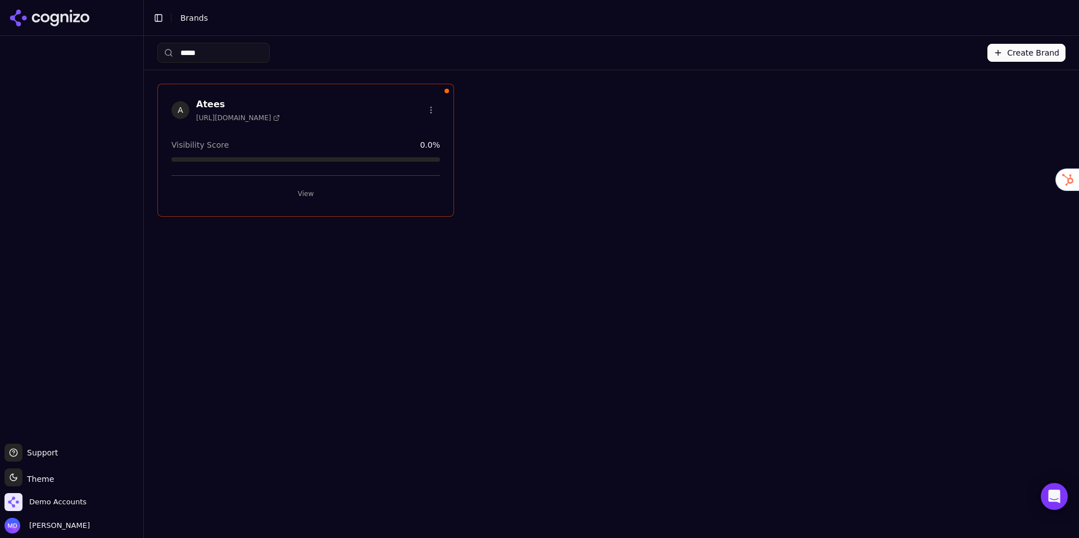
type input "*****"
drag, startPoint x: 312, startPoint y: 194, endPoint x: 304, endPoint y: 189, distance: 9.8
click at [312, 193] on button "View" at bounding box center [305, 194] width 269 height 18
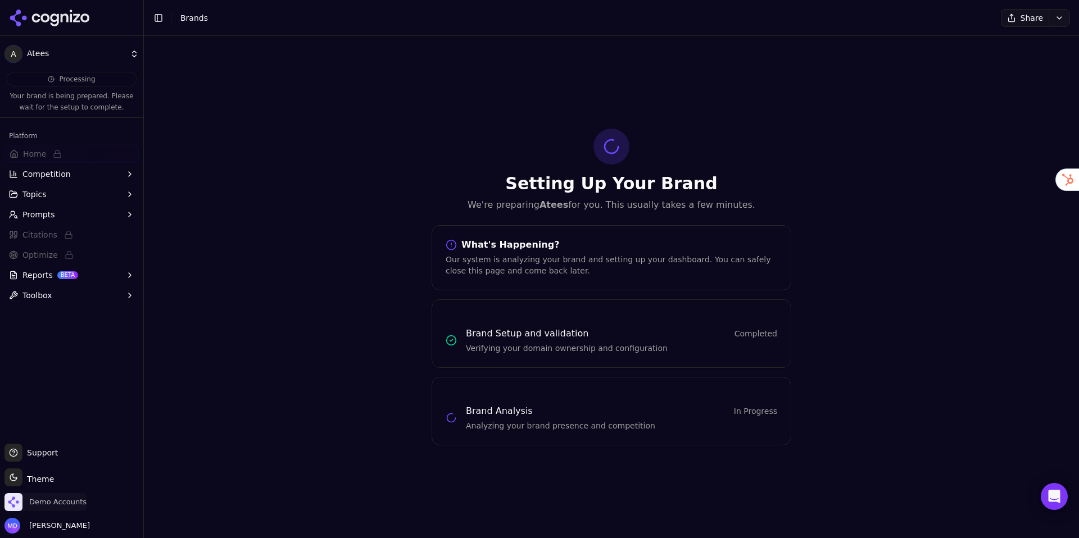
click at [47, 510] on span "Demo Accounts" at bounding box center [45, 502] width 82 height 18
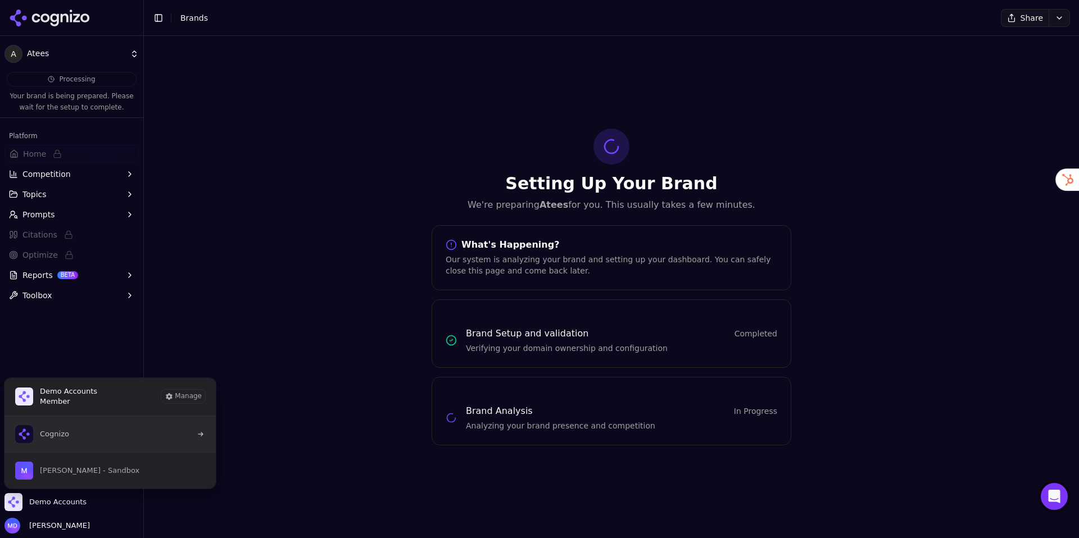
click at [38, 441] on span "Cognizo" at bounding box center [42, 434] width 54 height 18
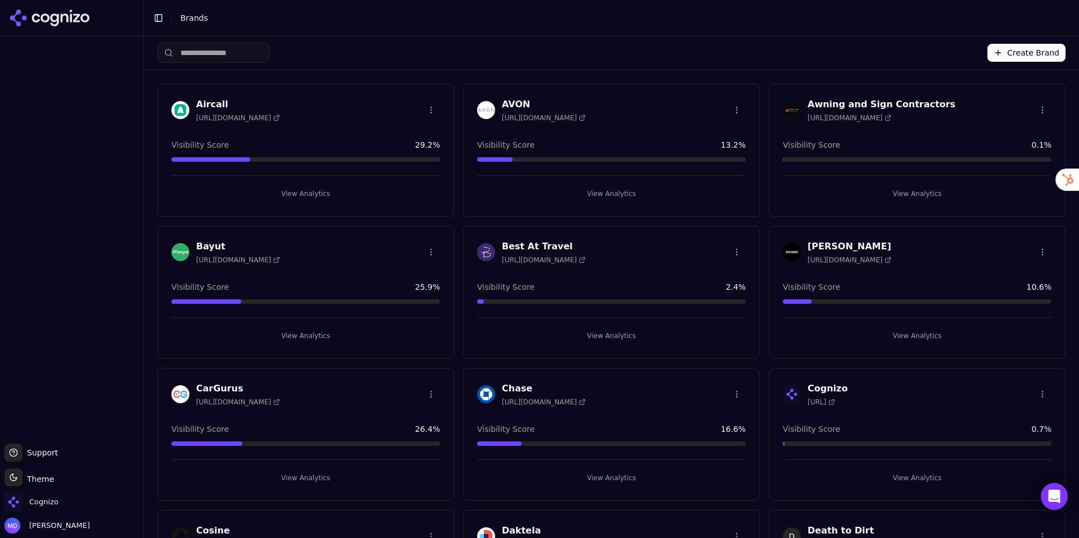
click at [238, 55] on input "search" at bounding box center [213, 53] width 112 height 20
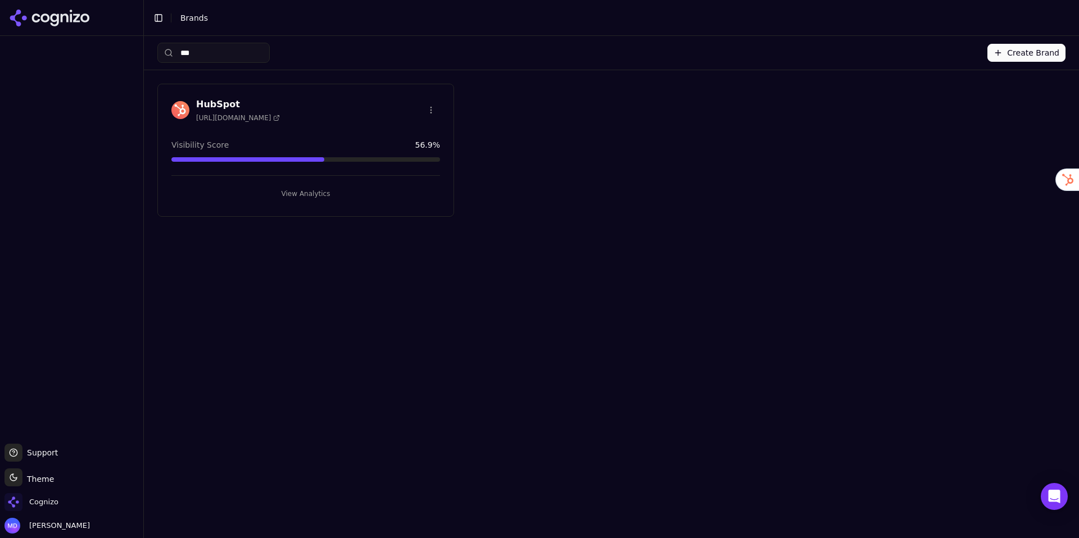
type input "***"
click at [345, 197] on button "View Analytics" at bounding box center [305, 194] width 269 height 18
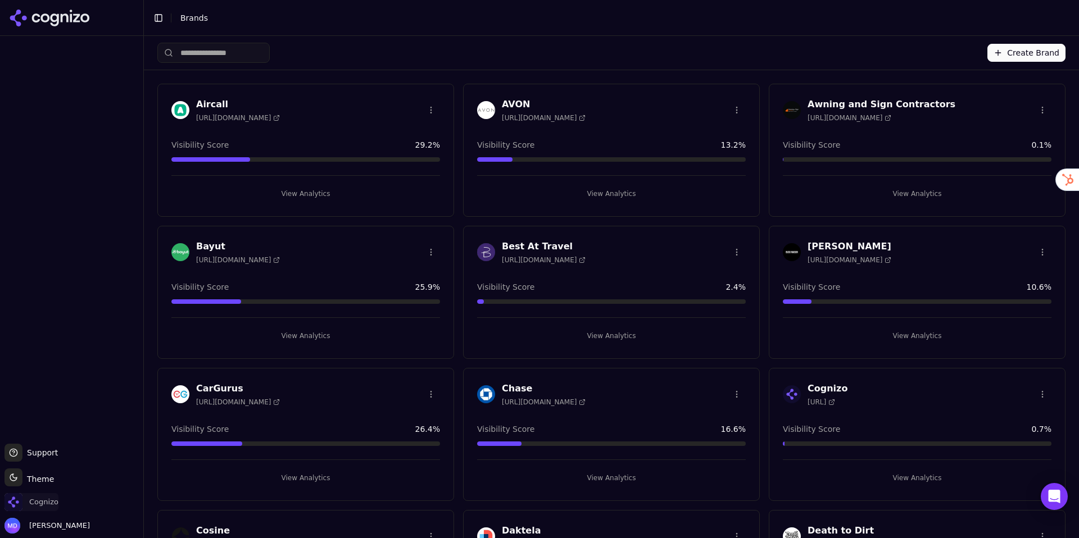
click at [49, 497] on span "Cognizo" at bounding box center [43, 502] width 29 height 10
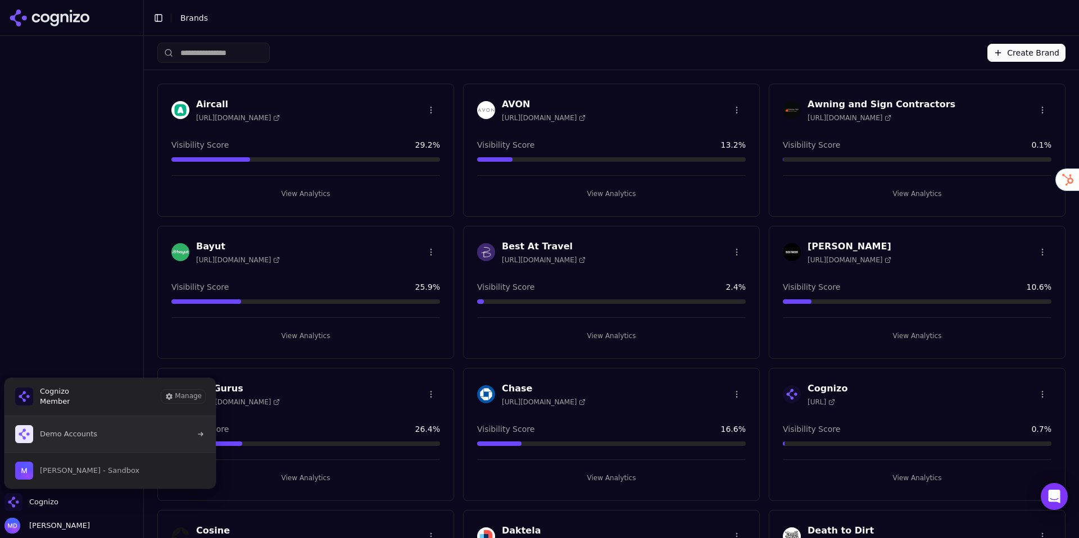
click at [49, 443] on button "Demo Accounts" at bounding box center [110, 434] width 212 height 36
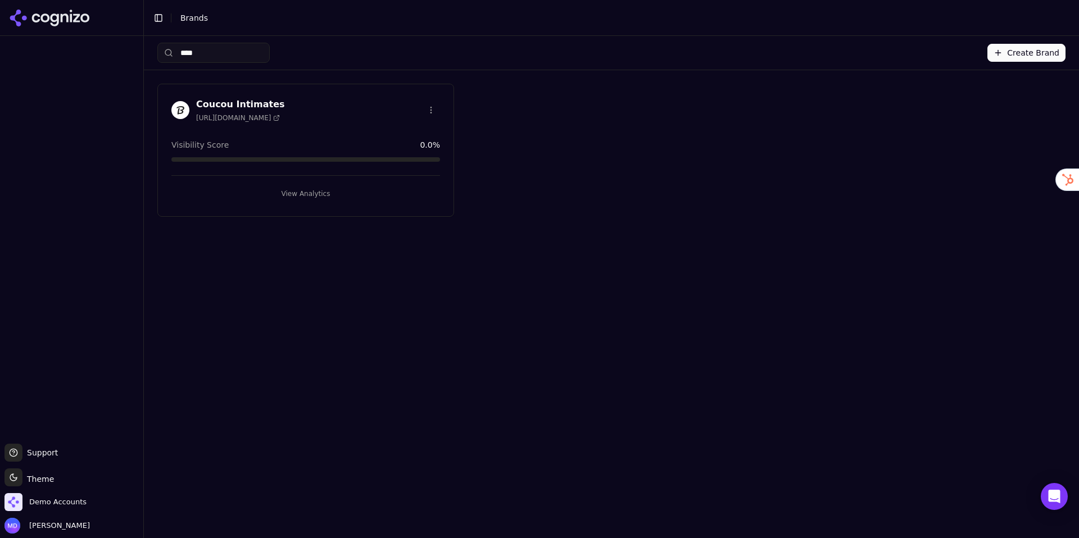
type input "****"
click at [330, 198] on button "View Analytics" at bounding box center [305, 194] width 269 height 18
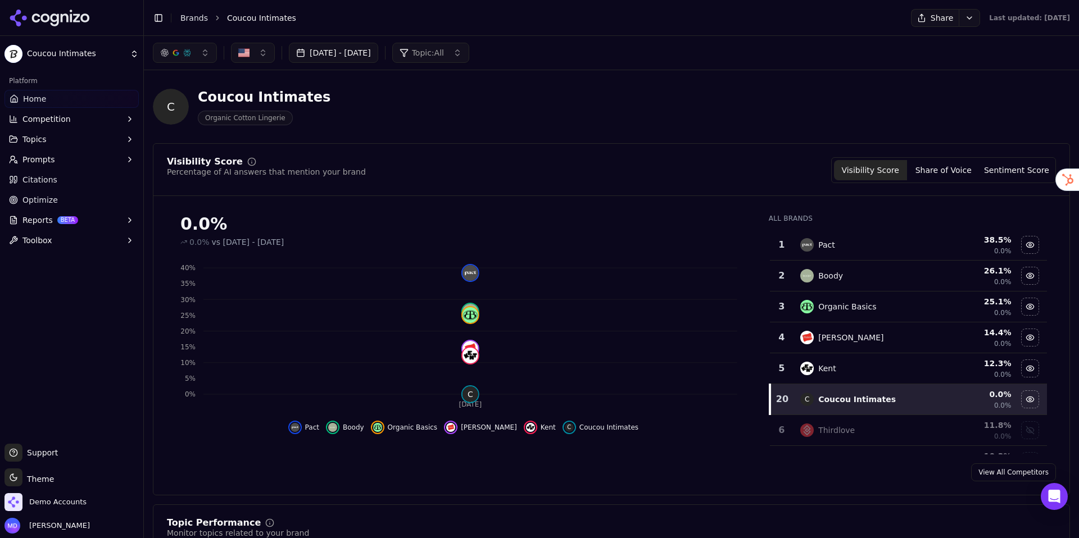
click at [61, 154] on button "Prompts" at bounding box center [71, 160] width 134 height 18
click at [62, 183] on span "Active" at bounding box center [72, 177] width 98 height 11
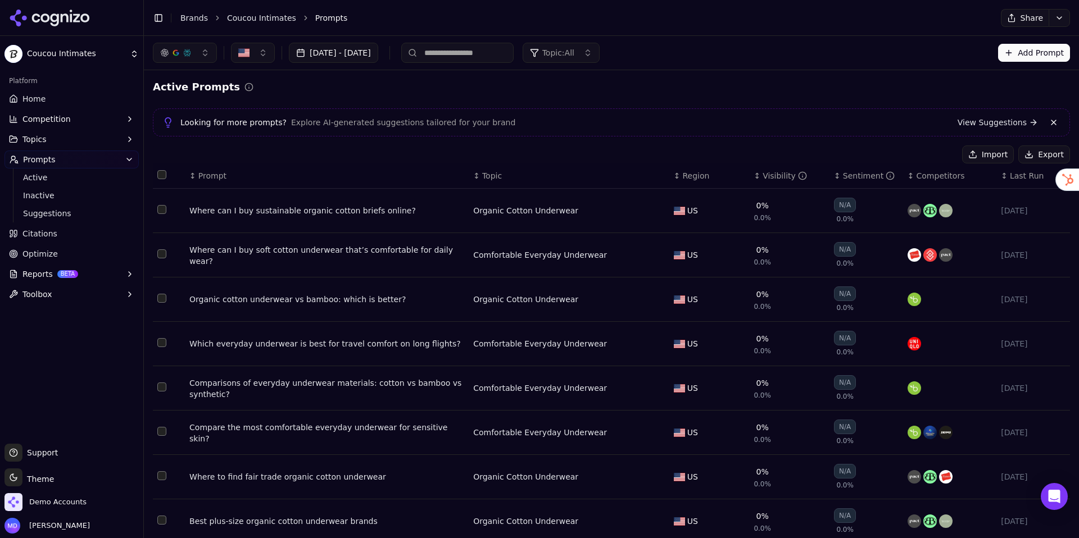
click at [784, 170] on div "Visibility" at bounding box center [784, 175] width 44 height 11
click at [780, 174] on div "Visibility" at bounding box center [784, 175] width 44 height 11
click at [12, 94] on icon at bounding box center [13, 98] width 9 height 9
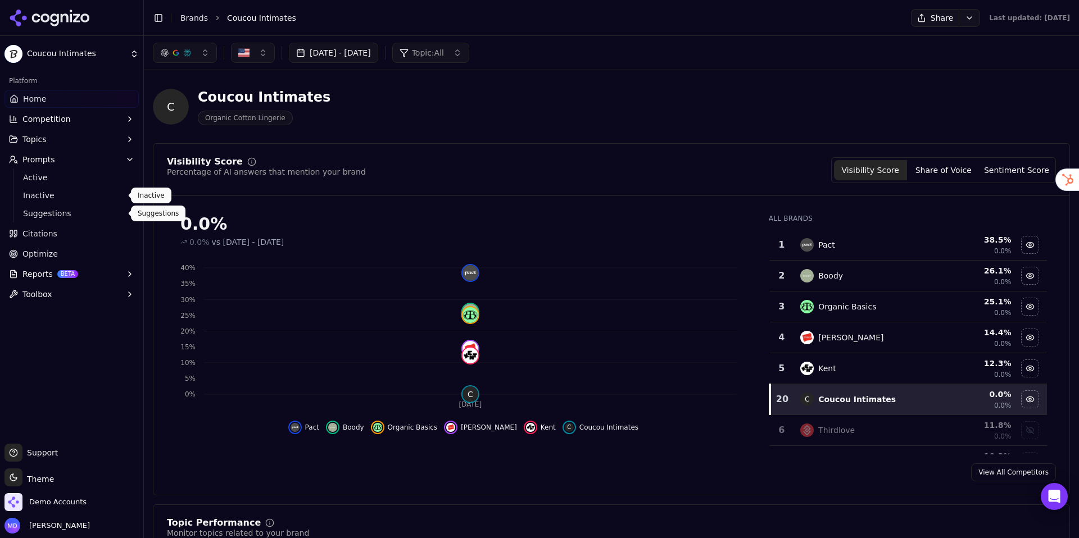
click at [64, 210] on span "Suggestions" at bounding box center [72, 213] width 98 height 11
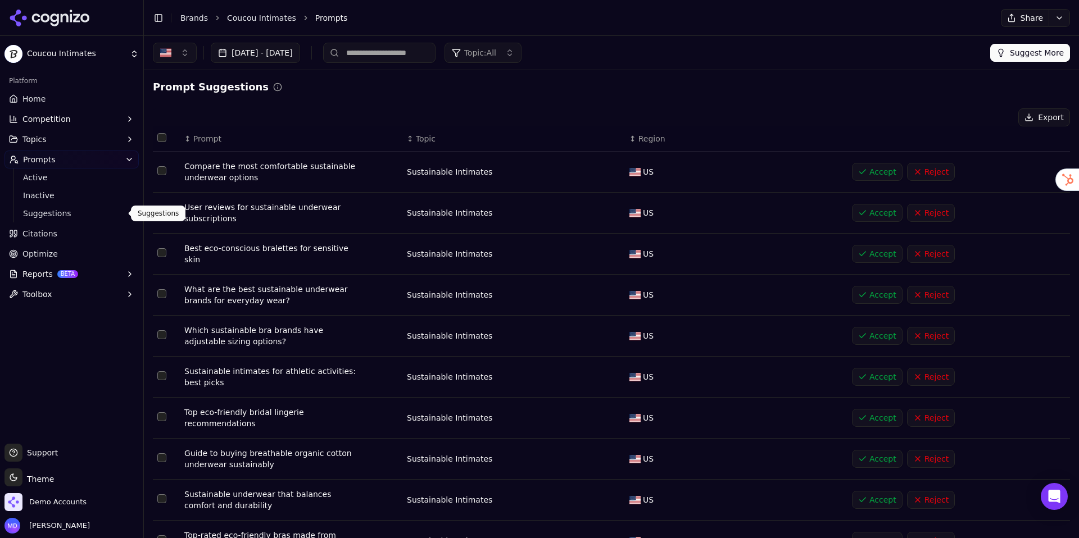
click at [444, 124] on div "Export" at bounding box center [611, 117] width 917 height 18
click at [161, 174] on button "Select row 1" at bounding box center [161, 170] width 9 height 9
click at [162, 250] on button "Select row 3" at bounding box center [161, 252] width 9 height 9
click at [163, 289] on button "Select row 4" at bounding box center [161, 293] width 9 height 9
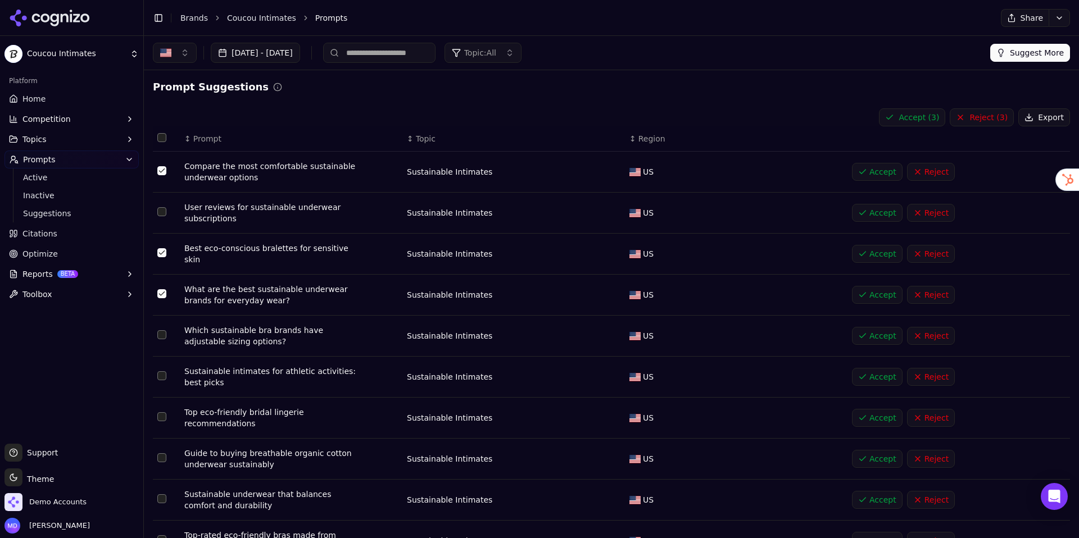
click at [162, 333] on button "Select row 5" at bounding box center [161, 334] width 9 height 9
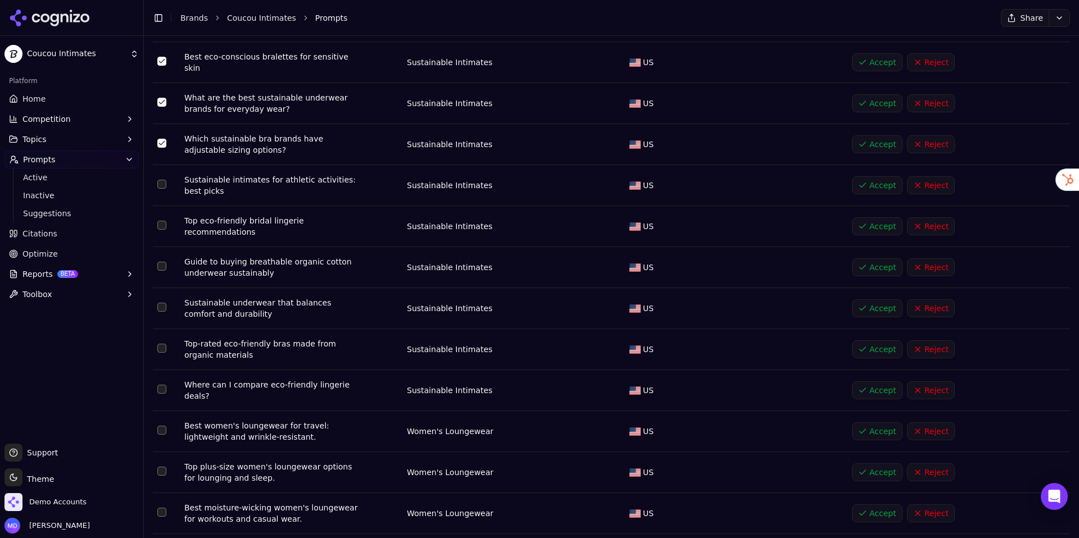
scroll to position [192, 0]
click at [163, 180] on button "Select row 6" at bounding box center [161, 183] width 9 height 9
click at [163, 262] on button "Select row 8" at bounding box center [161, 265] width 9 height 9
click at [160, 346] on button "Select row 10" at bounding box center [161, 347] width 9 height 9
click at [162, 303] on button "Select row 9" at bounding box center [161, 306] width 9 height 9
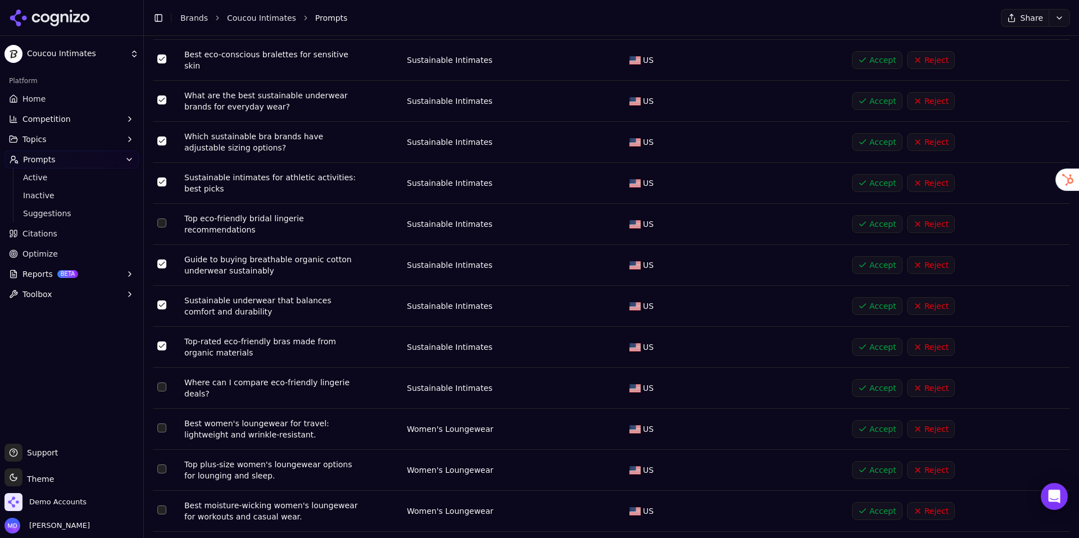
click at [163, 384] on button "Select row 11" at bounding box center [161, 387] width 9 height 9
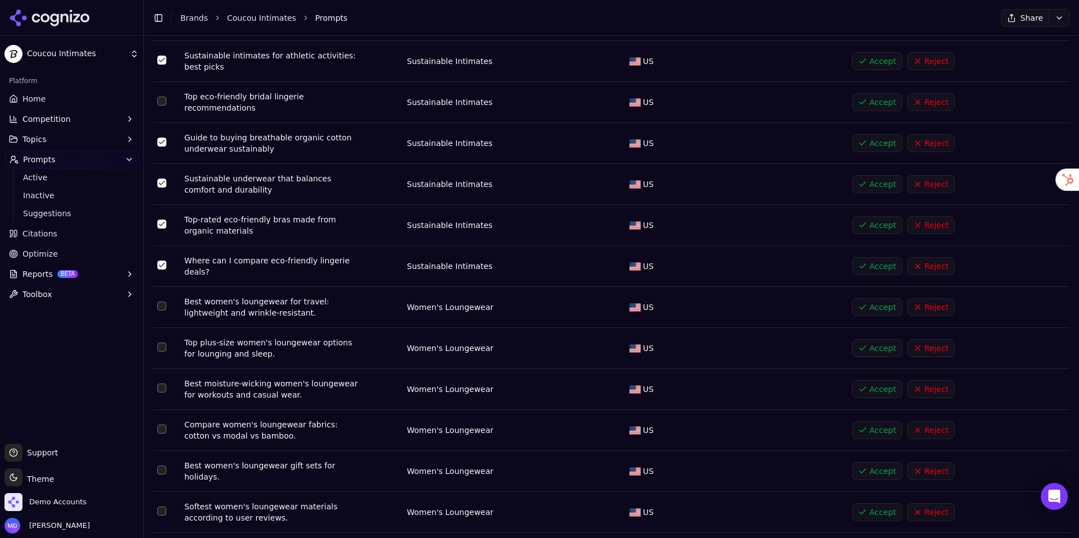
scroll to position [331, 0]
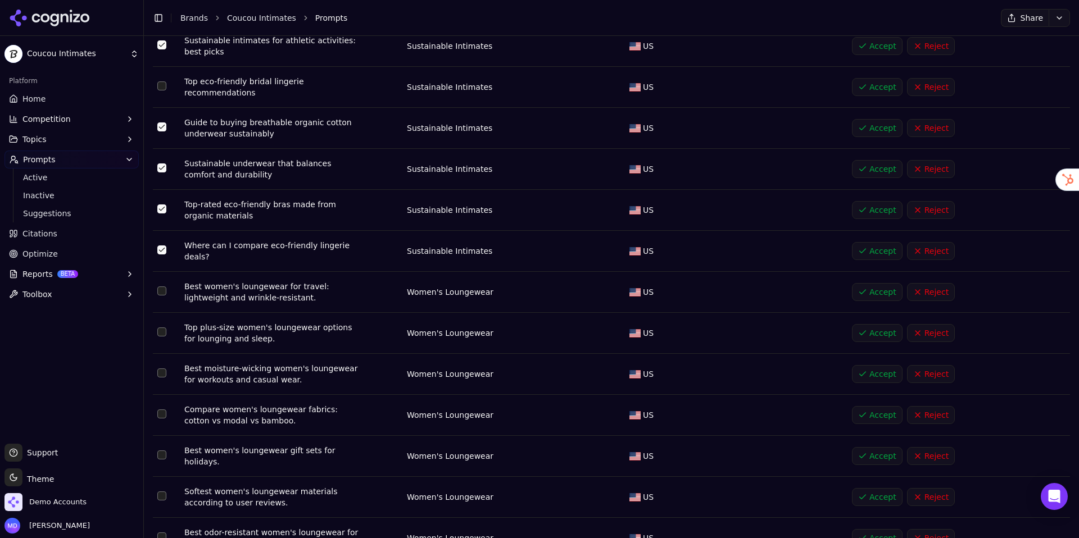
click at [165, 287] on button "Select row 12" at bounding box center [161, 291] width 9 height 9
click at [161, 328] on button "Select row 13" at bounding box center [161, 332] width 9 height 9
click at [163, 371] on button "Select row 14" at bounding box center [161, 373] width 9 height 9
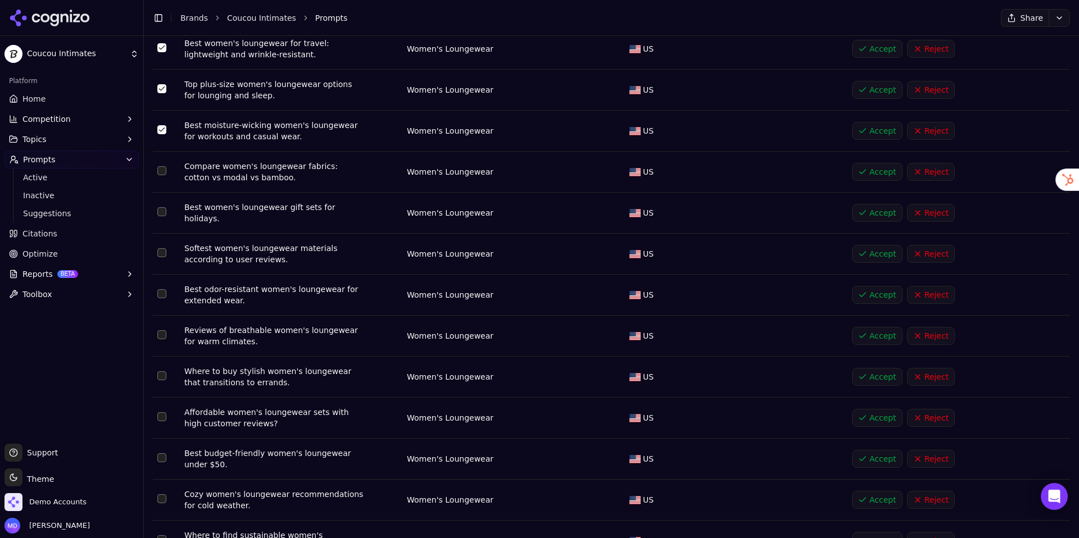
scroll to position [576, 0]
click at [162, 206] on button "Select row 16" at bounding box center [161, 210] width 9 height 9
click at [161, 247] on button "Select row 17" at bounding box center [161, 251] width 9 height 9
click at [163, 288] on button "Select row 18" at bounding box center [161, 292] width 9 height 9
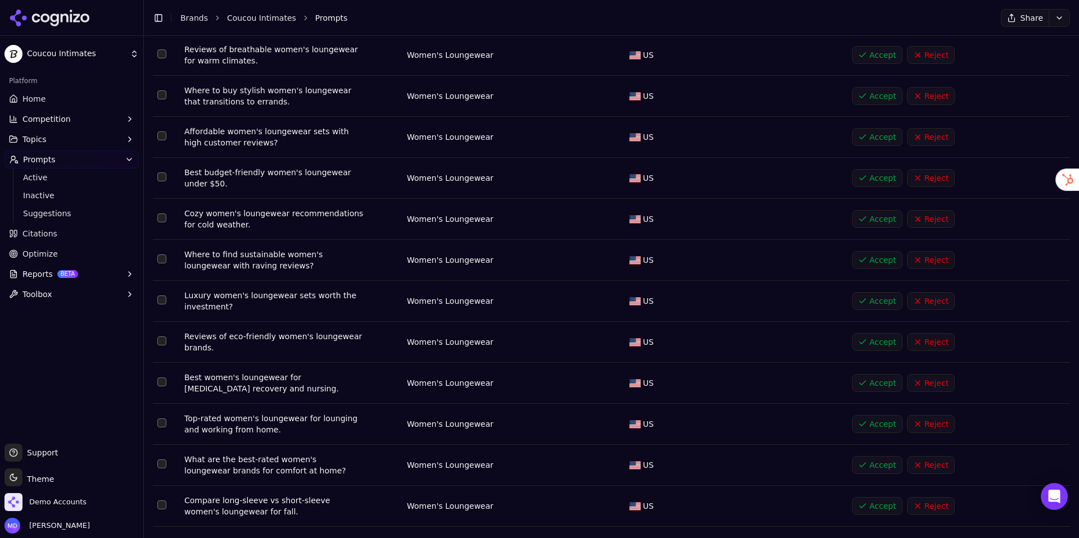
scroll to position [857, 0]
click at [159, 89] on button "Select row 20" at bounding box center [161, 93] width 9 height 9
click at [162, 130] on button "Select row 21" at bounding box center [161, 134] width 9 height 9
click at [161, 171] on button "Select row 22" at bounding box center [161, 175] width 9 height 9
drag, startPoint x: 157, startPoint y: 209, endPoint x: 141, endPoint y: 203, distance: 17.4
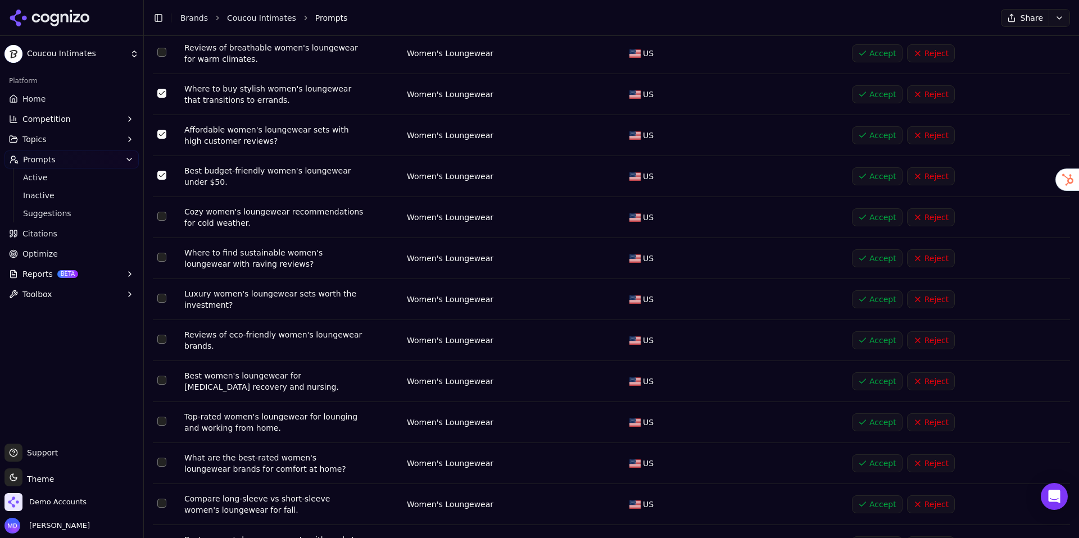
click at [157, 209] on td "Data table" at bounding box center [166, 217] width 27 height 41
click at [162, 212] on button "Select row 23" at bounding box center [161, 216] width 9 height 9
click at [163, 253] on button "Select row 24" at bounding box center [161, 257] width 9 height 9
click at [162, 335] on button "Select row 26" at bounding box center [161, 339] width 9 height 9
click at [161, 376] on button "Select row 27" at bounding box center [161, 380] width 9 height 9
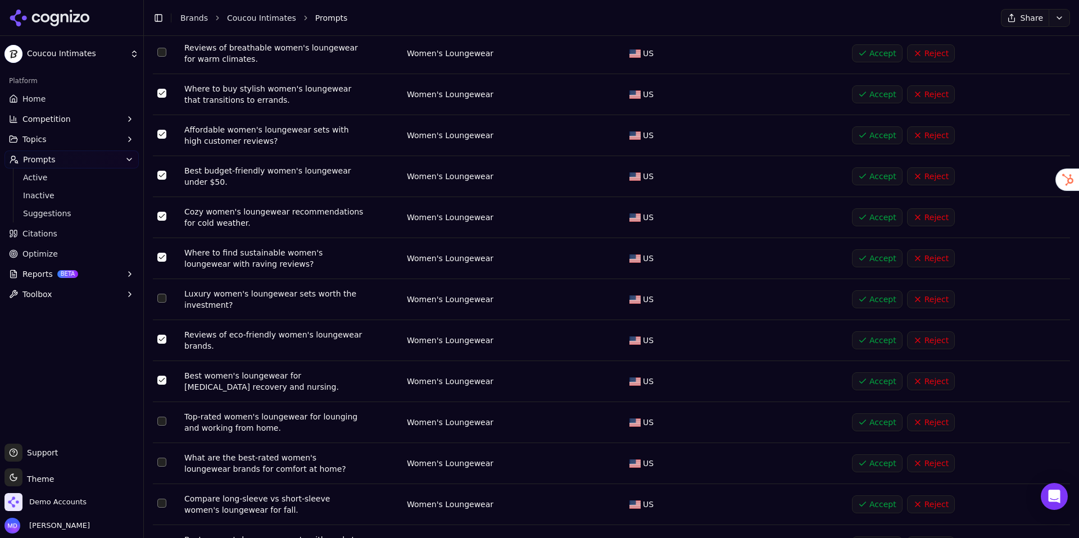
click at [162, 417] on button "Select row 28" at bounding box center [161, 421] width 9 height 9
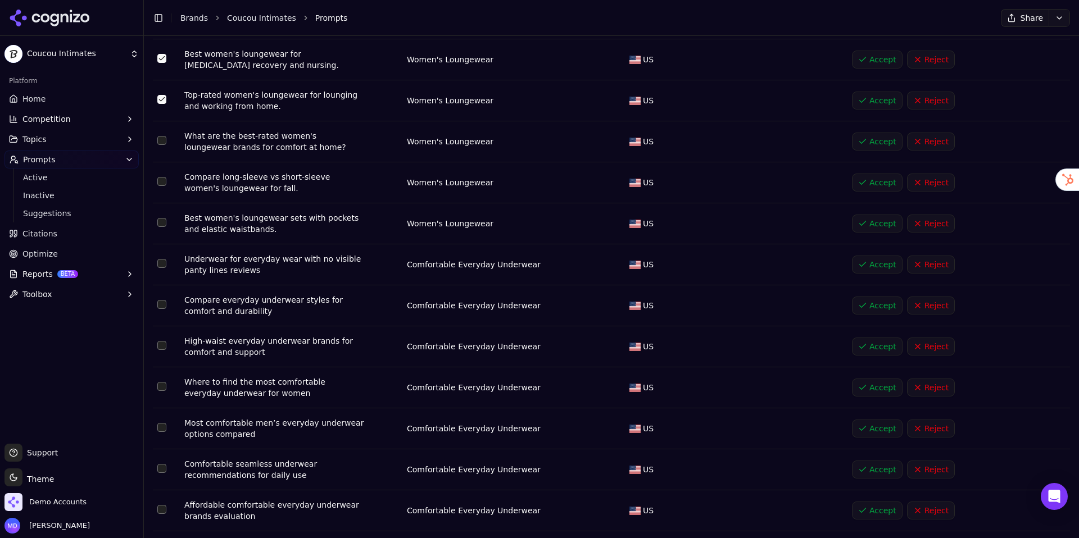
scroll to position [1207, 0]
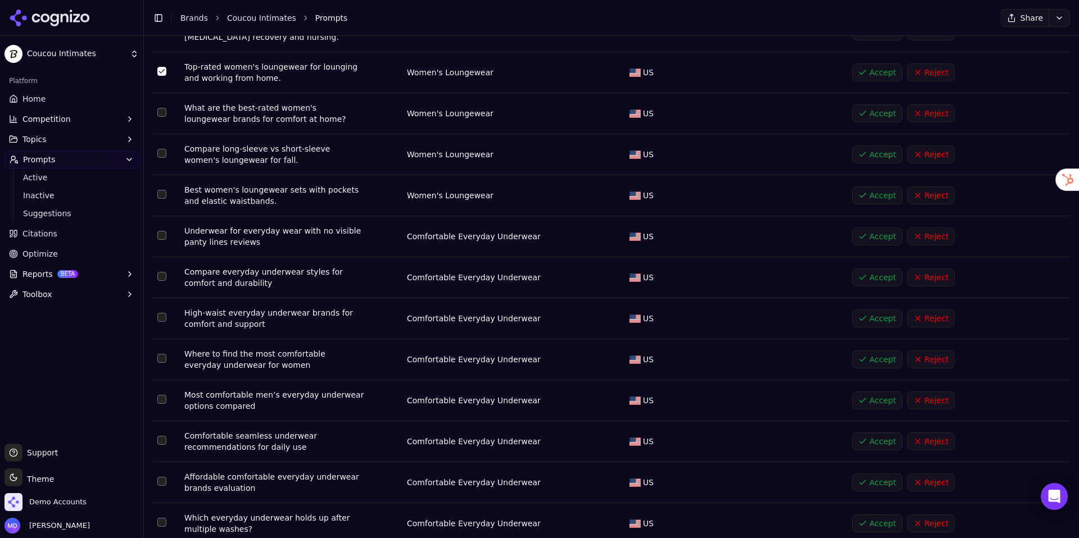
click at [163, 149] on button "Select row 30" at bounding box center [161, 153] width 9 height 9
click at [162, 190] on button "Select row 31" at bounding box center [161, 194] width 9 height 9
click at [158, 272] on button "Select row 33" at bounding box center [161, 276] width 9 height 9
click at [165, 313] on button "Select row 34" at bounding box center [161, 317] width 9 height 9
click at [158, 354] on button "Select row 35" at bounding box center [161, 358] width 9 height 9
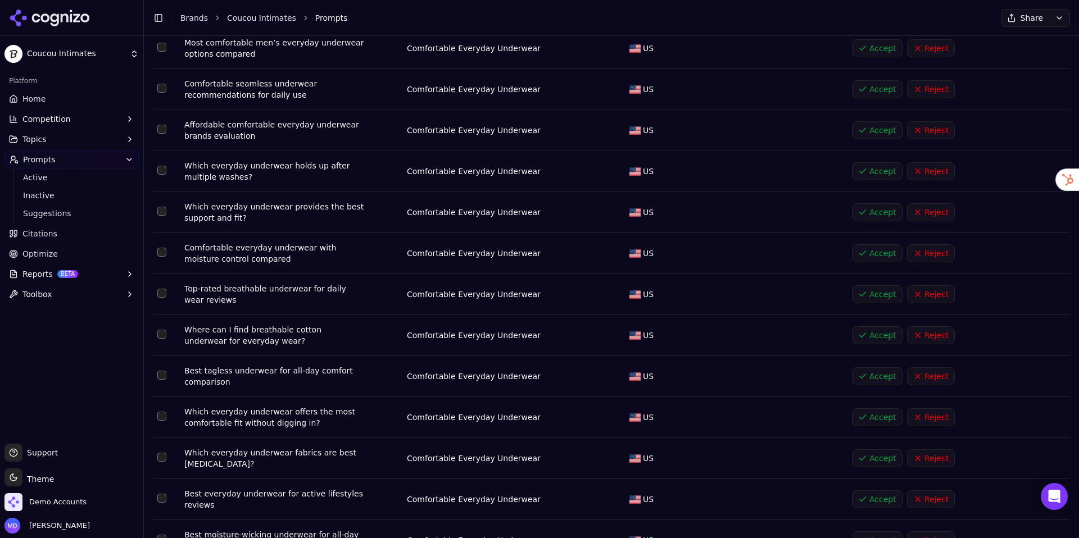
scroll to position [1563, 0]
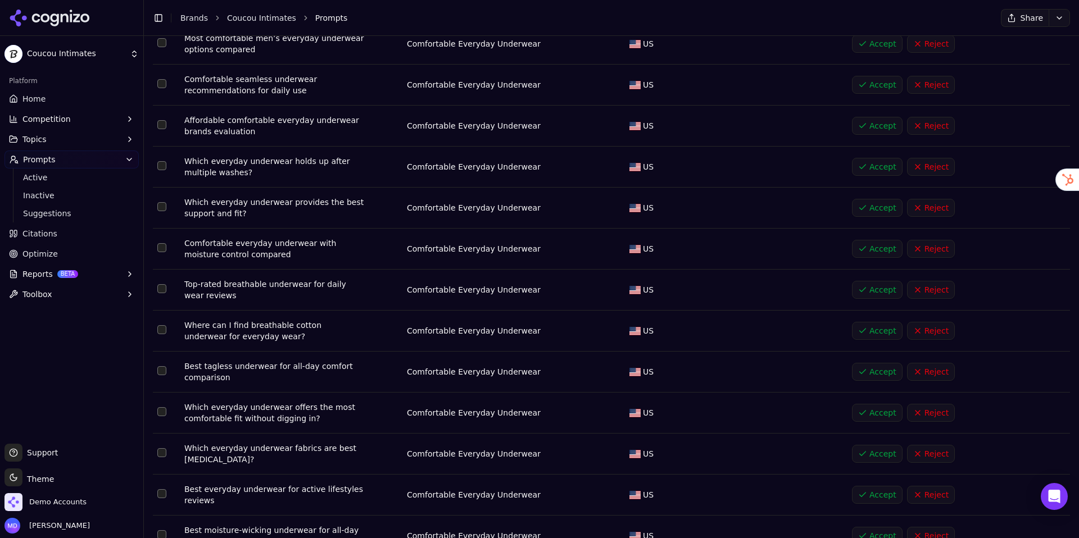
click at [163, 79] on button "Select row 37" at bounding box center [161, 83] width 9 height 9
click at [166, 161] on button "Select row 39" at bounding box center [161, 165] width 9 height 9
click at [161, 202] on button "Select row 40" at bounding box center [161, 206] width 9 height 9
click at [164, 243] on button "Select row 41" at bounding box center [161, 247] width 9 height 9
click at [163, 284] on button "Select row 42" at bounding box center [161, 288] width 9 height 9
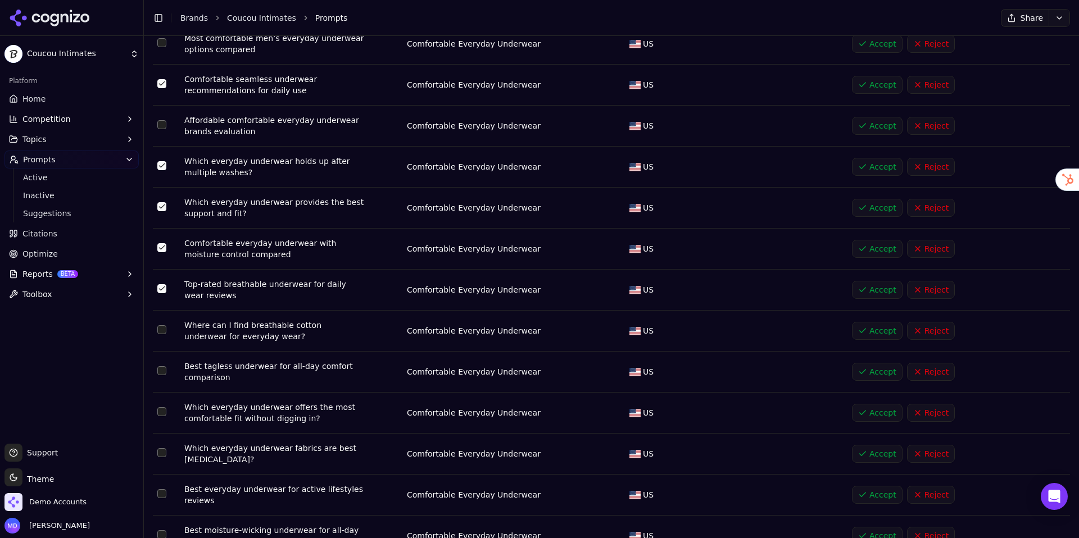
click at [162, 325] on button "Select row 43" at bounding box center [161, 329] width 9 height 9
click at [164, 448] on button "Select row 46" at bounding box center [161, 452] width 9 height 9
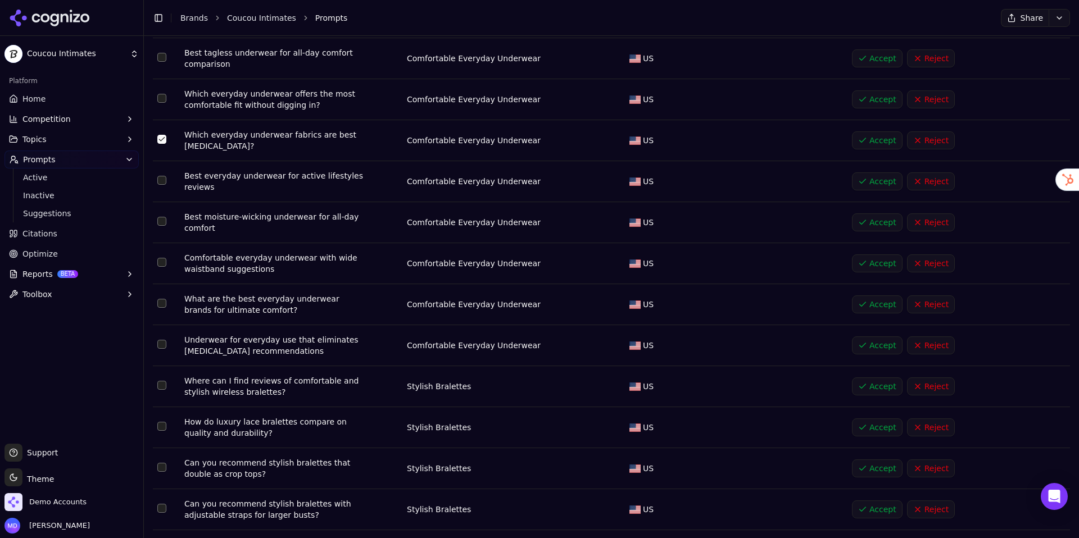
scroll to position [1881, 0]
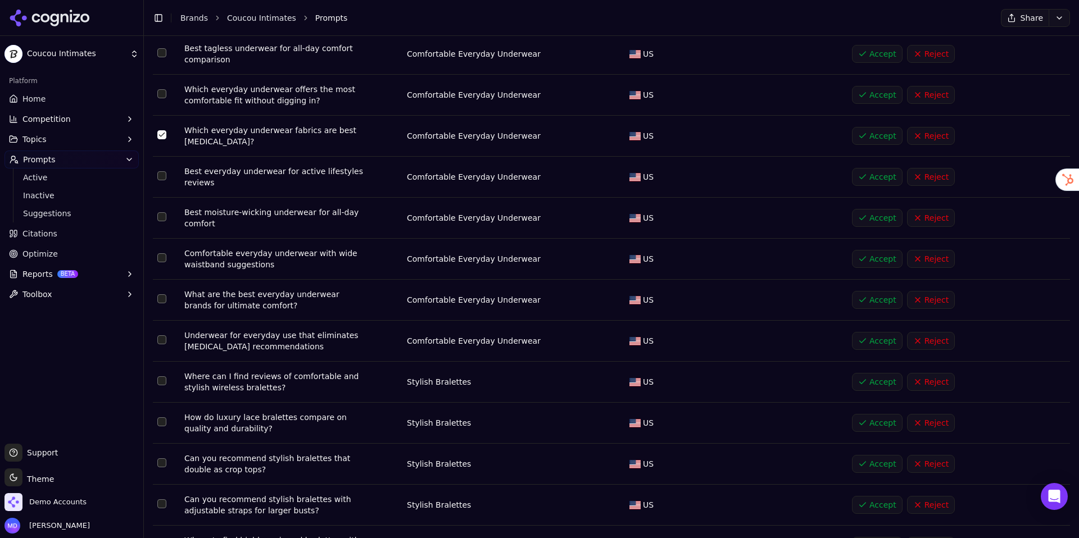
click at [163, 212] on button "Select row 48" at bounding box center [161, 216] width 9 height 9
click at [160, 294] on button "Select row 50" at bounding box center [161, 298] width 9 height 9
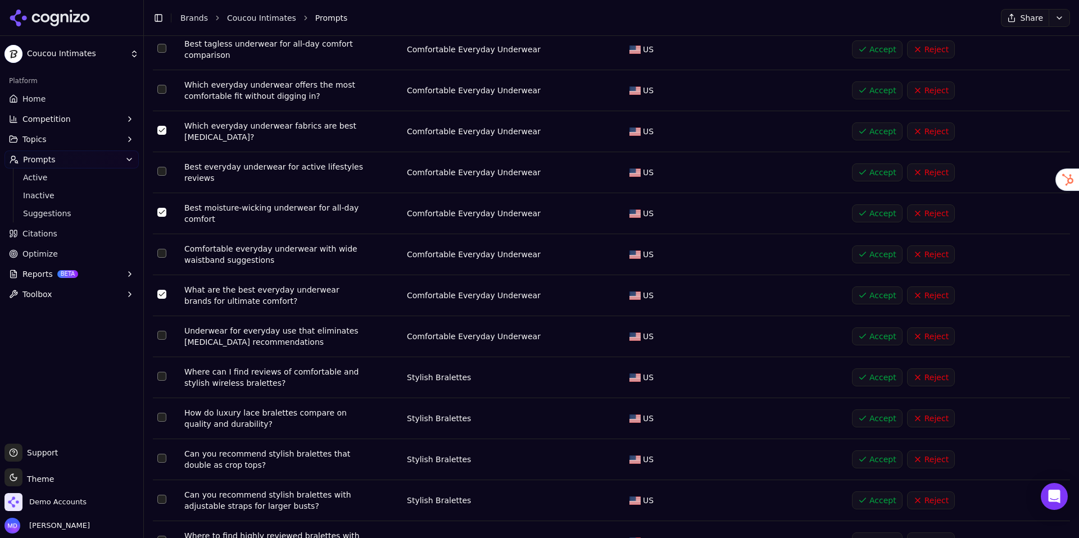
click at [162, 372] on button "Select row 52" at bounding box center [161, 376] width 9 height 9
click at [160, 411] on button "Select row 53" at bounding box center [161, 415] width 9 height 9
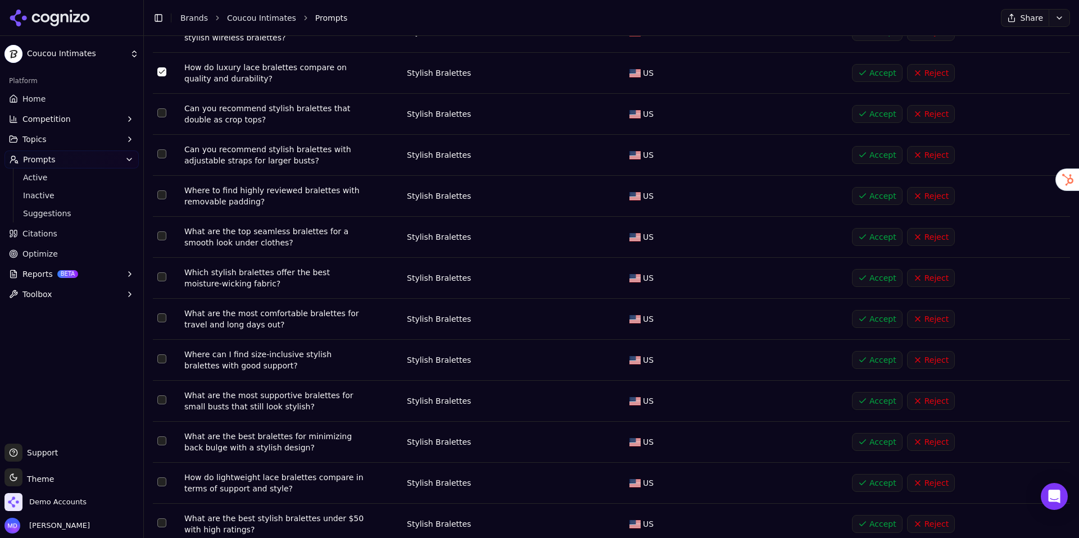
scroll to position [2233, 0]
click at [161, 148] on button "Select row 55" at bounding box center [161, 152] width 9 height 9
click at [160, 189] on button "Select row 56" at bounding box center [161, 193] width 9 height 9
click at [160, 230] on button "Select row 57" at bounding box center [161, 234] width 9 height 9
click at [161, 271] on button "Select row 58" at bounding box center [161, 275] width 9 height 9
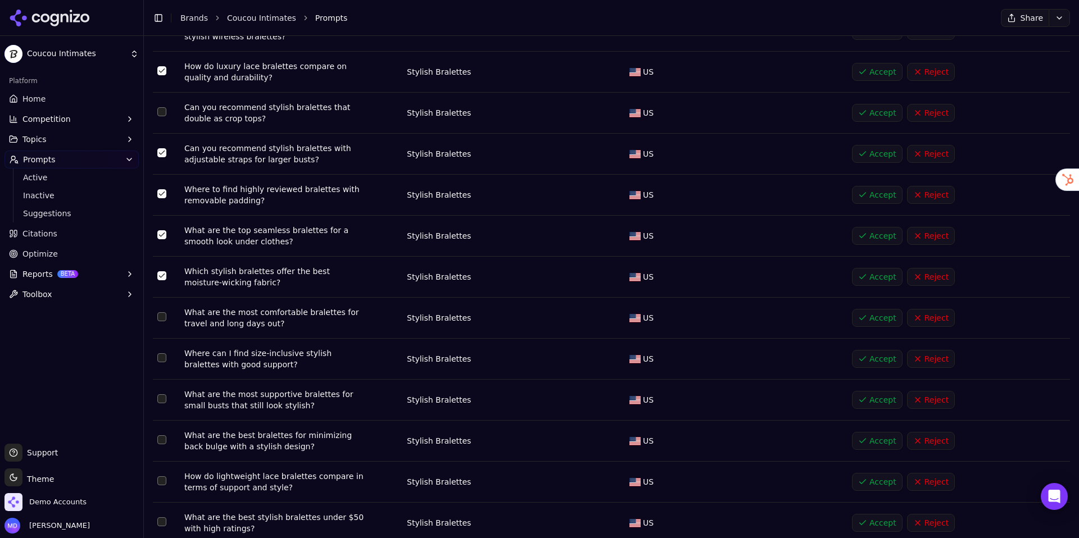
click at [162, 353] on button "Select row 60" at bounding box center [161, 357] width 9 height 9
click at [163, 394] on button "Select row 61" at bounding box center [161, 398] width 9 height 9
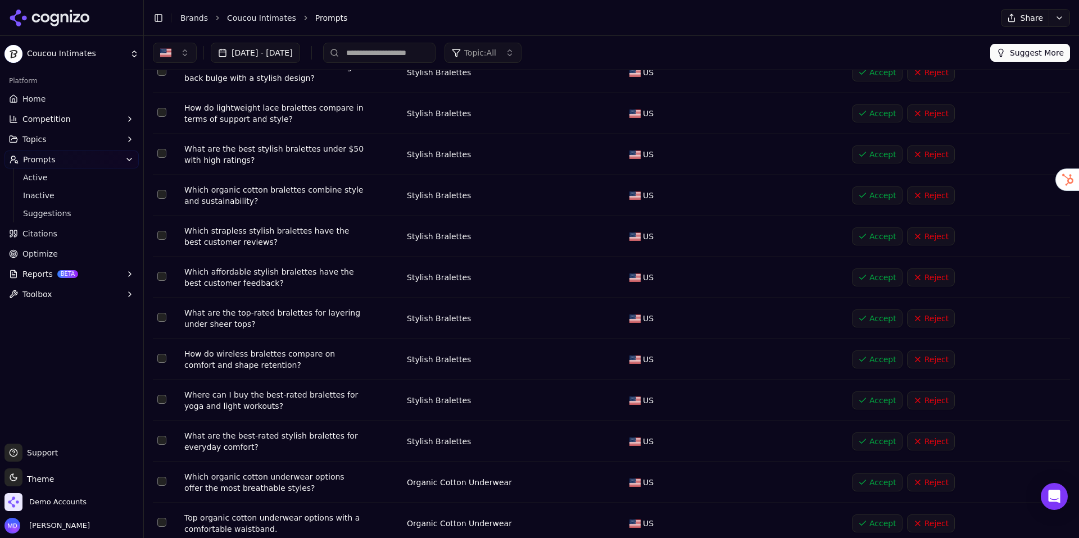
scroll to position [2598, 0]
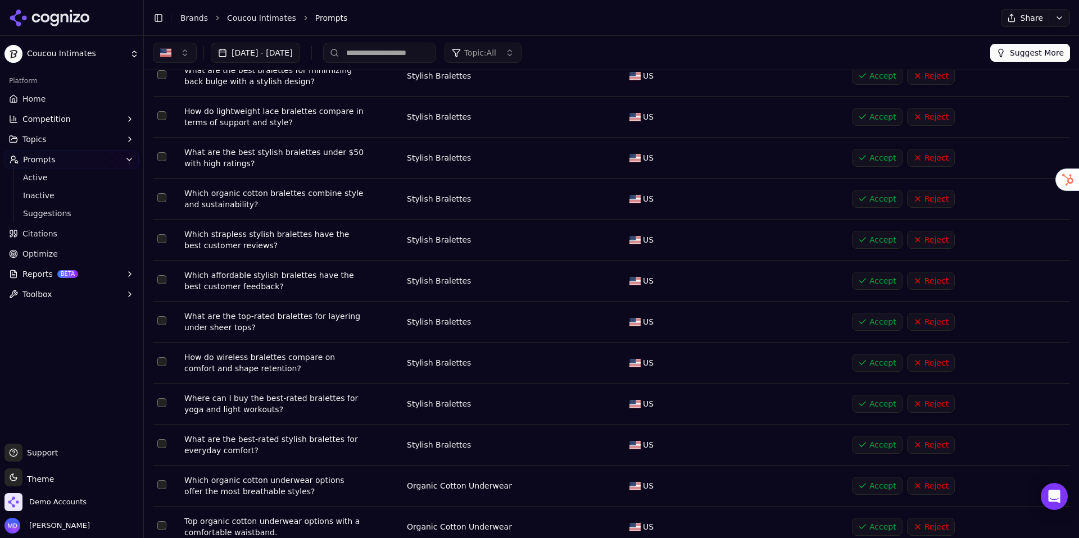
click at [160, 111] on button "Select row 63" at bounding box center [161, 115] width 9 height 9
click at [162, 152] on button "Select row 64" at bounding box center [161, 156] width 9 height 9
click at [161, 193] on button "Select row 65" at bounding box center [161, 197] width 9 height 9
click at [158, 275] on button "Select row 67" at bounding box center [161, 279] width 9 height 9
click at [161, 234] on button "Select row 66" at bounding box center [161, 238] width 9 height 9
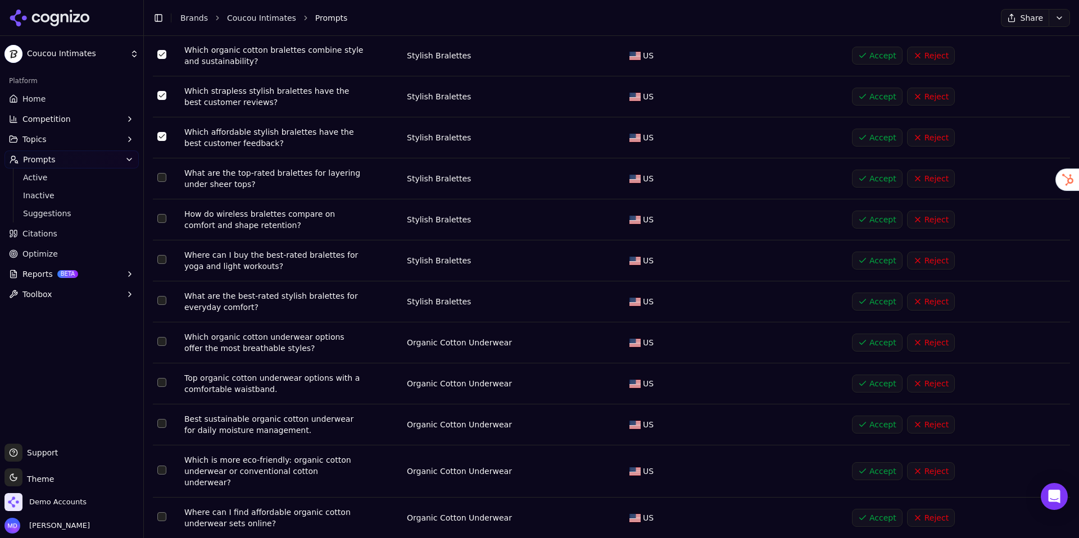
scroll to position [2751, 0]
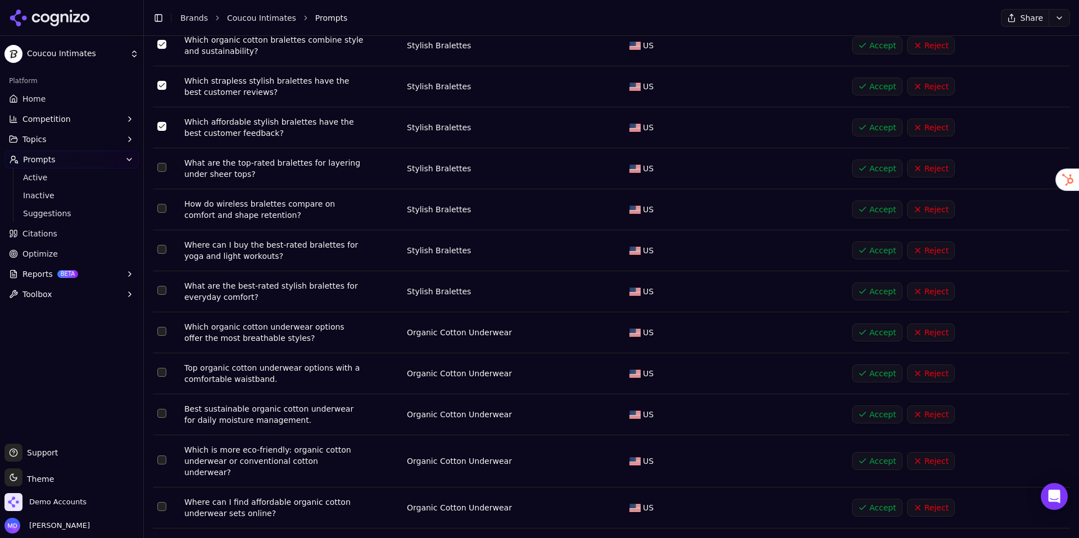
click at [161, 245] on button "Select row 70" at bounding box center [161, 249] width 9 height 9
click at [158, 327] on button "Select row 72" at bounding box center [161, 331] width 9 height 9
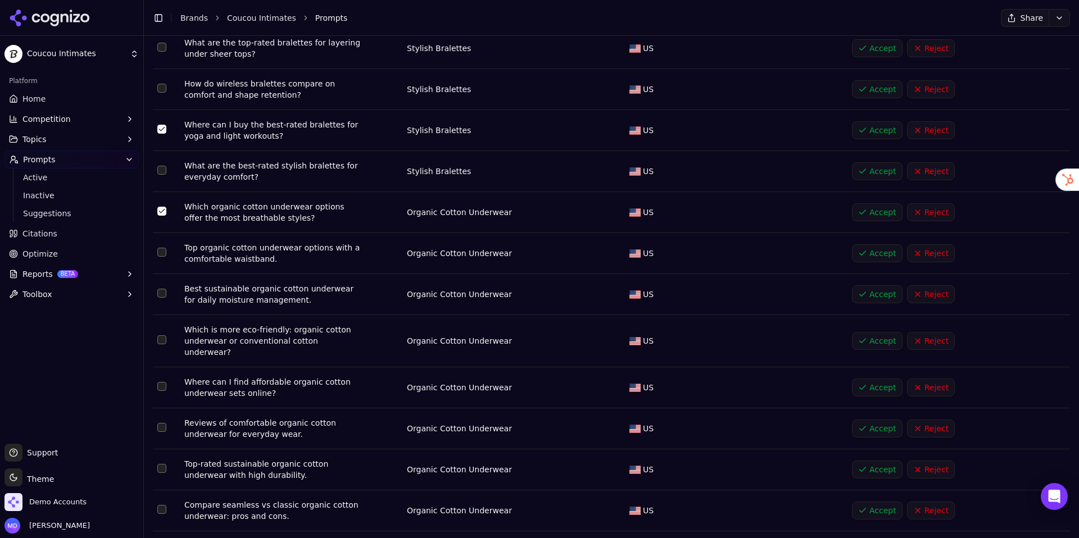
scroll to position [2872, 0]
click at [161, 247] on button "Select row 73" at bounding box center [161, 251] width 9 height 9
click at [162, 381] on button "Select row 76" at bounding box center [161, 385] width 9 height 9
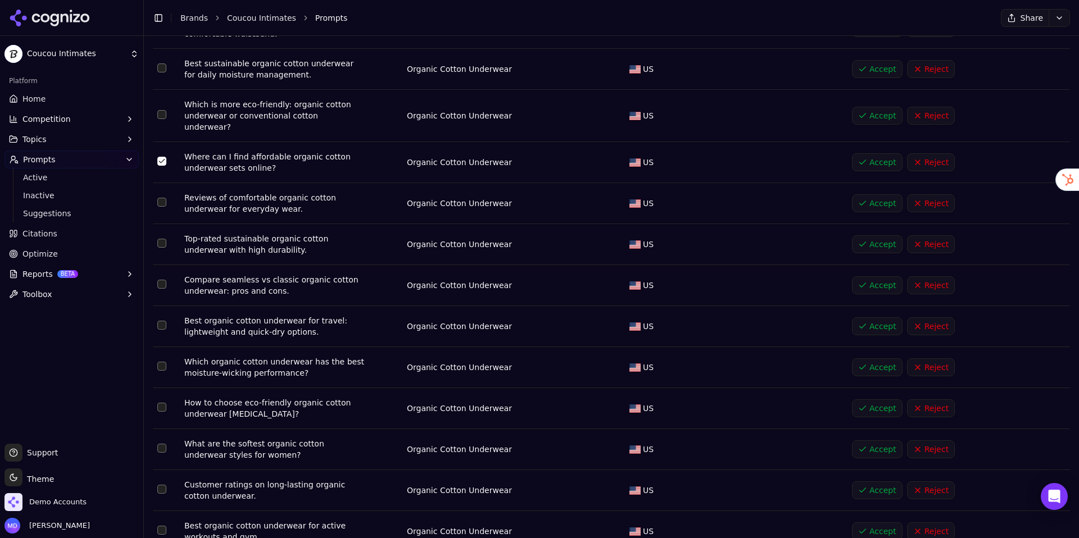
scroll to position [3099, 0]
click at [162, 196] on button "Select row 77" at bounding box center [161, 200] width 9 height 9
click at [163, 237] on button "Select row 78" at bounding box center [161, 241] width 9 height 9
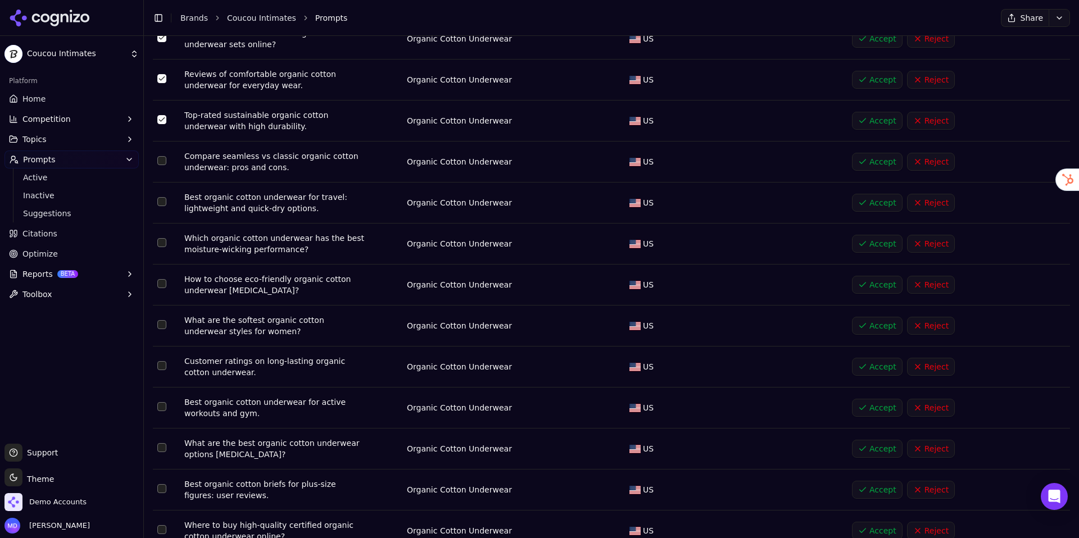
scroll to position [3243, 0]
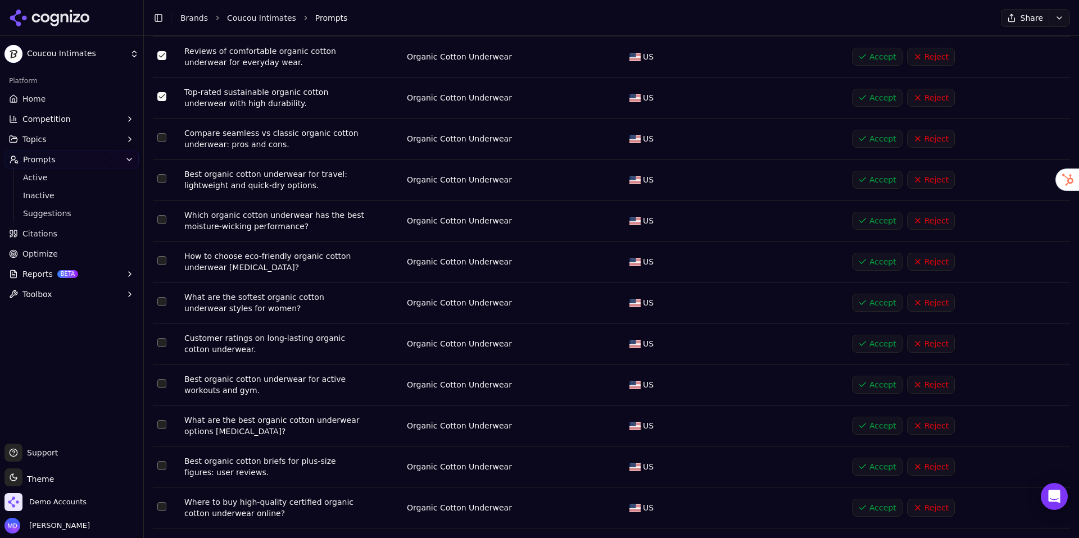
click at [163, 256] on button "Select row 82" at bounding box center [161, 260] width 9 height 9
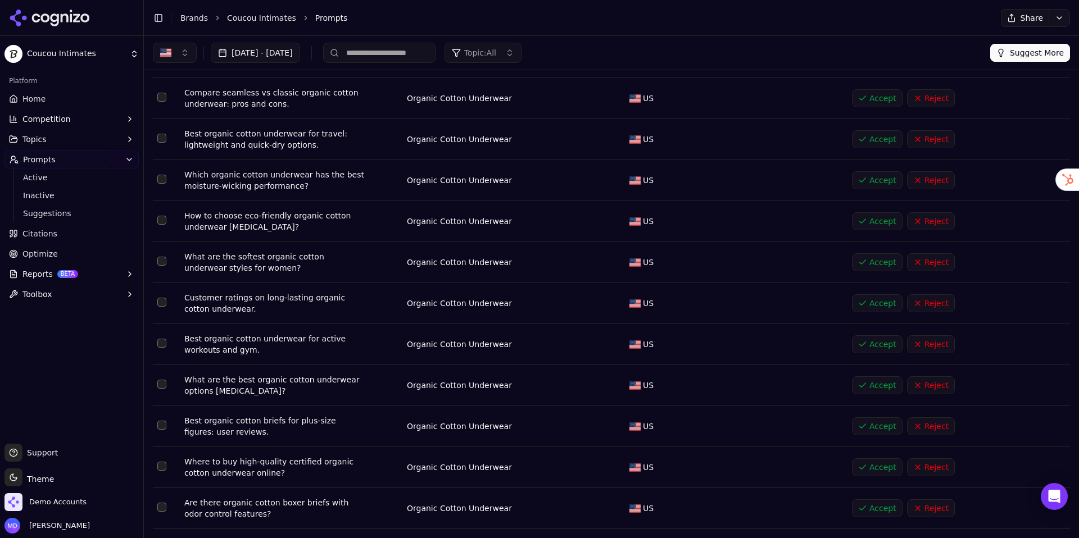
click at [163, 257] on button "Select row 83" at bounding box center [161, 261] width 9 height 9
click at [162, 298] on button "Select row 84" at bounding box center [161, 302] width 9 height 9
click at [162, 339] on button "Select row 85" at bounding box center [161, 343] width 9 height 9
click at [163, 421] on button "Select row 87" at bounding box center [161, 425] width 9 height 9
click at [163, 462] on button "Select row 88" at bounding box center [161, 466] width 9 height 9
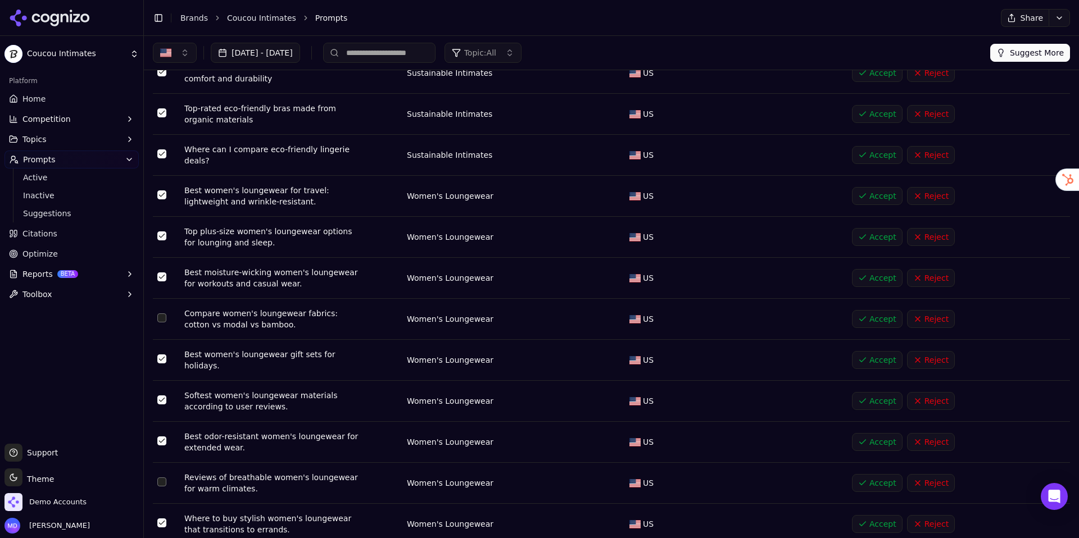
scroll to position [0, 0]
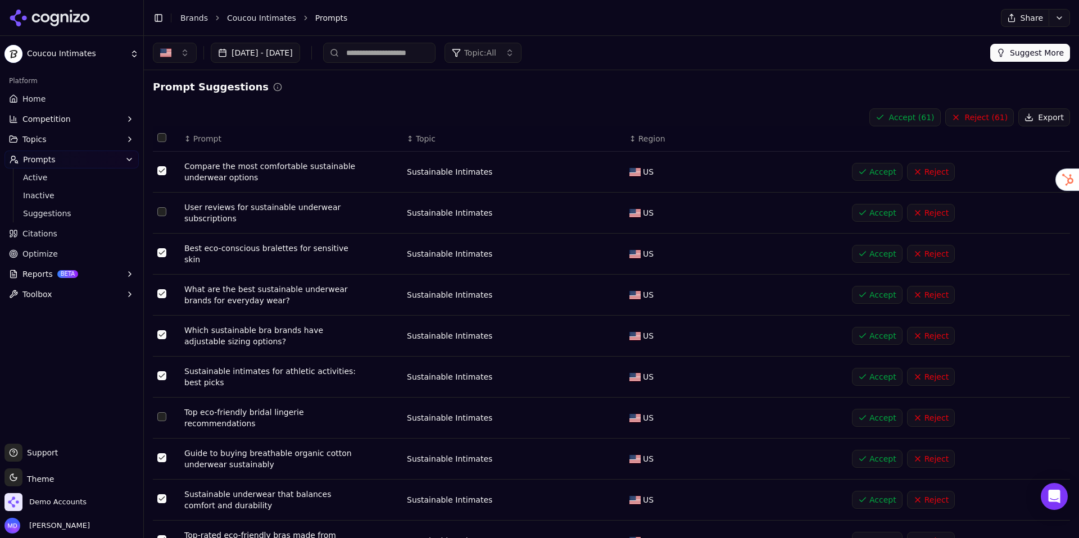
click at [886, 116] on button "Accept ( 61 )" at bounding box center [904, 117] width 71 height 18
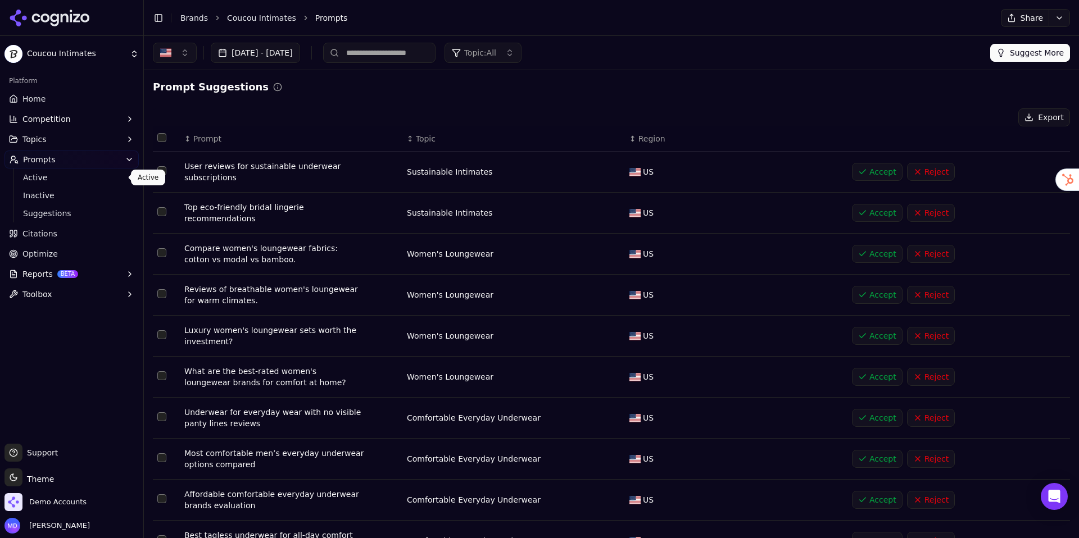
click at [31, 179] on span "Active" at bounding box center [72, 177] width 98 height 11
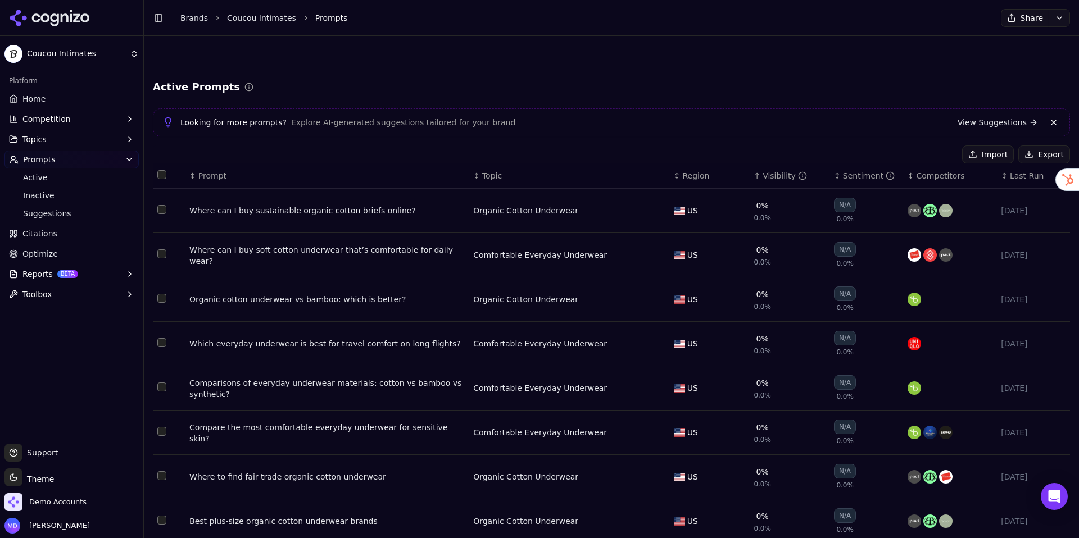
scroll to position [133, 0]
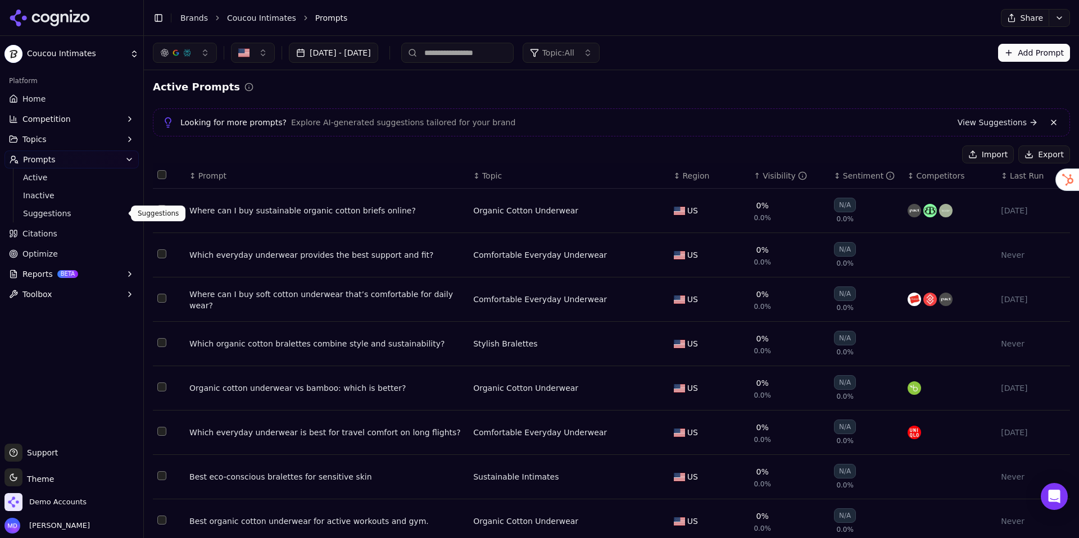
click at [48, 211] on span "Suggestions" at bounding box center [72, 213] width 98 height 11
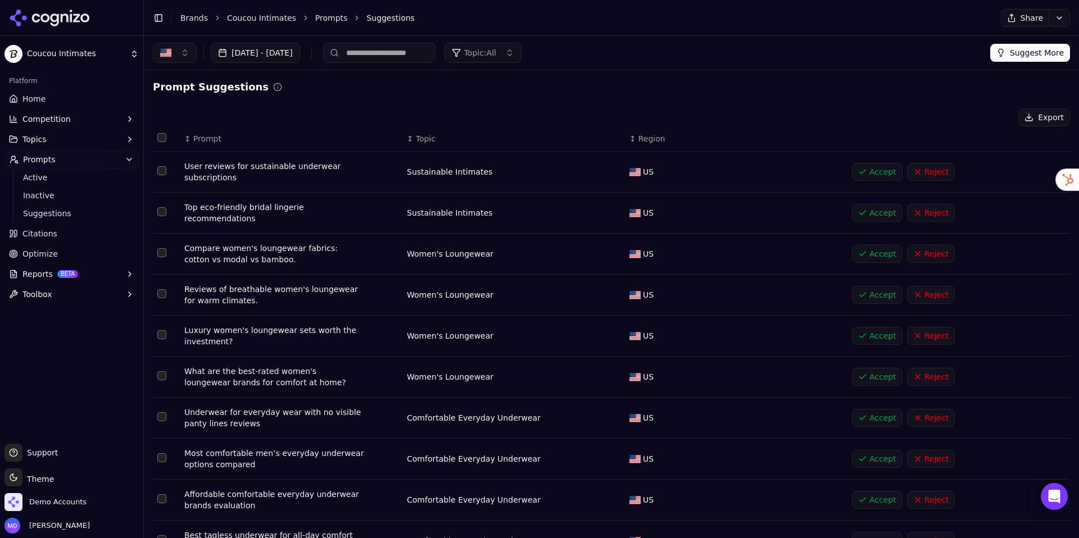
click at [1030, 58] on button "Suggest More" at bounding box center [1030, 53] width 80 height 18
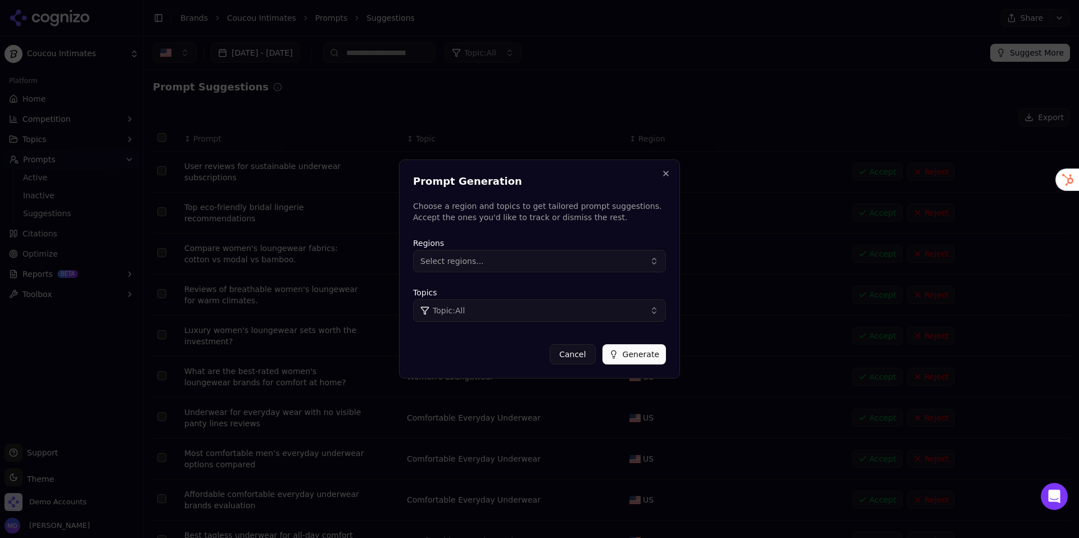
drag, startPoint x: 595, startPoint y: 259, endPoint x: 587, endPoint y: 261, distance: 8.0
click at [594, 259] on button "Select regions..." at bounding box center [539, 261] width 253 height 22
click at [512, 303] on div "[GEOGRAPHIC_DATA]" at bounding box center [492, 307] width 152 height 18
click at [649, 354] on button "Generate" at bounding box center [633, 354] width 63 height 20
